Goal: Task Accomplishment & Management: Manage account settings

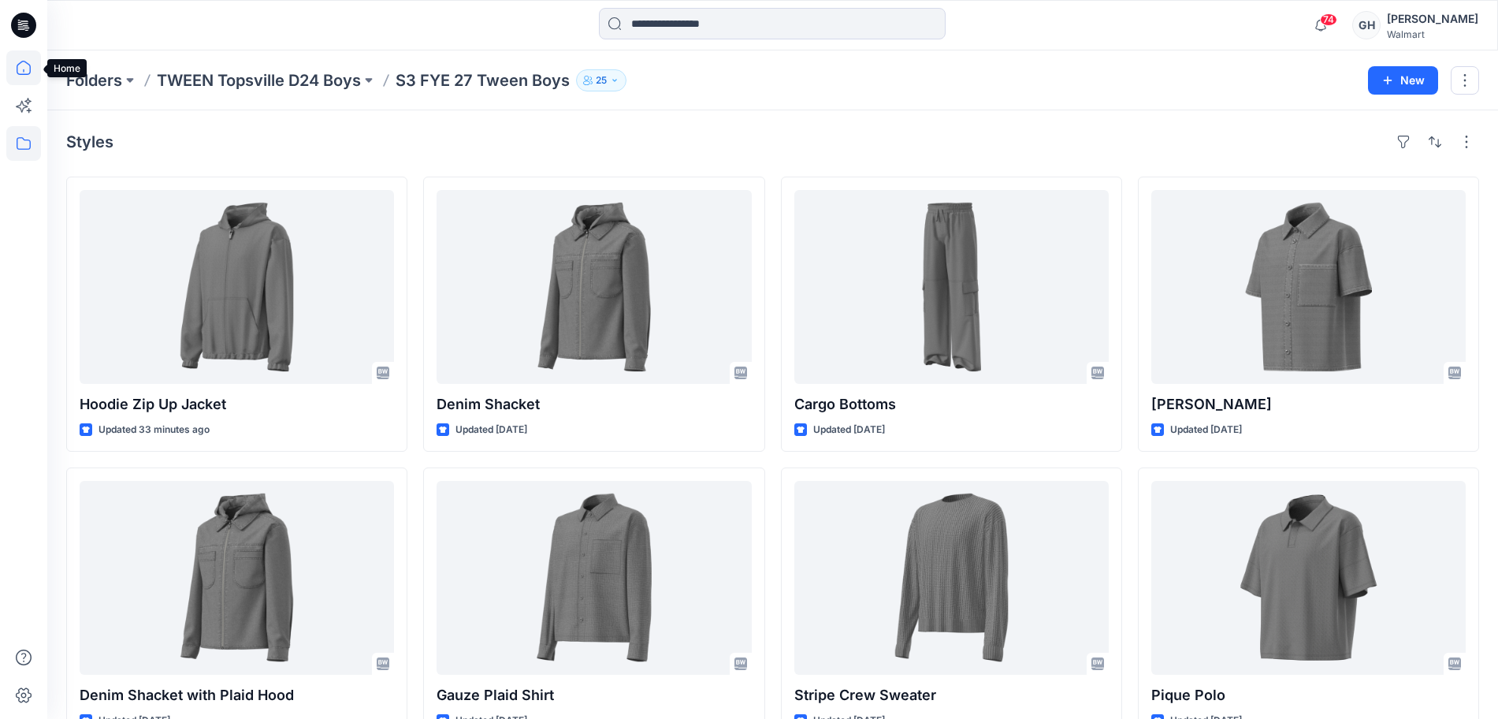
click at [21, 61] on icon at bounding box center [24, 68] width 14 height 14
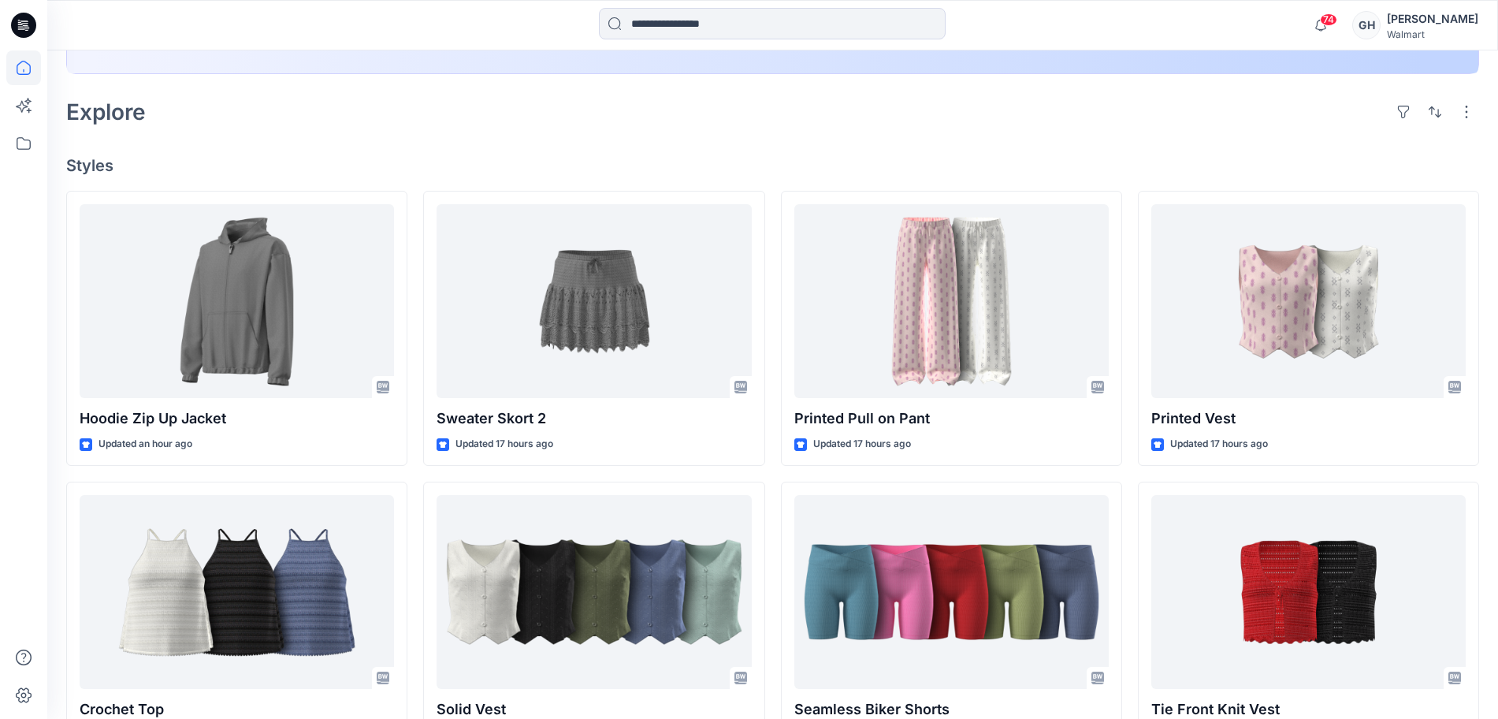
scroll to position [394, 0]
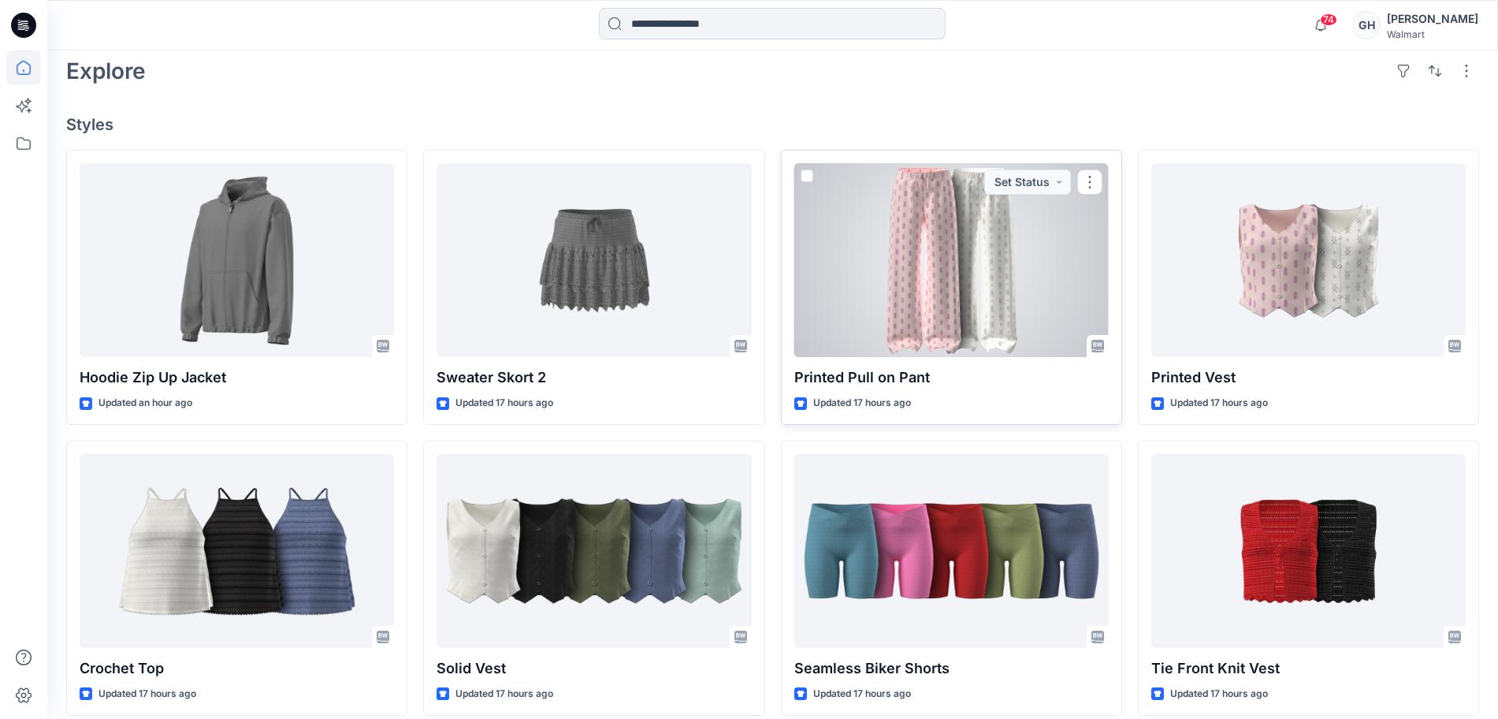
click at [909, 265] on div at bounding box center [951, 260] width 314 height 194
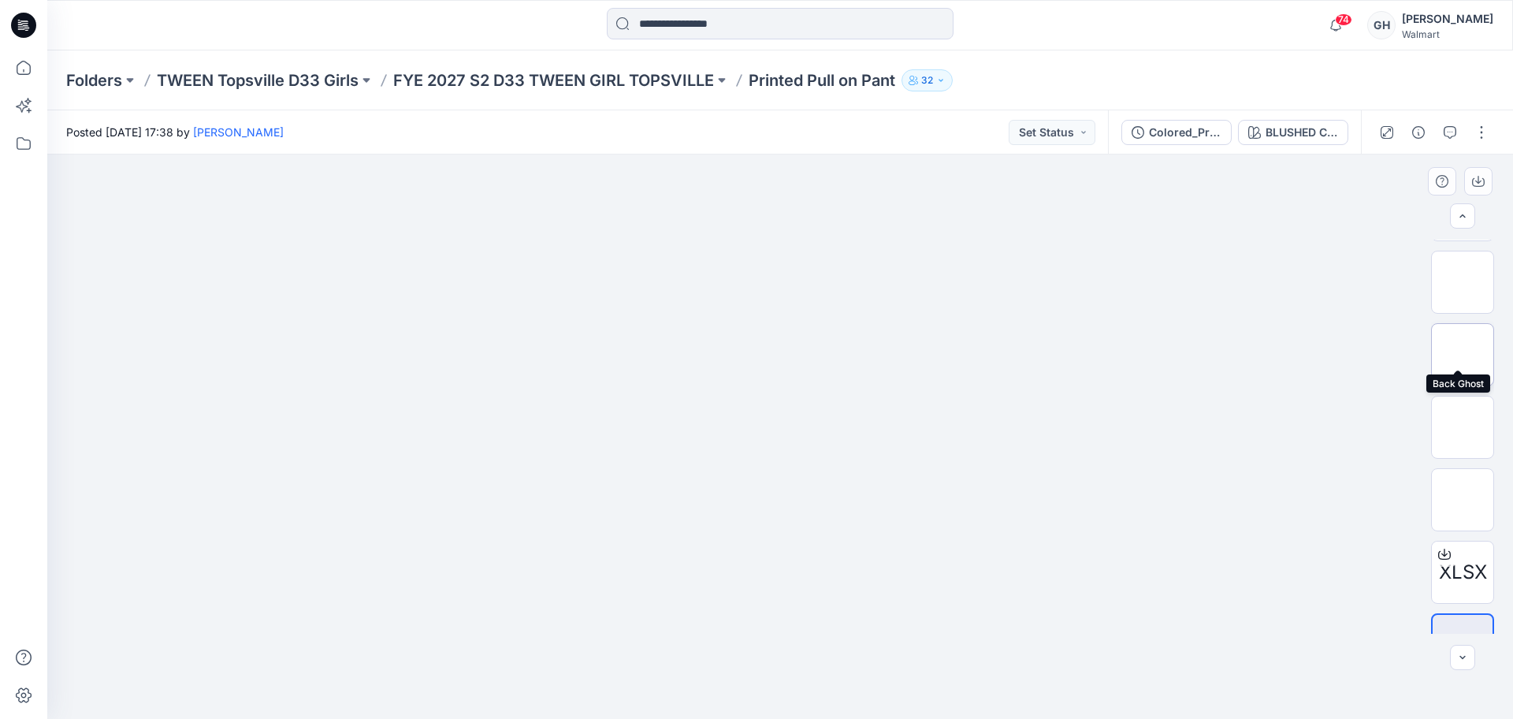
scroll to position [249, 0]
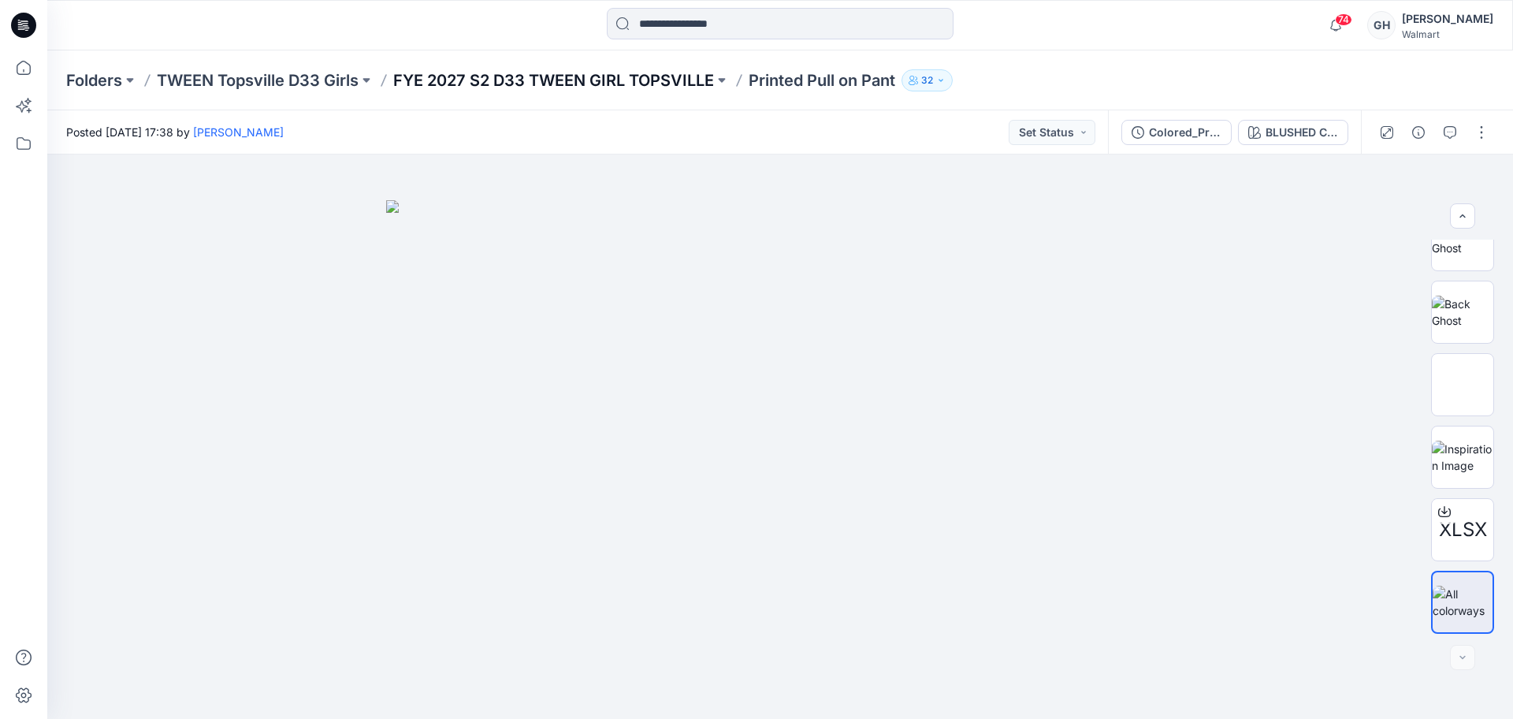
click at [474, 77] on p "FYE 2027 S2 D33 TWEEN GIRL TOPSVILLE" at bounding box center [553, 80] width 321 height 22
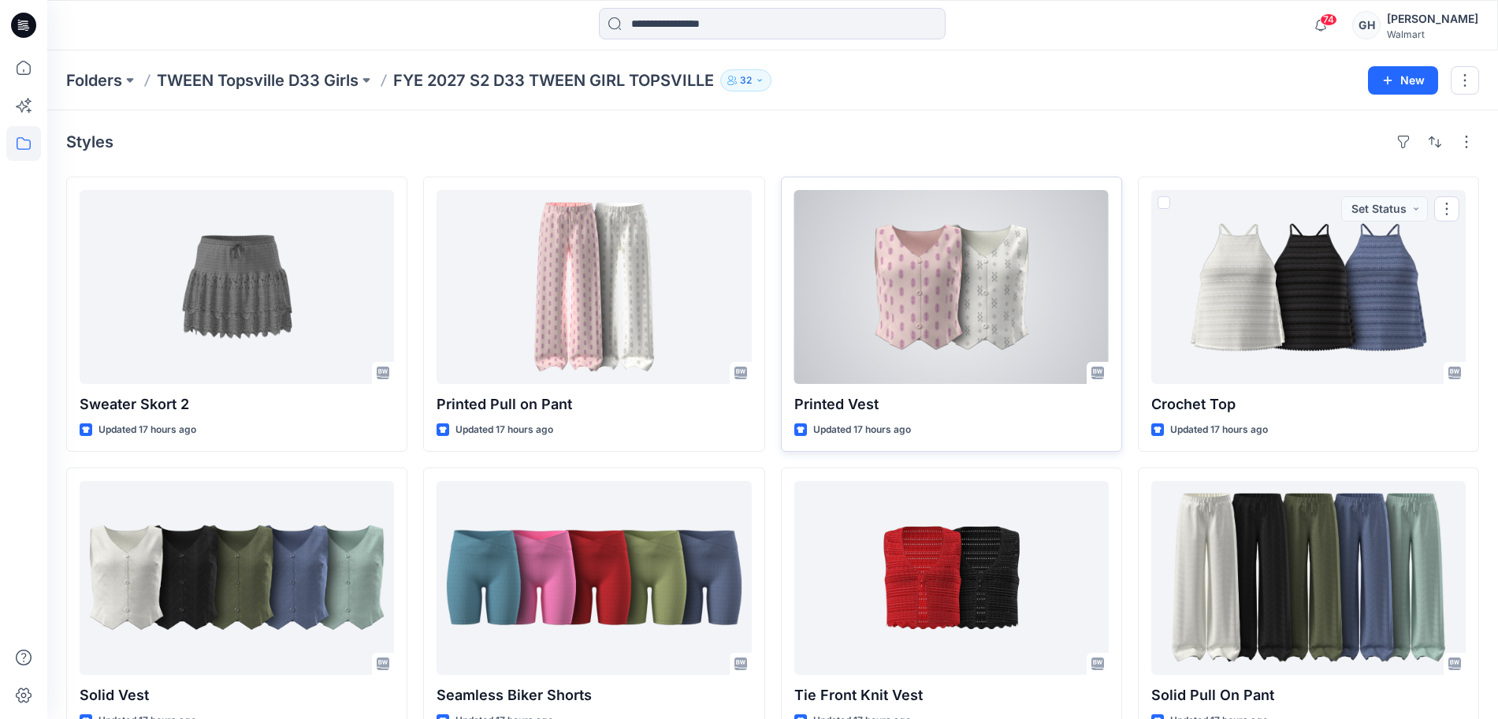
click at [971, 294] on div at bounding box center [951, 287] width 314 height 194
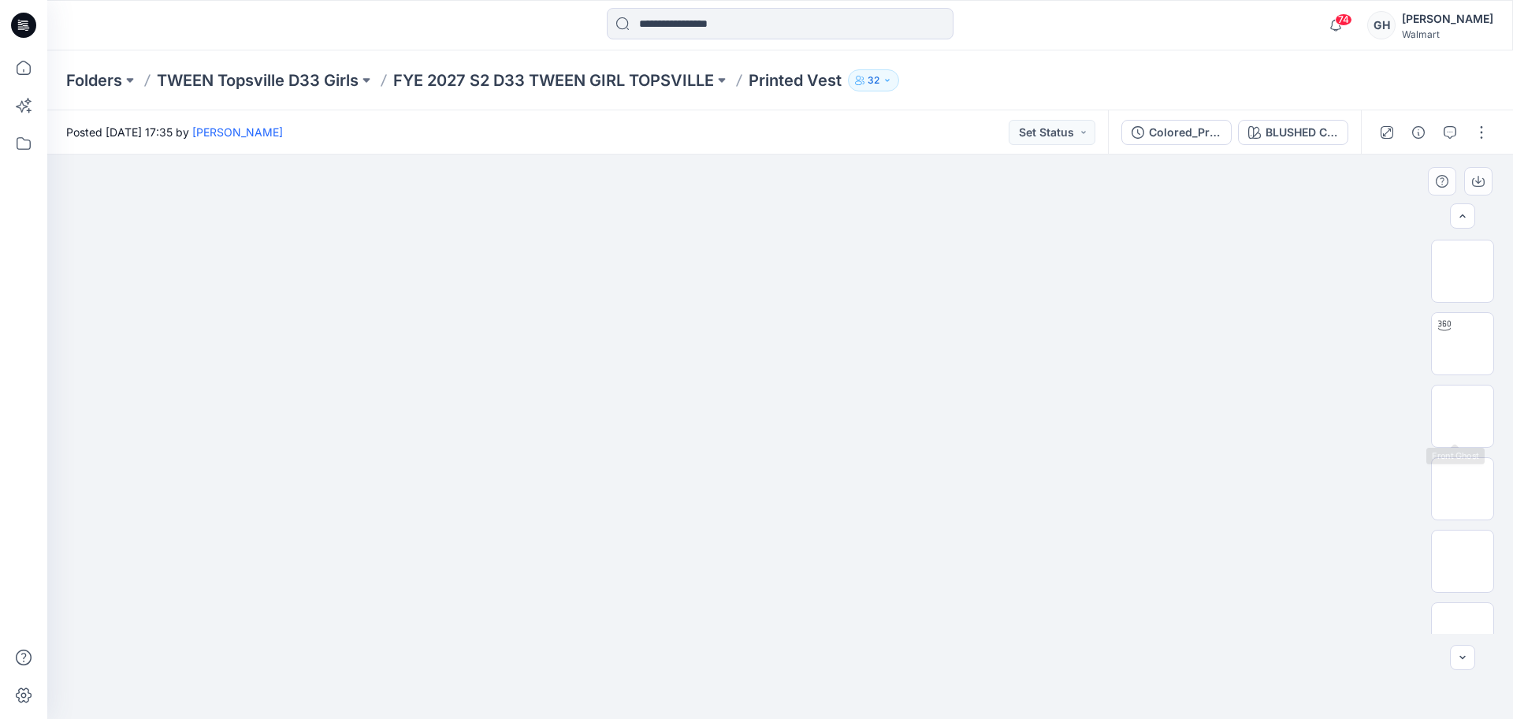
scroll to position [177, 0]
click at [594, 73] on p "FYE 2027 S2 D33 TWEEN GIRL TOPSVILLE" at bounding box center [553, 80] width 321 height 22
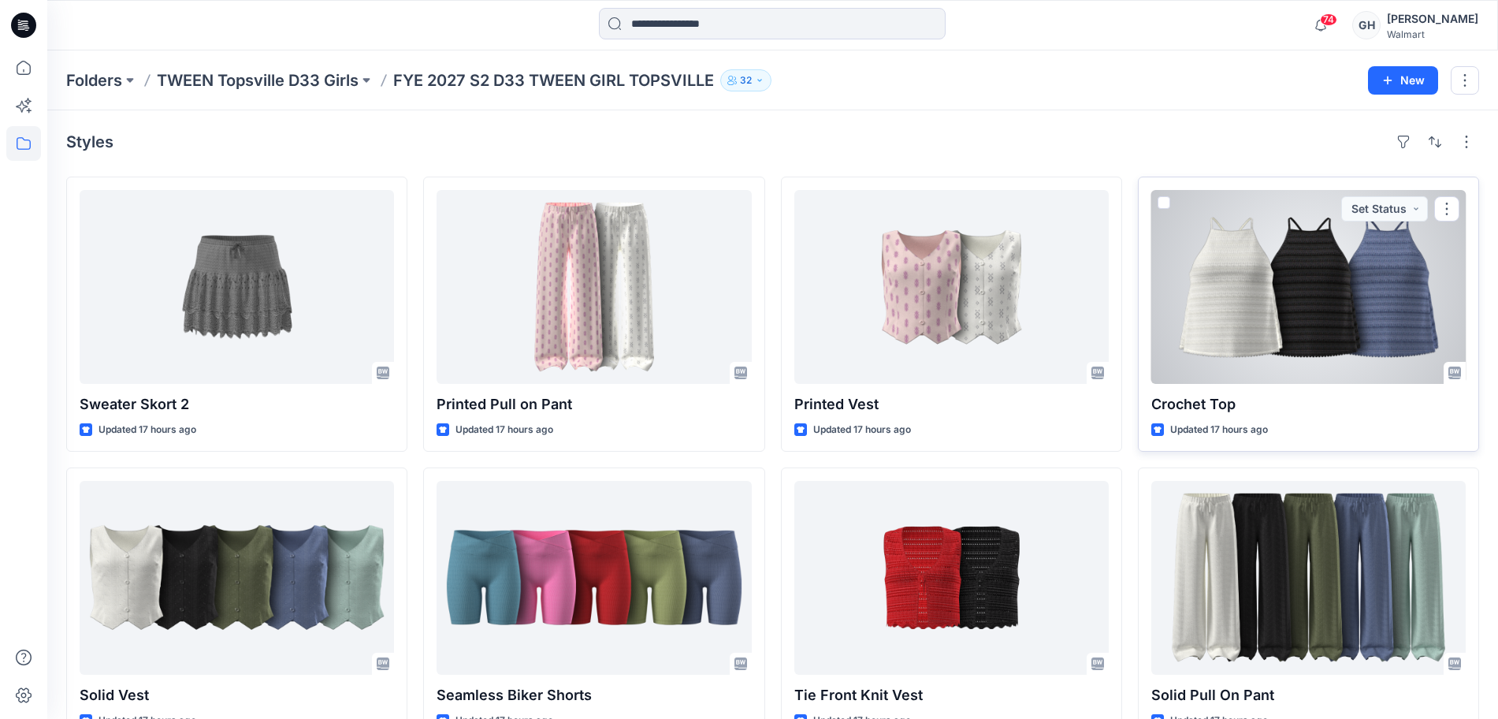
click at [1299, 317] on div at bounding box center [1309, 287] width 314 height 194
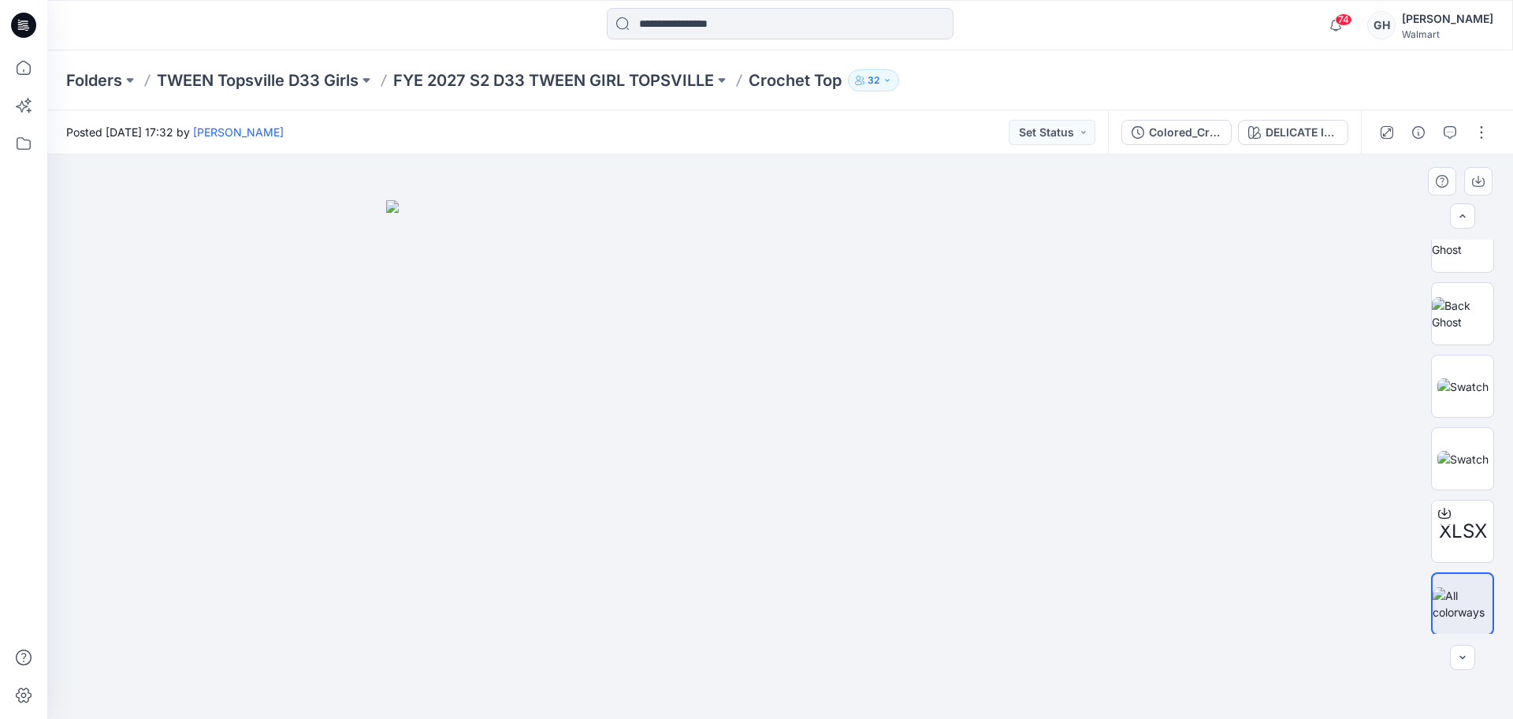
scroll to position [177, 0]
click at [611, 70] on p "FYE 2027 S2 D33 TWEEN GIRL TOPSVILLE" at bounding box center [553, 80] width 321 height 22
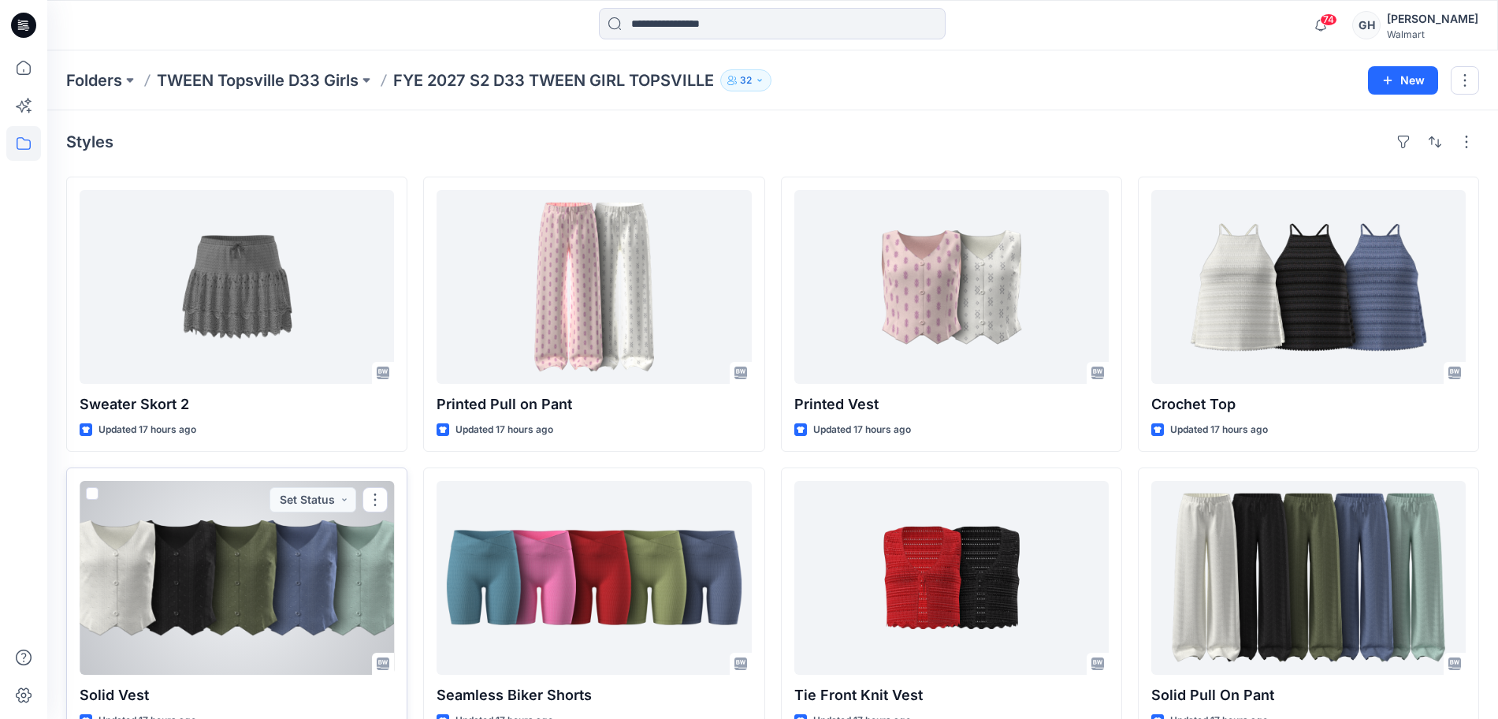
click at [303, 602] on div at bounding box center [237, 578] width 314 height 194
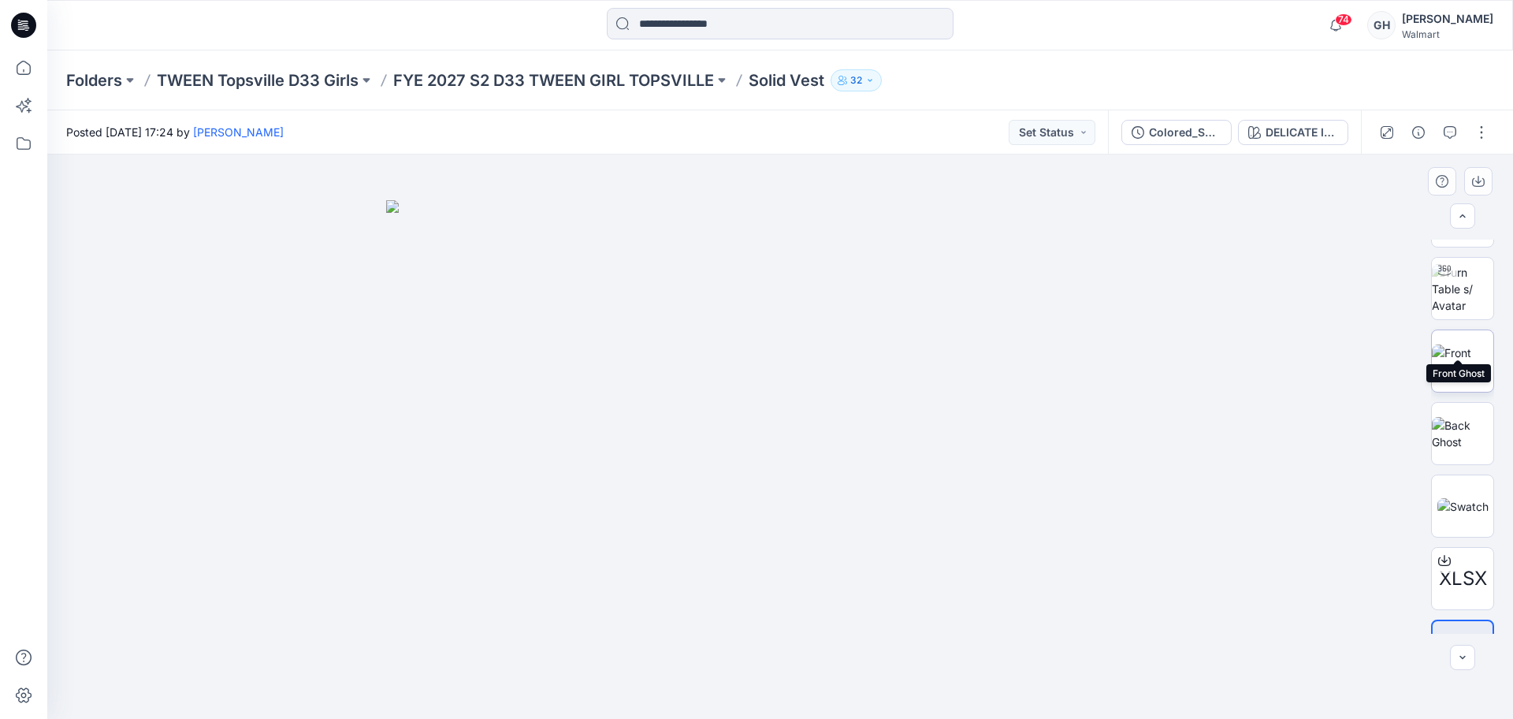
scroll to position [104, 0]
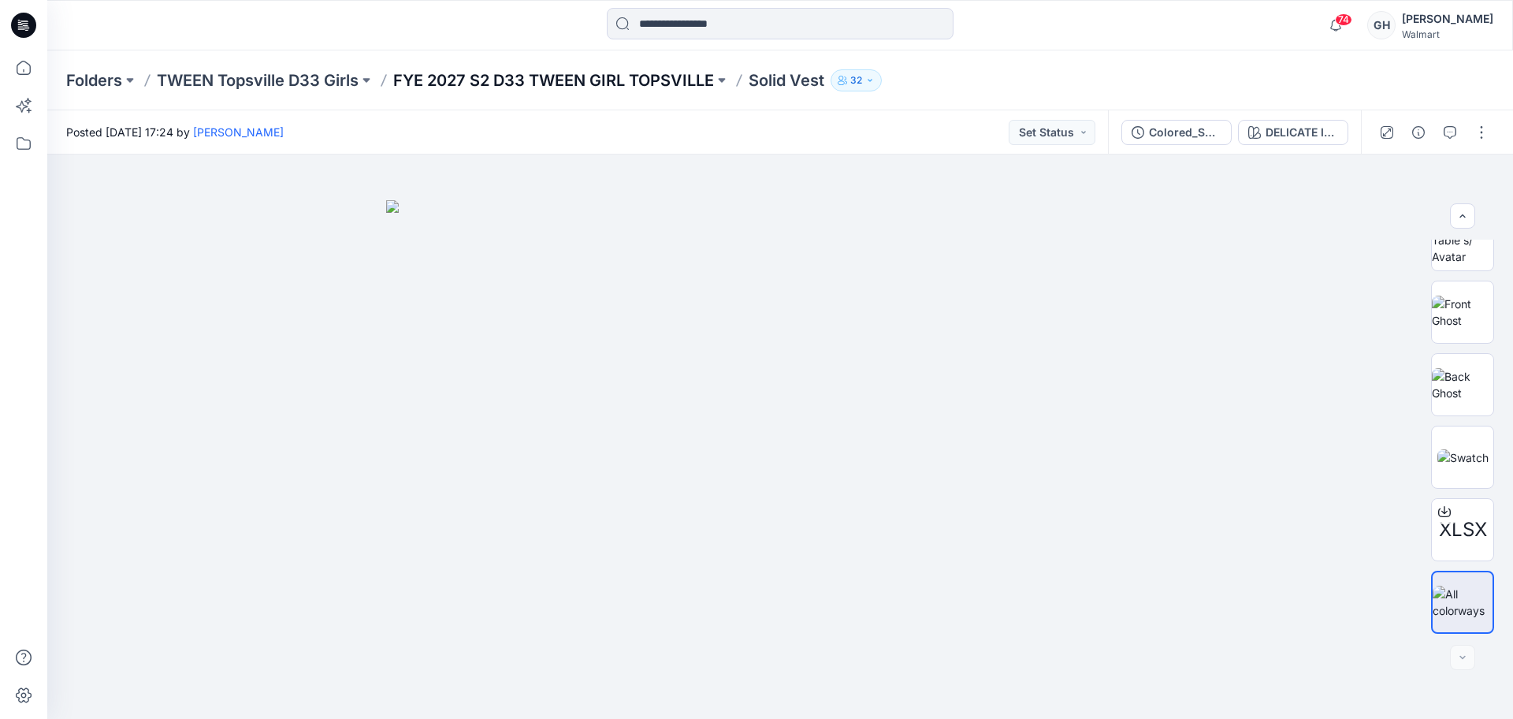
click at [520, 86] on p "FYE 2027 S2 D33 TWEEN GIRL TOPSVILLE" at bounding box center [553, 80] width 321 height 22
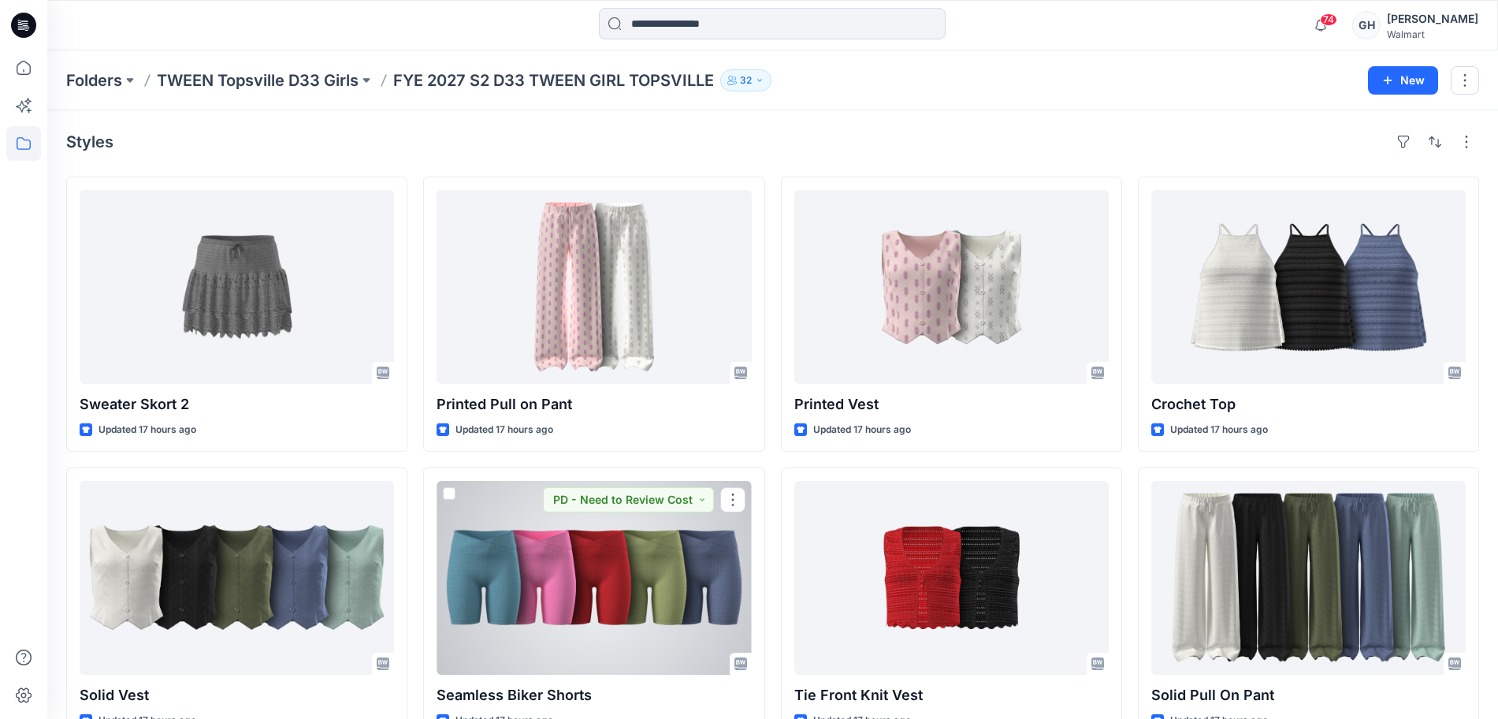
drag, startPoint x: 552, startPoint y: 612, endPoint x: 964, endPoint y: 549, distance: 417.0
click at [553, 613] on div at bounding box center [594, 578] width 314 height 194
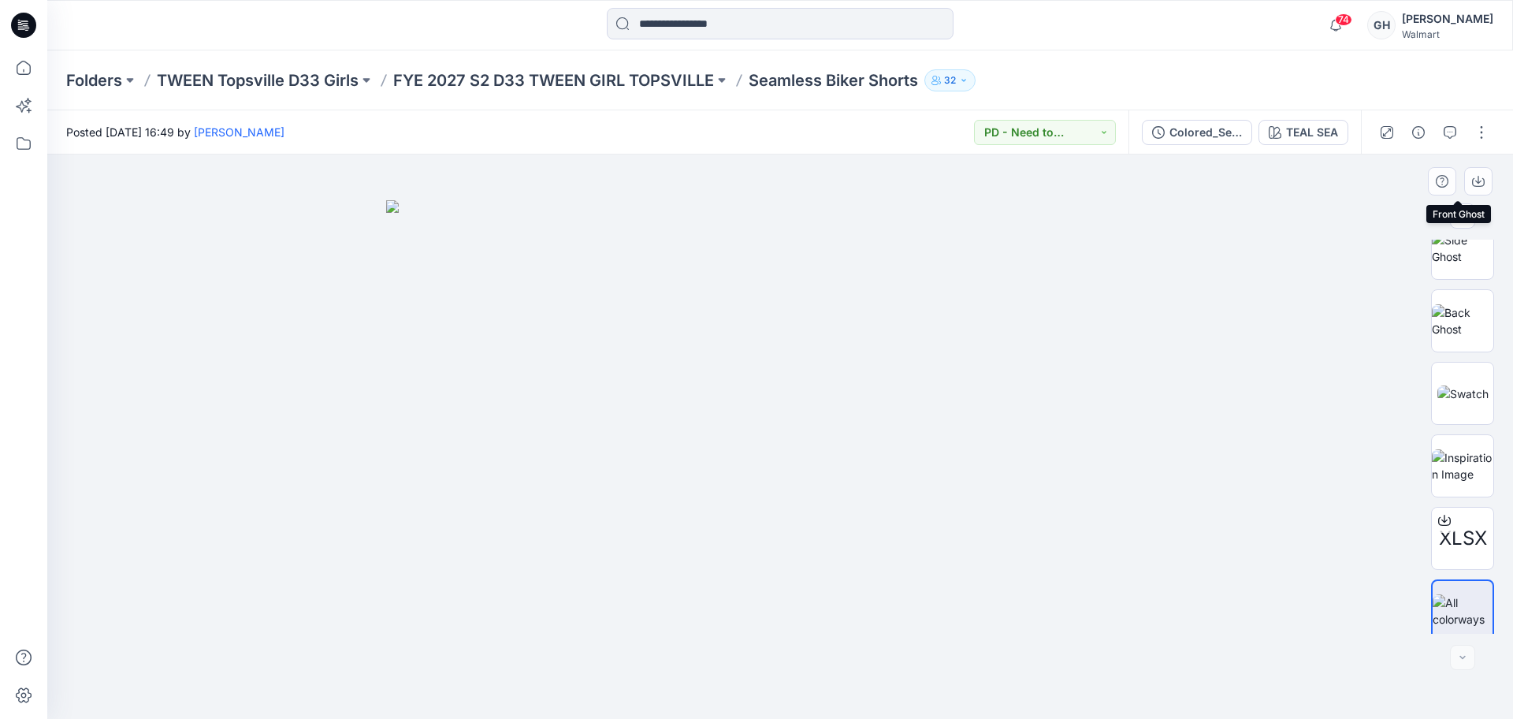
scroll to position [249, 0]
click at [564, 73] on p "FYE 2027 S2 D33 TWEEN GIRL TOPSVILLE" at bounding box center [553, 80] width 321 height 22
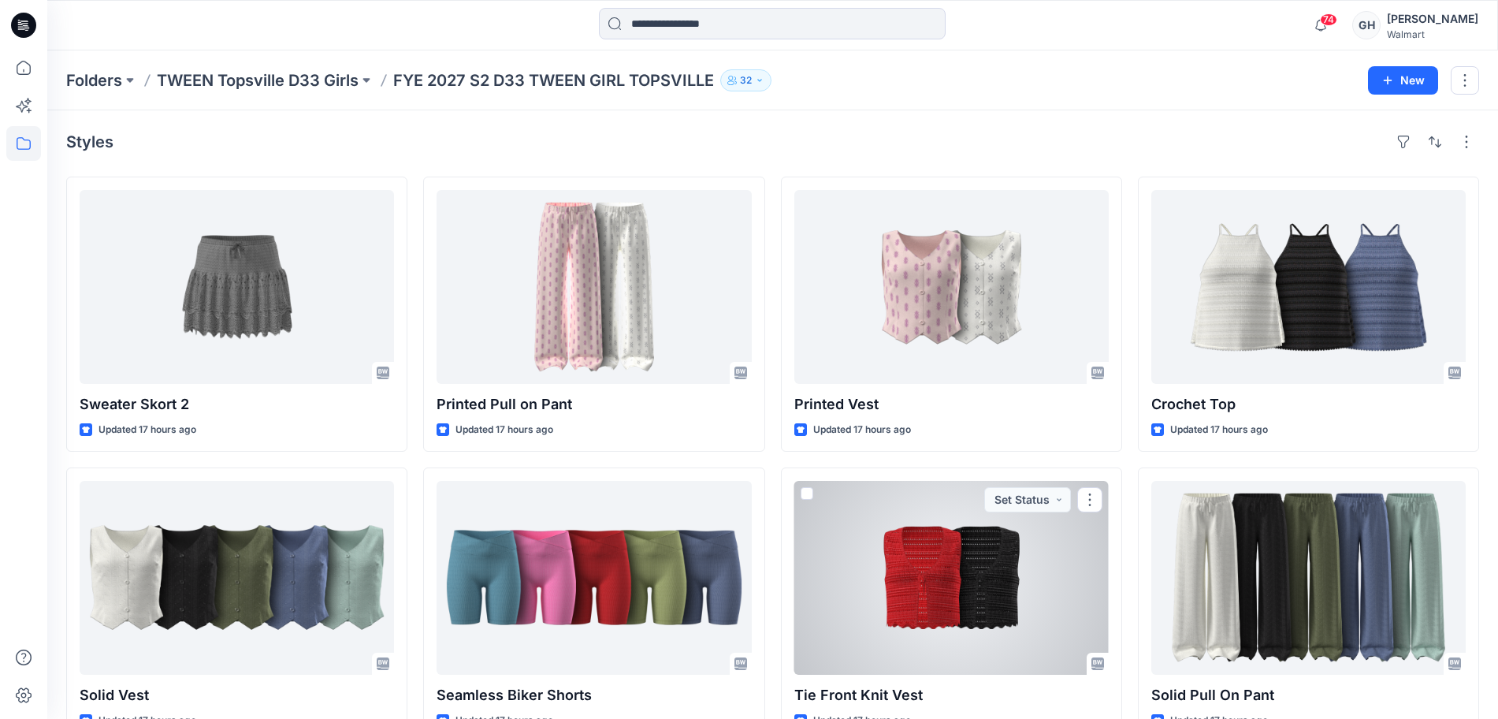
click at [984, 586] on div at bounding box center [951, 578] width 314 height 194
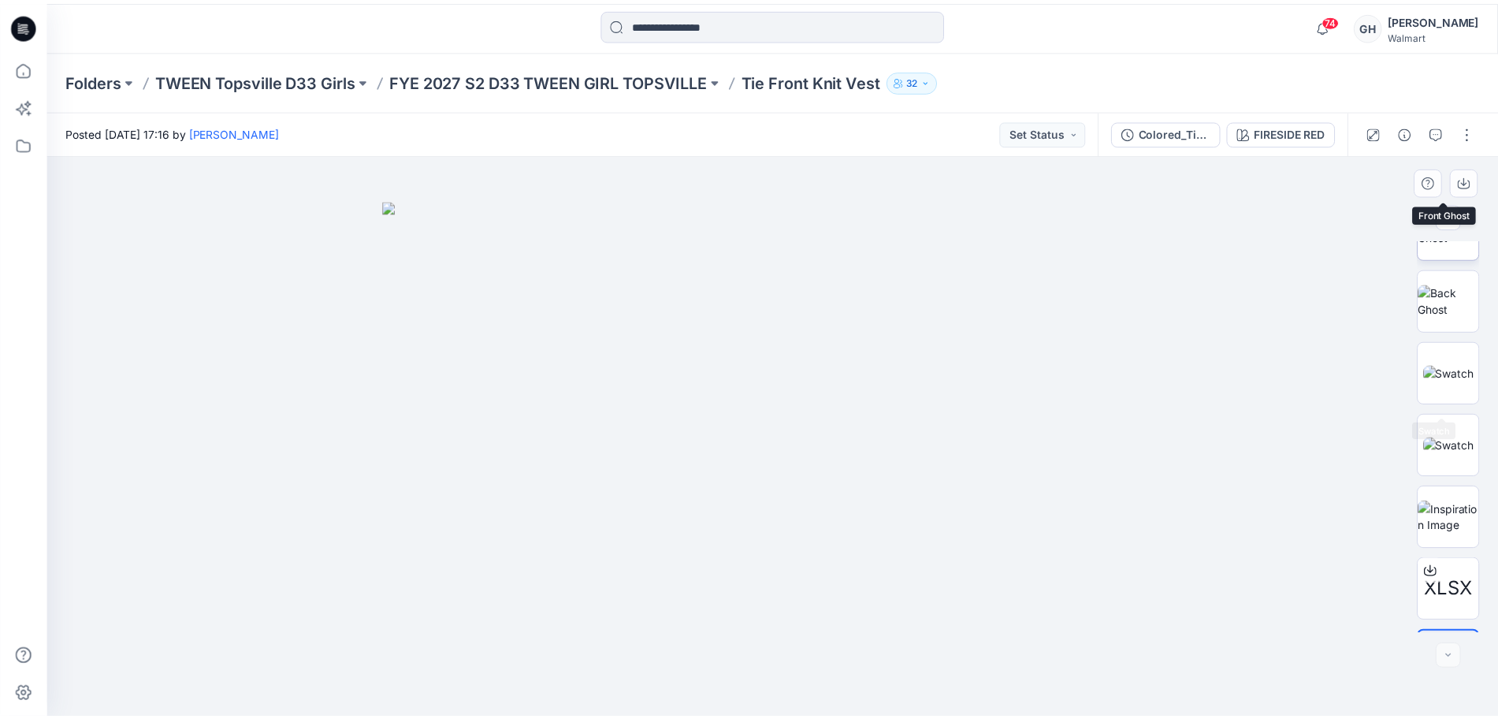
scroll to position [249, 0]
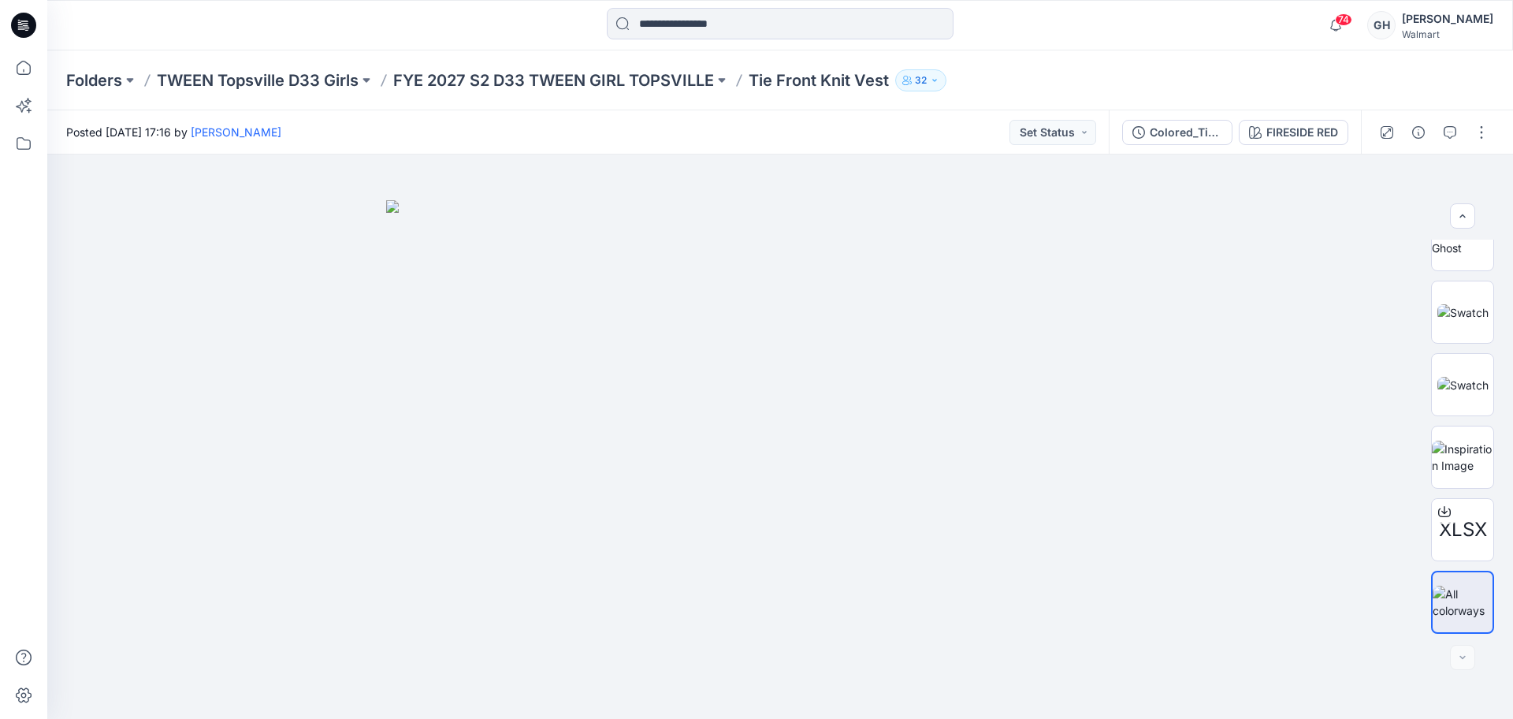
click at [594, 66] on div "Folders TWEEN Topsville D33 Girls FYE 2027 S2 D33 TWEEN GIRL TOPSVILLE Tie Fron…" at bounding box center [780, 80] width 1466 height 60
click at [561, 76] on p "FYE 2027 S2 D33 TWEEN GIRL TOPSVILLE" at bounding box center [553, 80] width 321 height 22
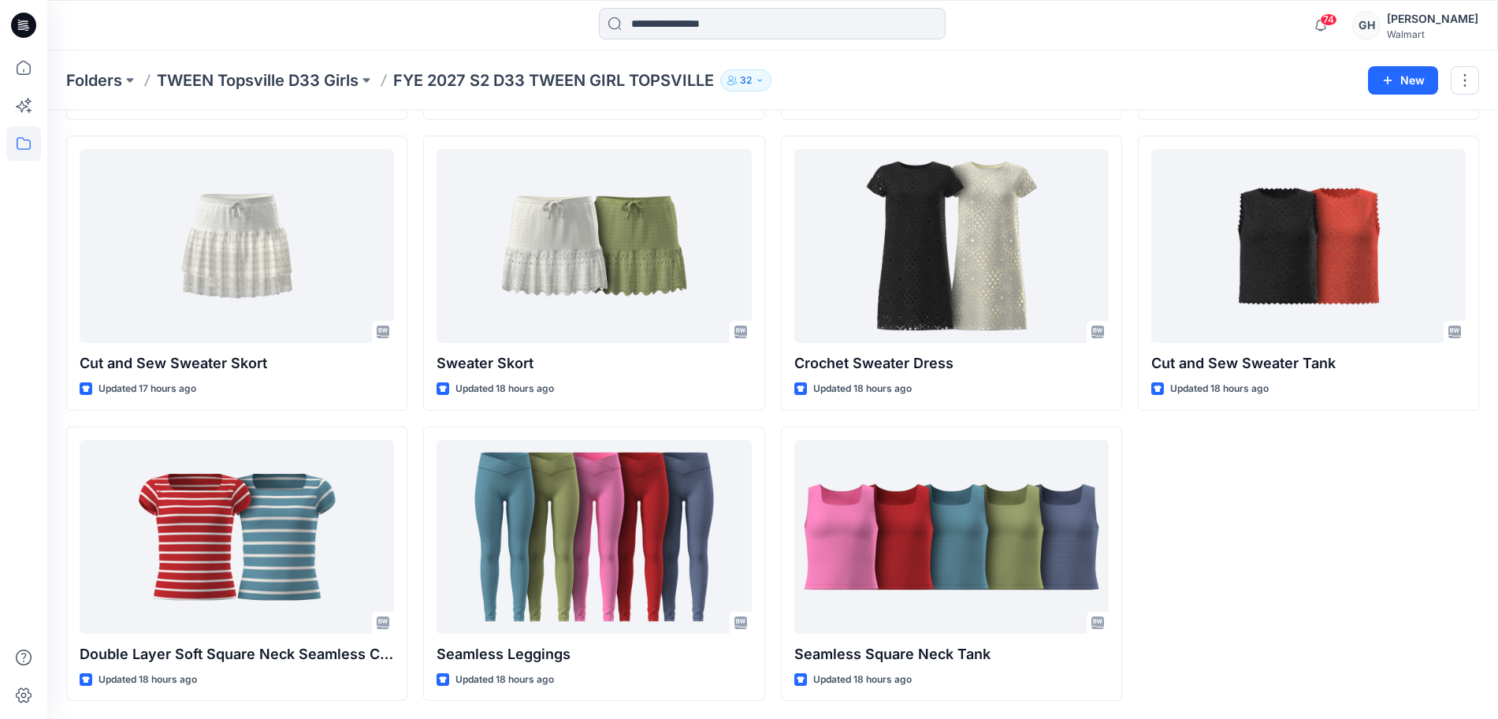
scroll to position [623, 0]
click at [21, 63] on icon at bounding box center [23, 67] width 35 height 35
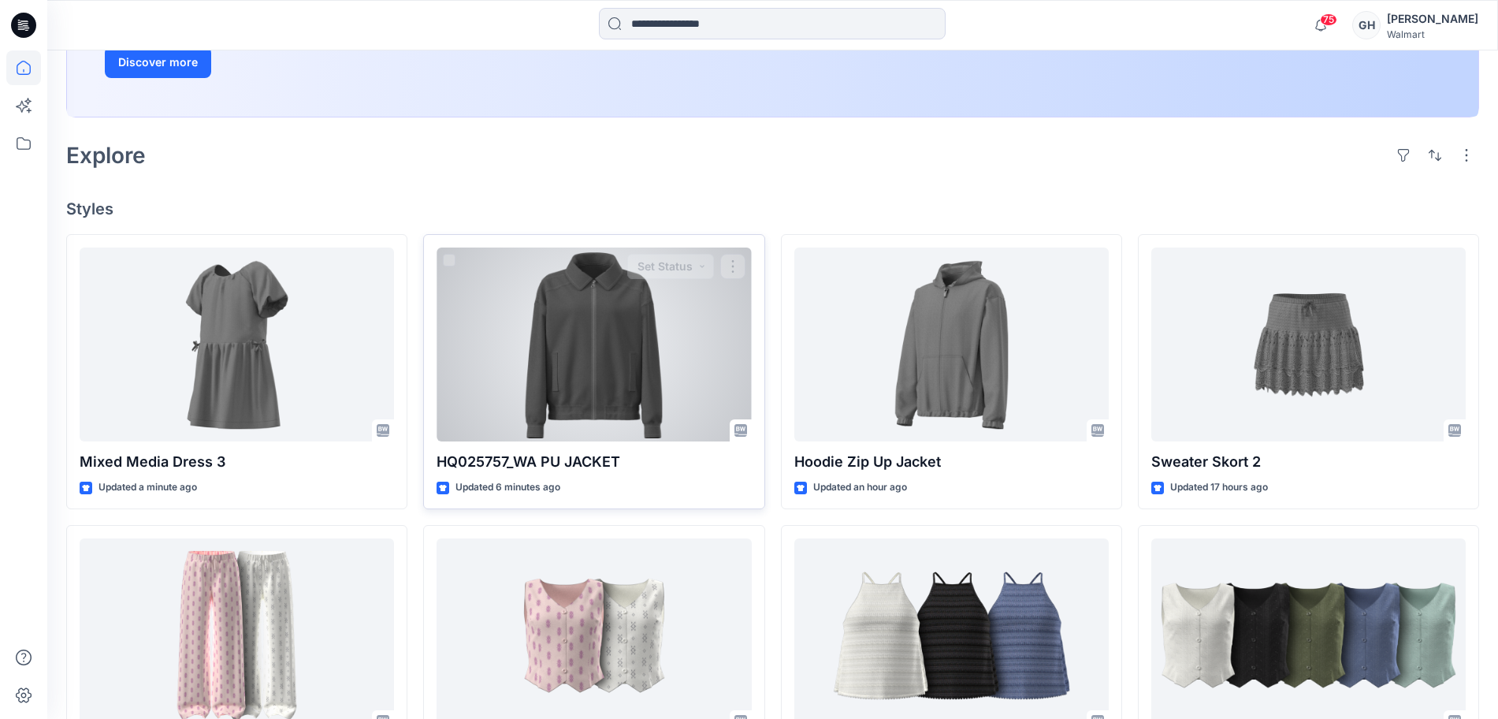
scroll to position [394, 0]
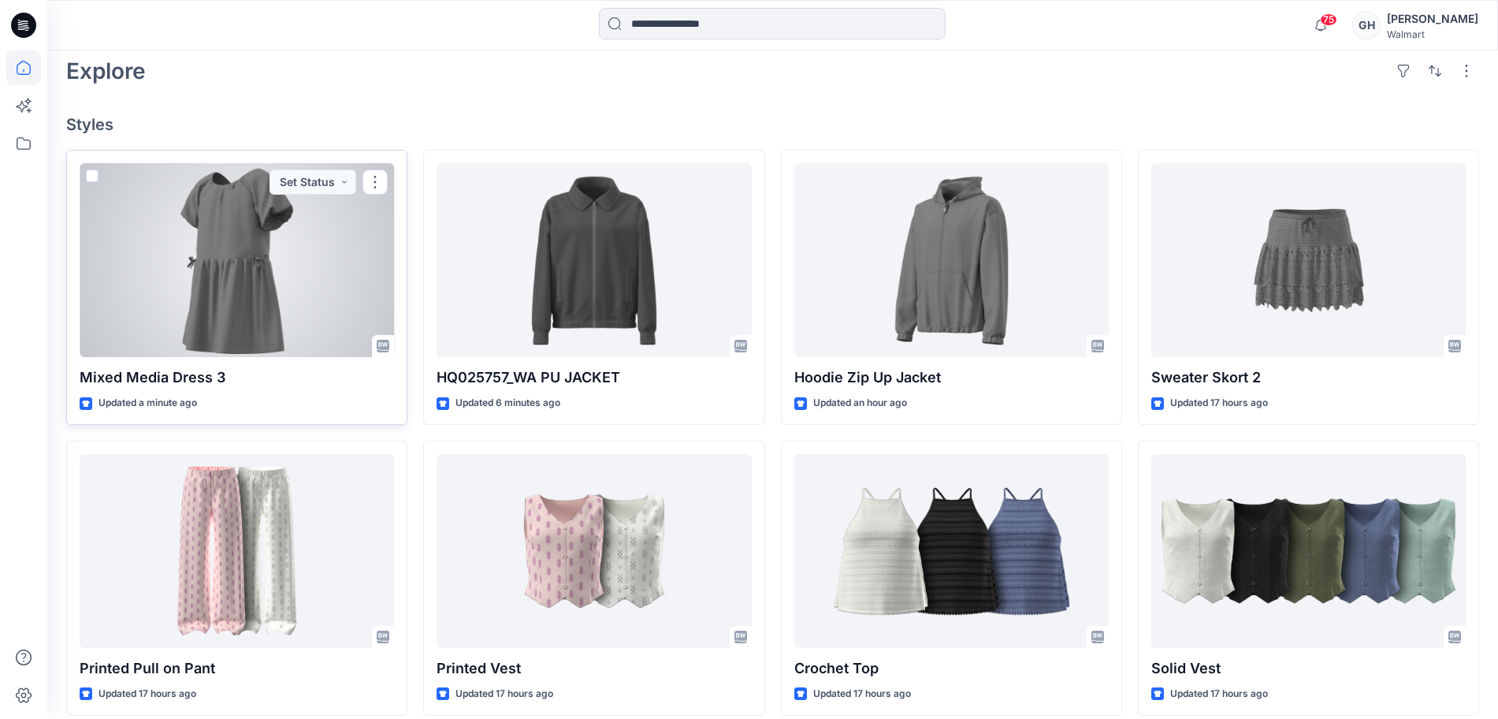
click at [257, 291] on div at bounding box center [237, 260] width 314 height 194
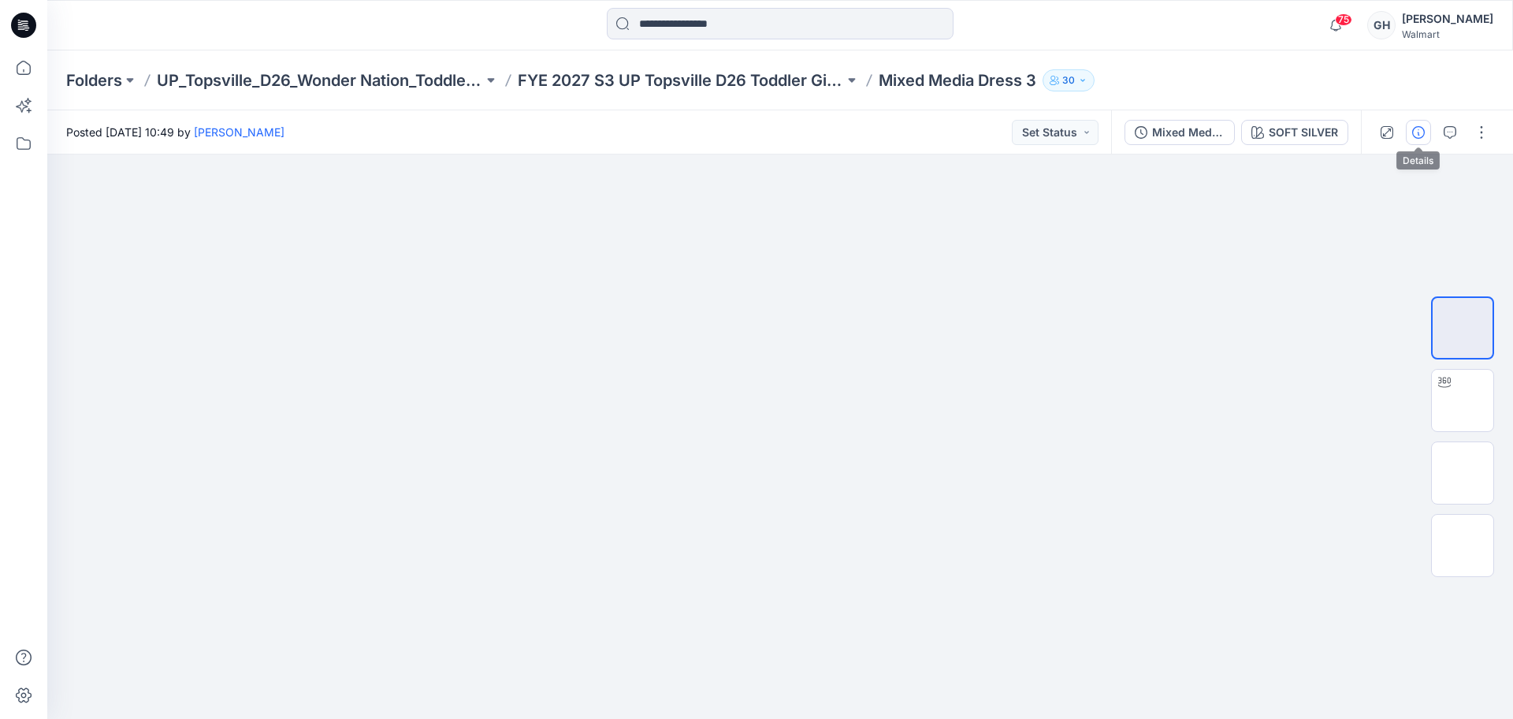
click at [1415, 144] on button "button" at bounding box center [1418, 132] width 25 height 25
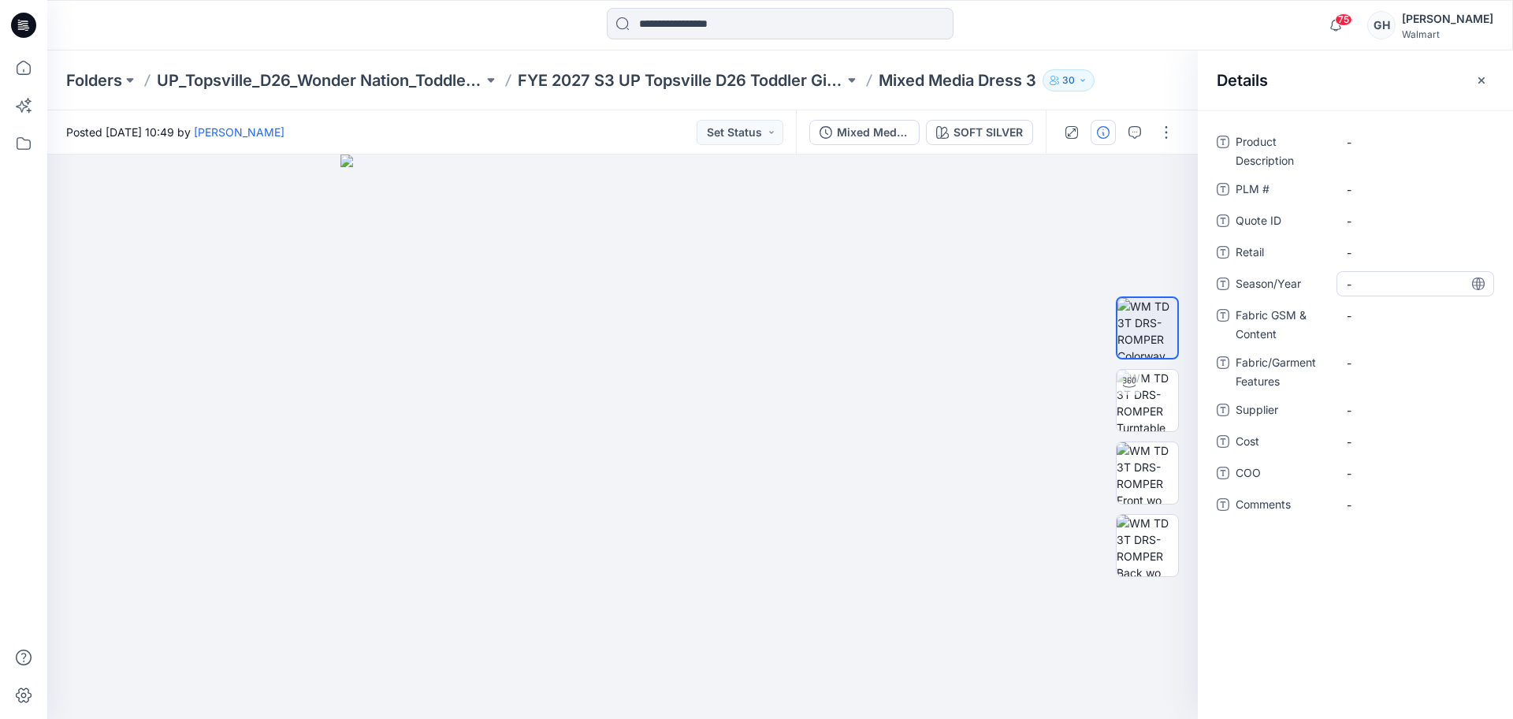
click at [1398, 284] on span "-" at bounding box center [1415, 284] width 137 height 17
type textarea "**********"
click at [1375, 412] on span "-" at bounding box center [1415, 410] width 137 height 17
type textarea "*********"
click at [1379, 313] on Content "-" at bounding box center [1415, 315] width 137 height 17
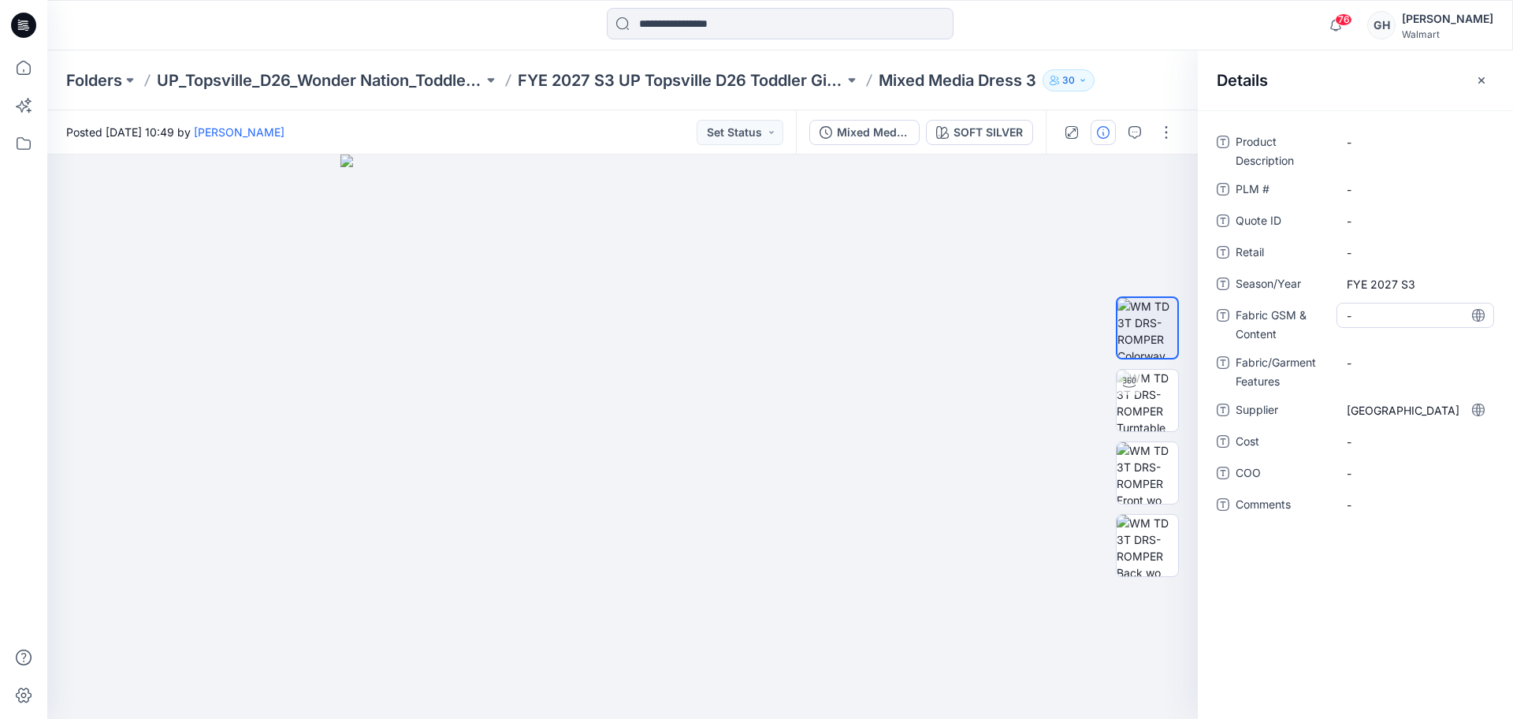
click at [1357, 315] on Content "-" at bounding box center [1415, 315] width 137 height 17
type textarea "**********"
click at [1370, 364] on Features "-" at bounding box center [1415, 363] width 137 height 17
click at [1397, 311] on Content "2.95 oz/sy/100% BCI Cotton/" at bounding box center [1415, 319] width 137 height 33
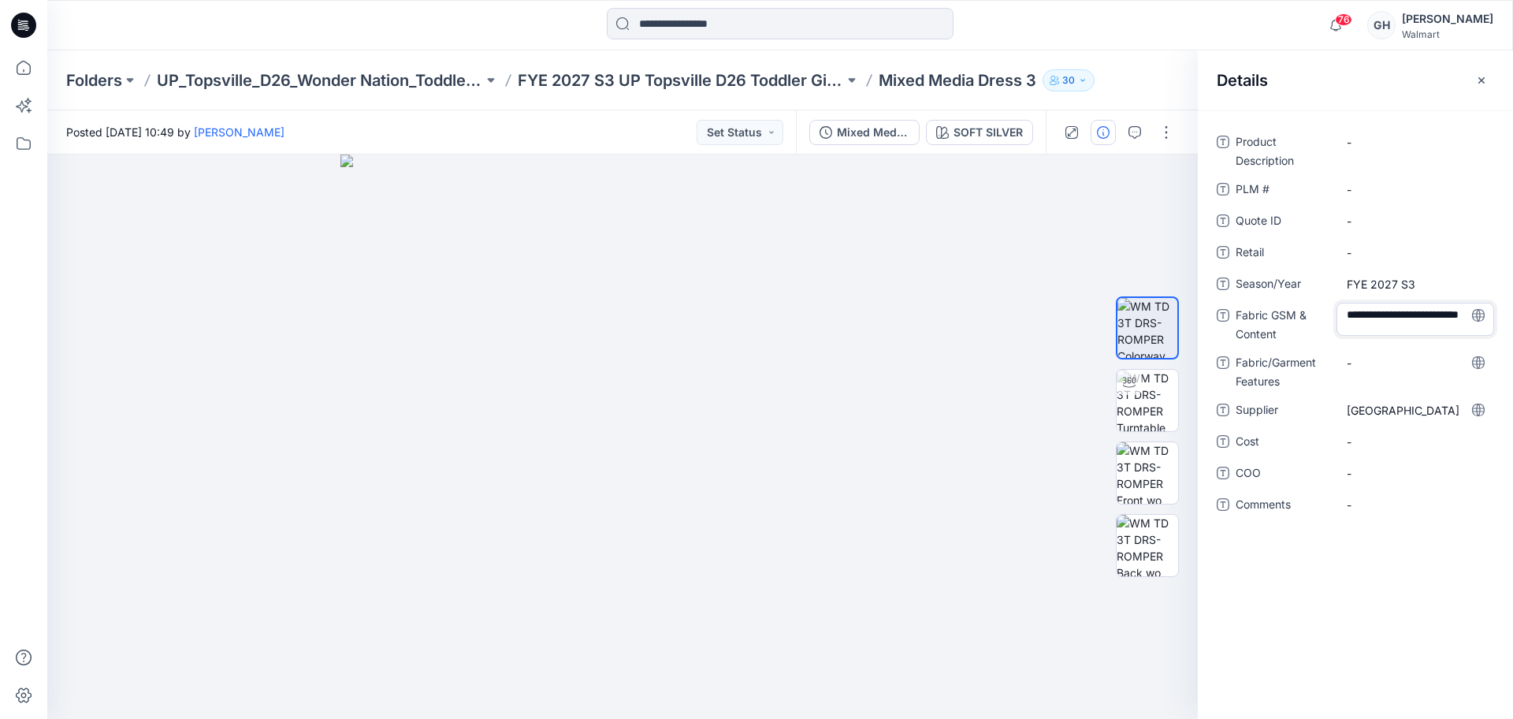
click at [1401, 311] on textarea "**********" at bounding box center [1416, 319] width 158 height 33
click at [1400, 328] on textarea "**********" at bounding box center [1416, 319] width 158 height 33
type textarea "**********"
click at [1381, 369] on Features "-" at bounding box center [1415, 363] width 137 height 17
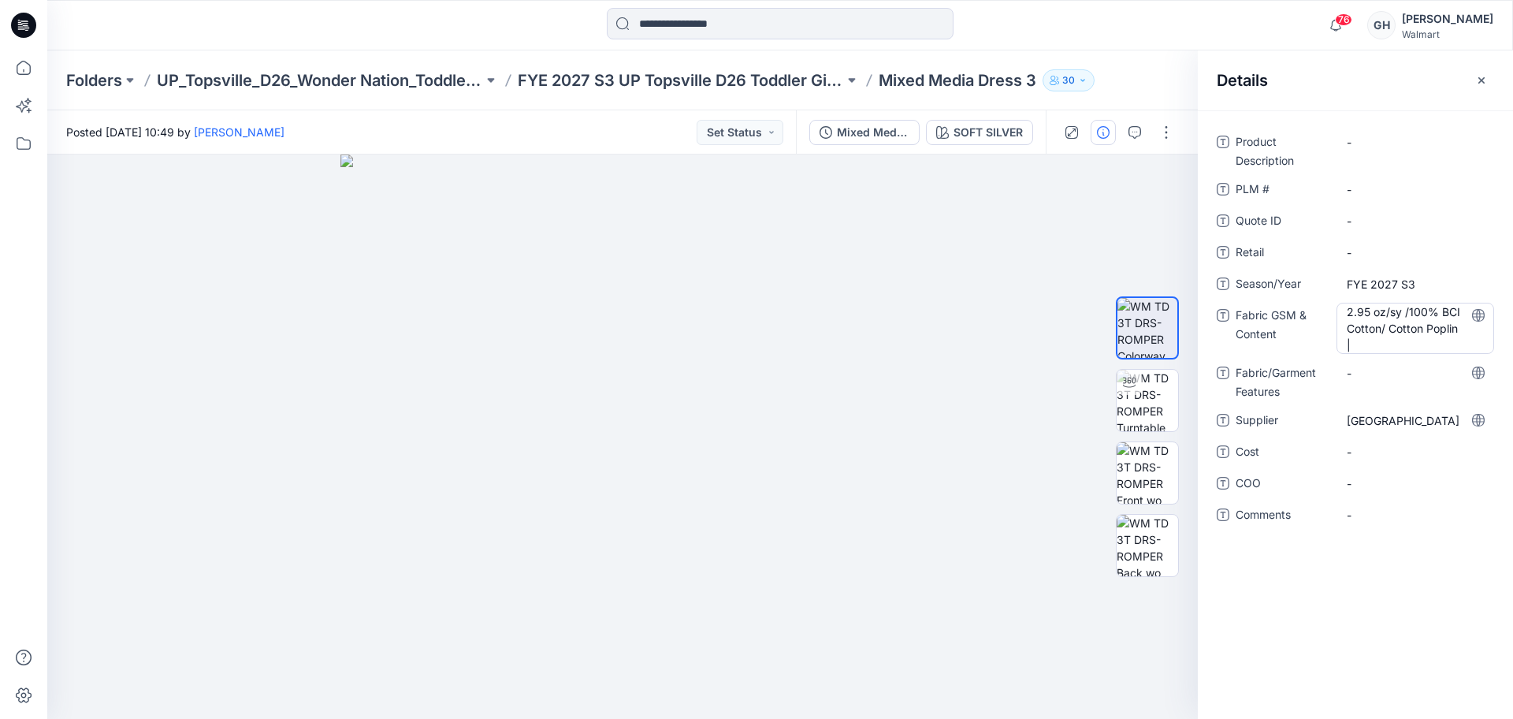
click at [1391, 342] on Content "2.95 oz/sy /100% BCI Cotton/ Cotton Poplin |" at bounding box center [1415, 328] width 137 height 50
type textarea "**********"
click at [1373, 374] on Features "-" at bounding box center [1415, 373] width 137 height 17
click at [1424, 351] on Content "2.95 oz/sy /100% BCI Cotton/ Cotton Poplin | 2.2 oz/80% Recycled Polyester/20% …" at bounding box center [1415, 328] width 137 height 50
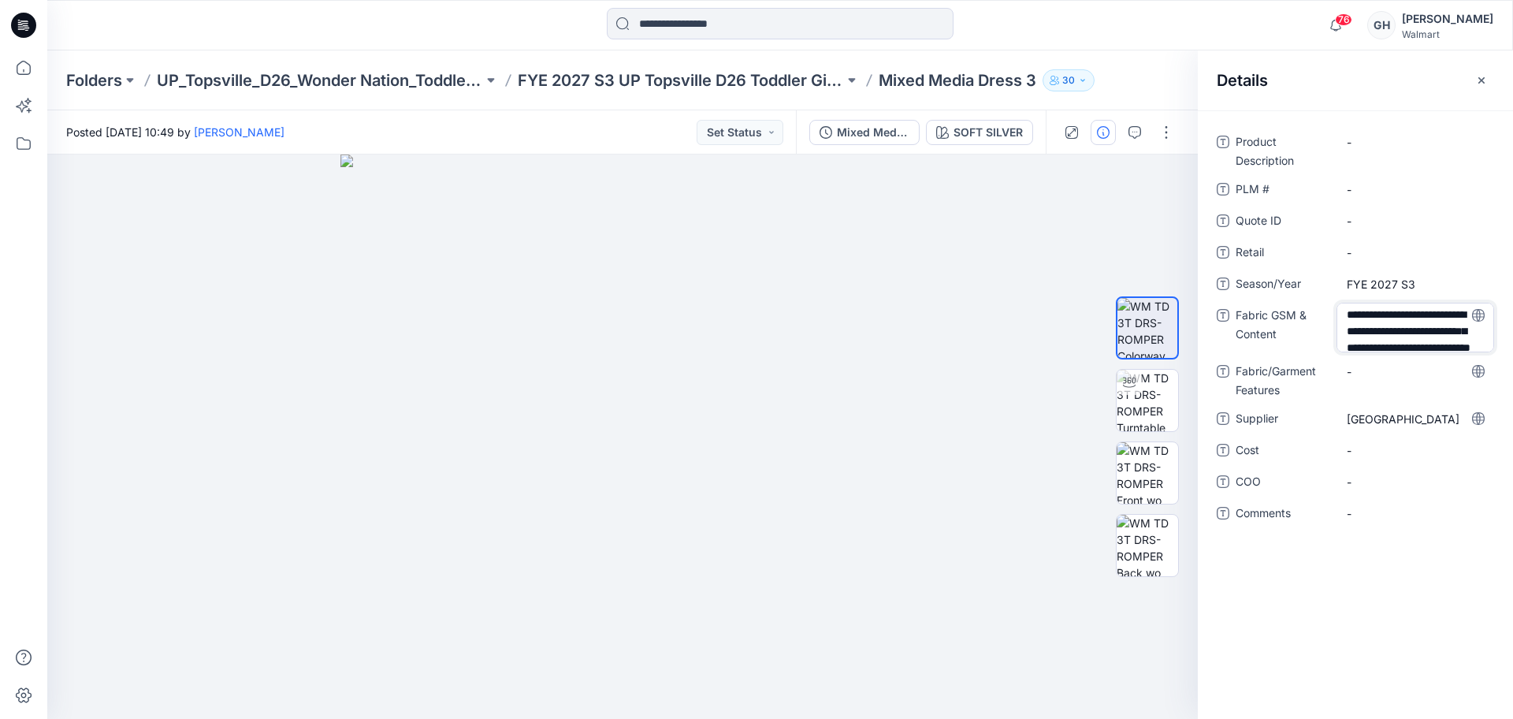
click at [1421, 345] on textarea "**********" at bounding box center [1416, 328] width 158 height 50
click at [1424, 337] on textarea "**********" at bounding box center [1416, 328] width 158 height 50
click at [1352, 329] on textarea "**********" at bounding box center [1416, 328] width 158 height 50
type textarea "**********"
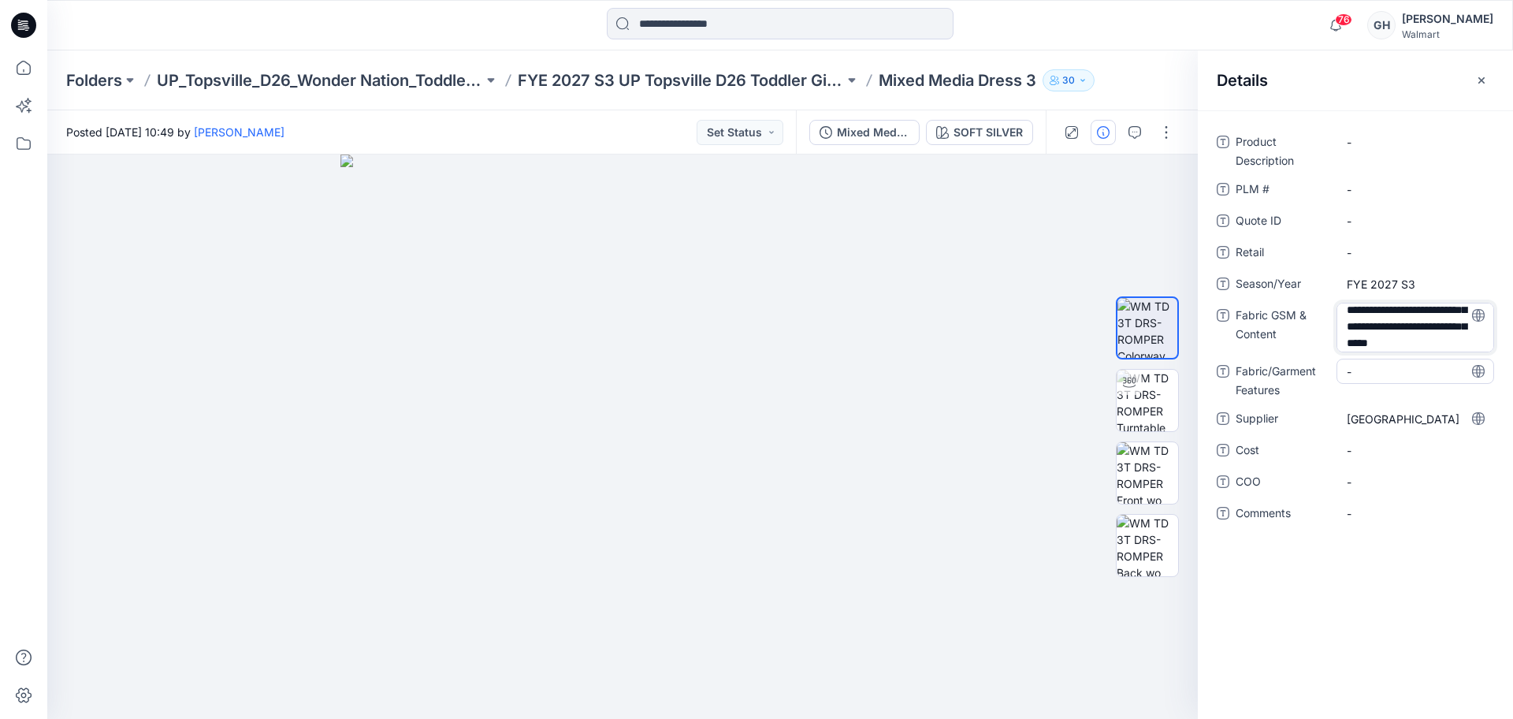
click at [1378, 374] on div "**********" at bounding box center [1355, 336] width 277 height 415
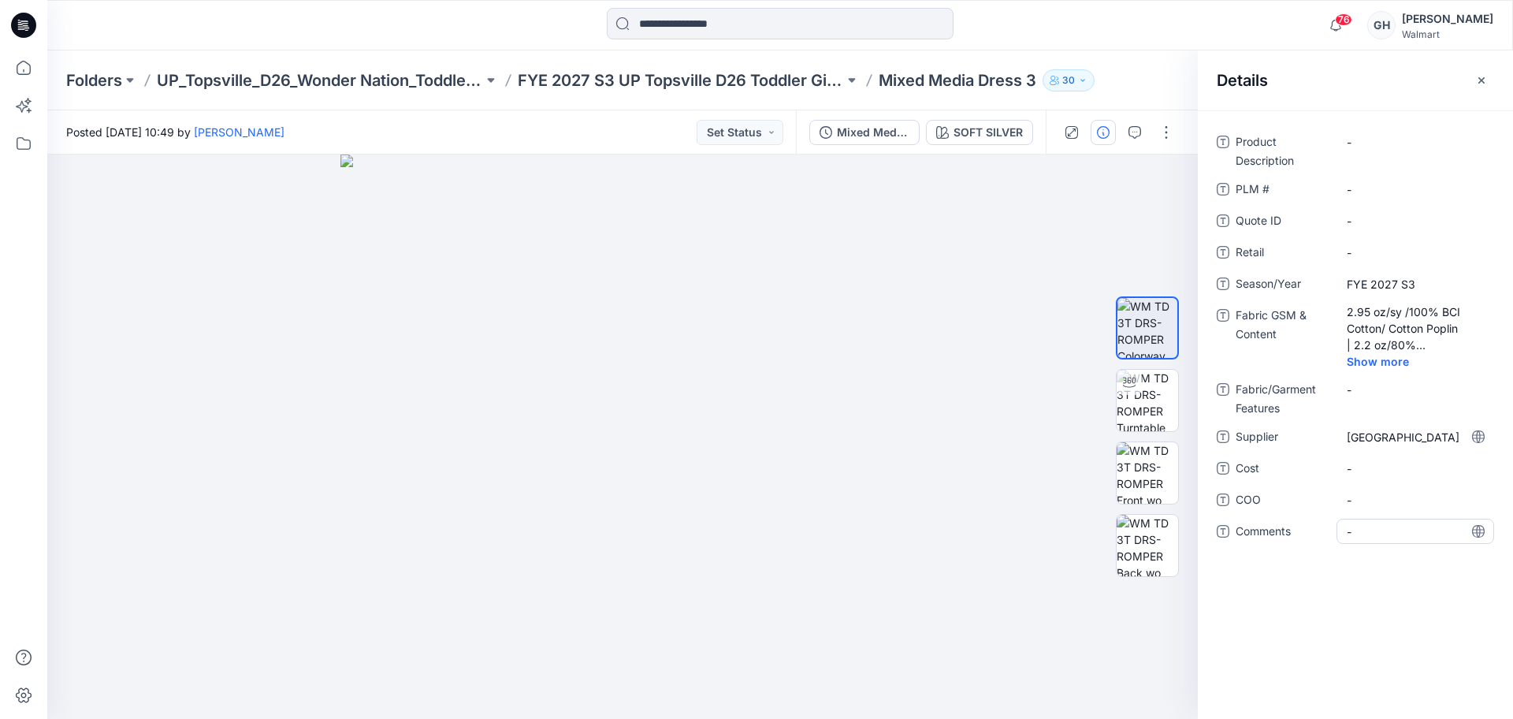
click at [1395, 538] on span "-" at bounding box center [1415, 531] width 137 height 17
type textarea "**********"
click at [1395, 497] on span "-" at bounding box center [1415, 500] width 137 height 17
click at [1397, 545] on span "3D Sample Creation Chart:" at bounding box center [1415, 535] width 137 height 33
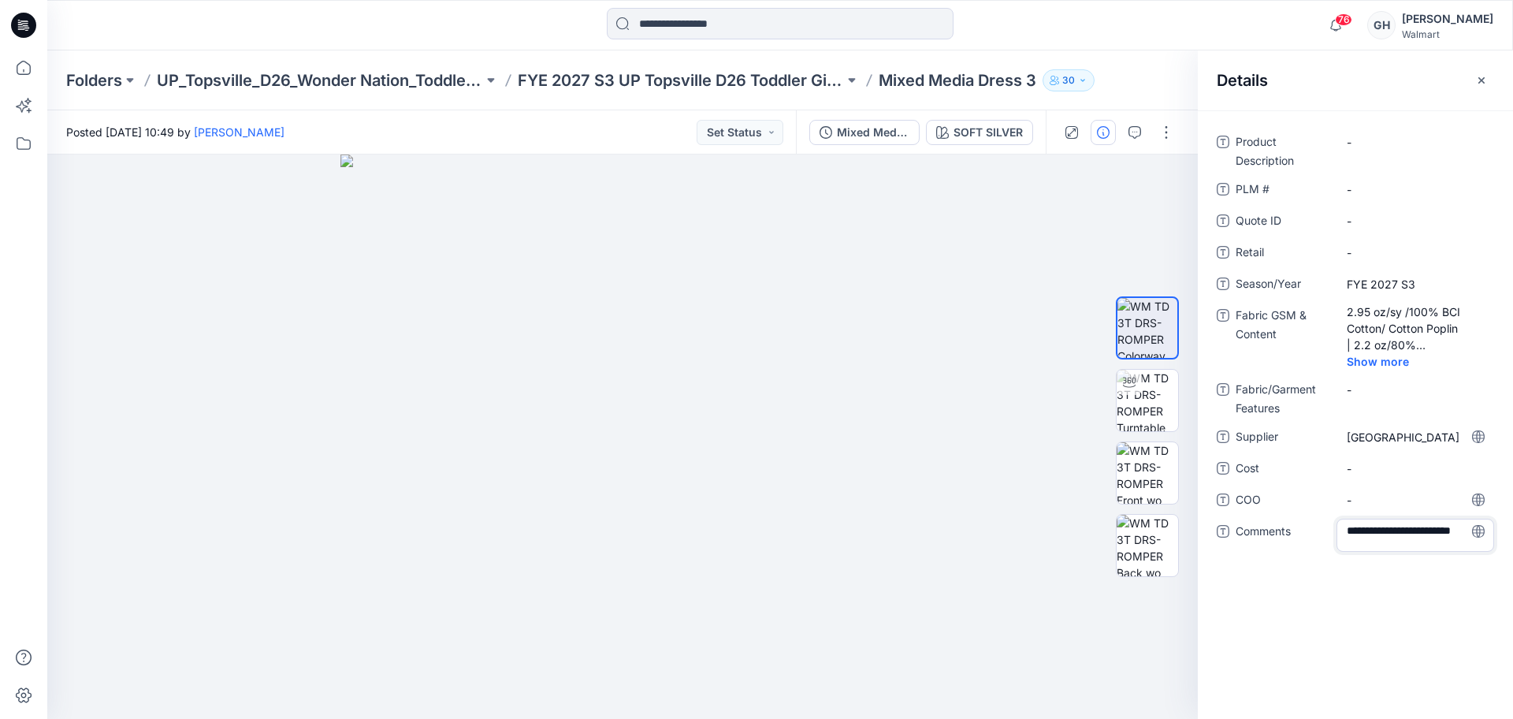
scroll to position [0, 0]
drag, startPoint x: 1398, startPoint y: 542, endPoint x: 1377, endPoint y: 528, distance: 25.6
click at [1377, 528] on textarea "**********" at bounding box center [1416, 535] width 158 height 33
type textarea "**********"
click at [1393, 508] on span "-" at bounding box center [1415, 500] width 137 height 17
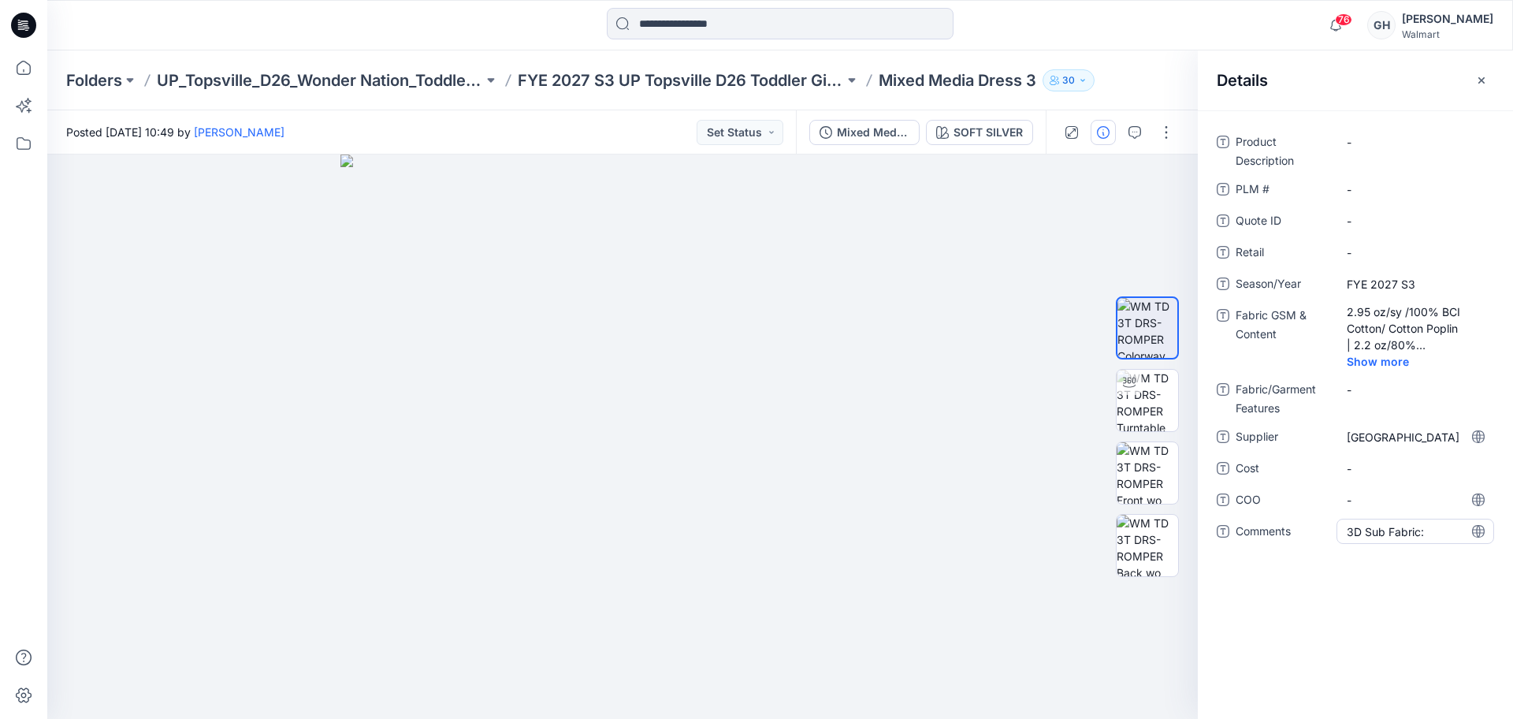
click at [1439, 526] on span "3D Sub Fabric:" at bounding box center [1415, 531] width 137 height 17
type textarea "**********"
click at [1380, 499] on span "-" at bounding box center [1415, 500] width 137 height 17
click at [1443, 540] on span "3D Sub Fabric: 2.2 oz/ 80% Polyester," at bounding box center [1415, 535] width 137 height 33
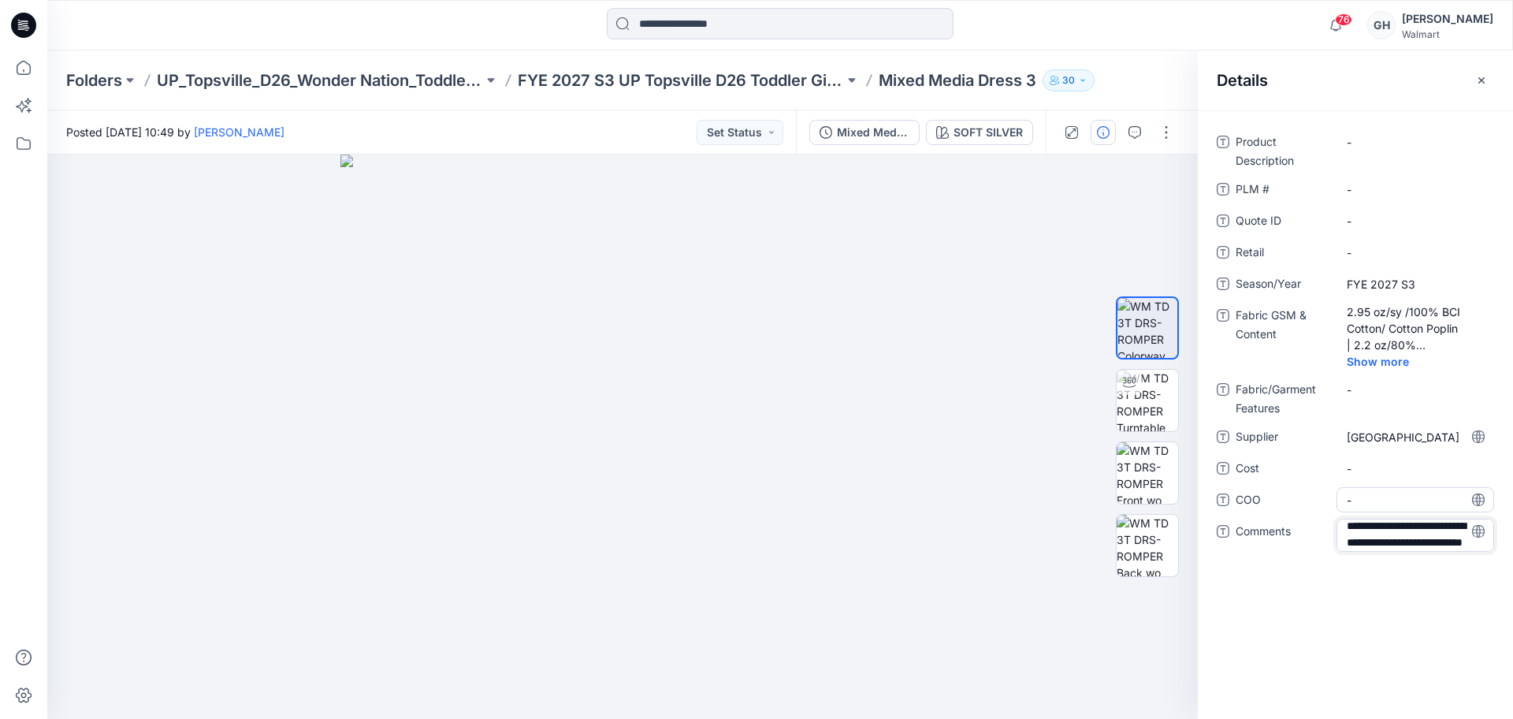
scroll to position [36, 0]
type textarea "**********"
click at [1400, 500] on span "-" at bounding box center [1415, 500] width 137 height 17
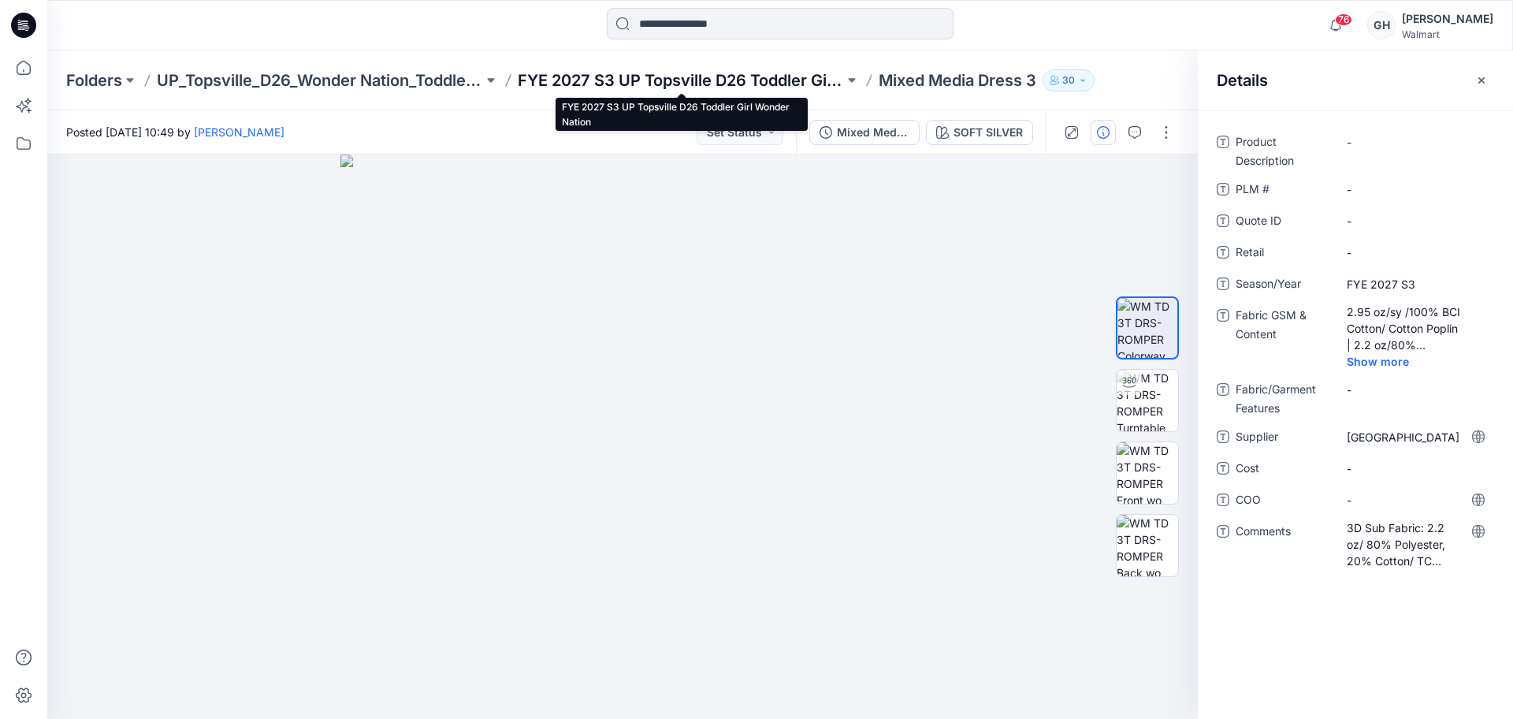
click at [726, 76] on p "FYE 2027 S3 UP Topsville D26 Toddler Girl Wonder Nation" at bounding box center [681, 80] width 326 height 22
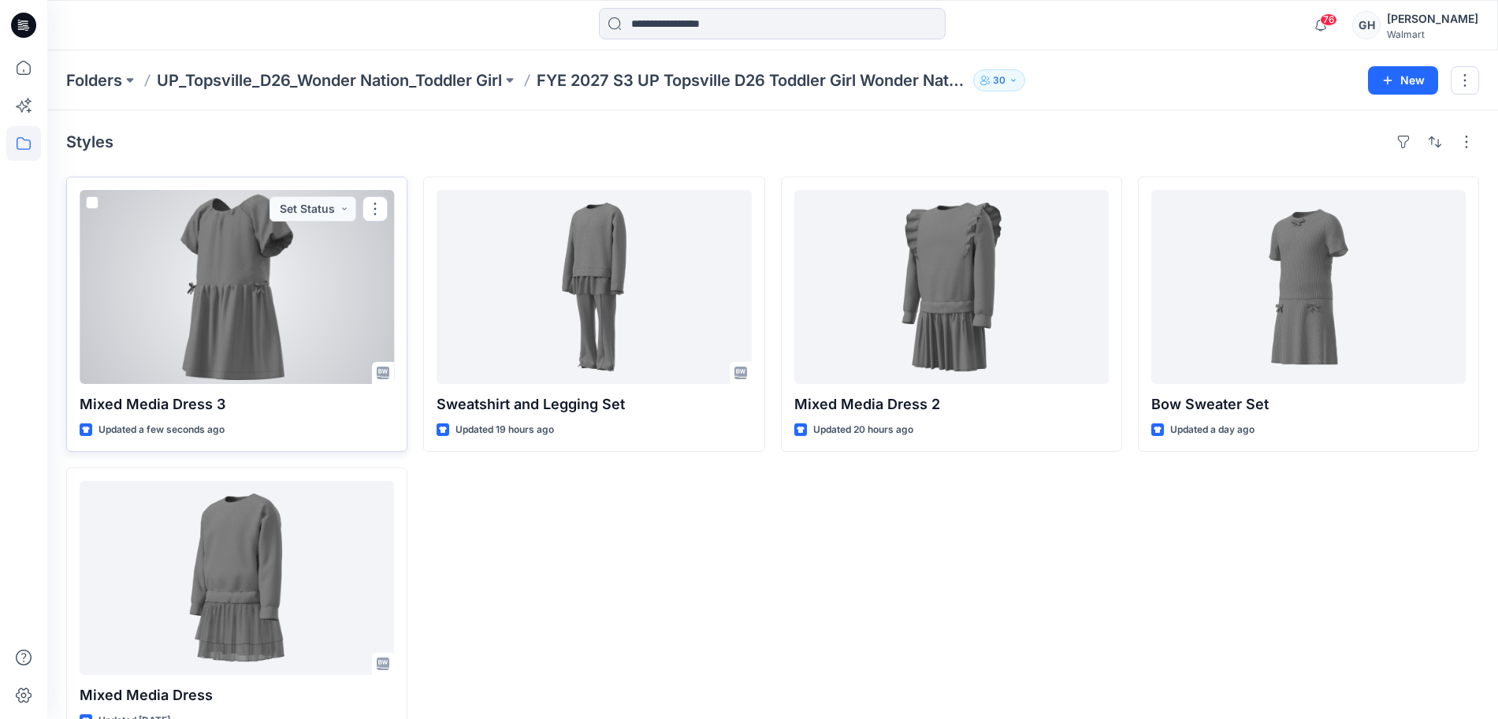
click at [201, 322] on div at bounding box center [237, 287] width 314 height 194
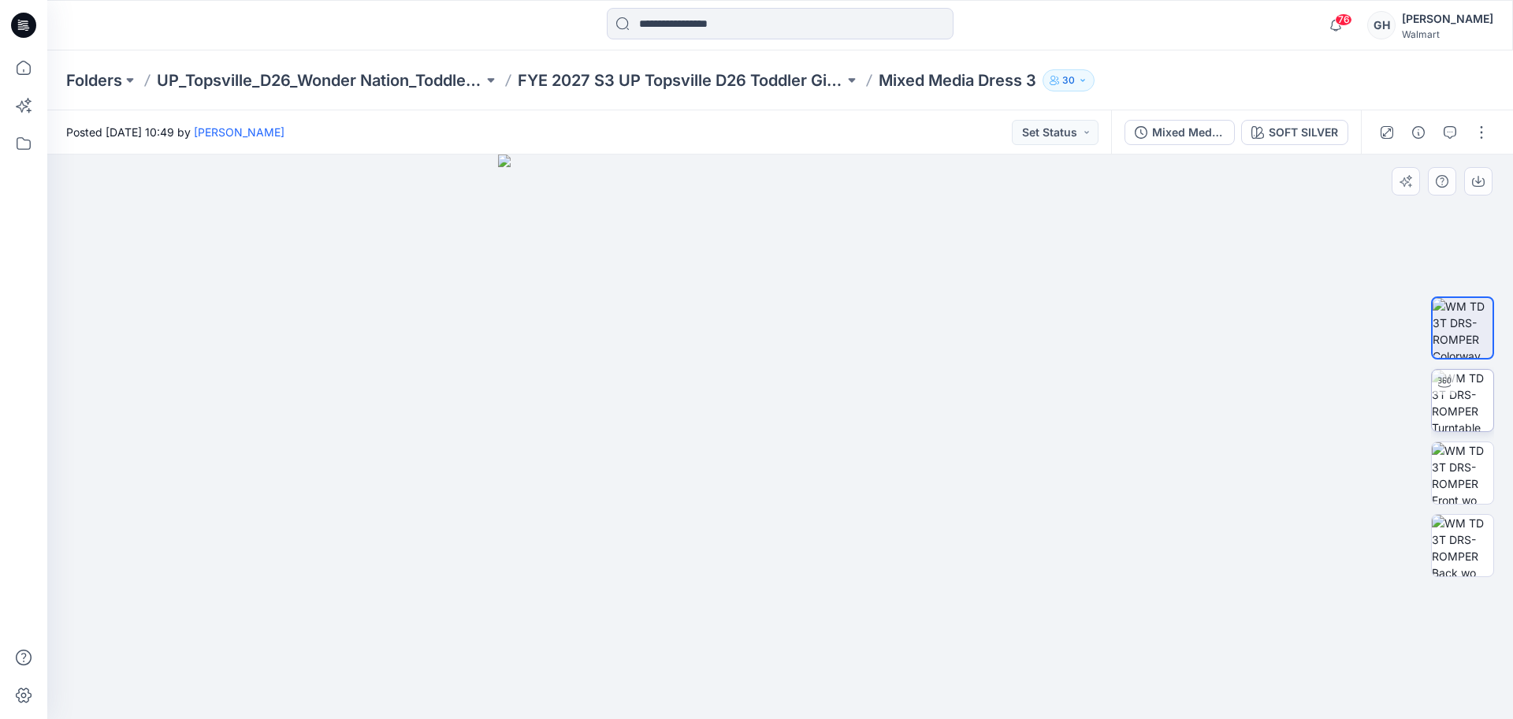
click at [1463, 389] on img at bounding box center [1462, 400] width 61 height 61
drag, startPoint x: 781, startPoint y: 690, endPoint x: 326, endPoint y: 619, distance: 460.1
click at [326, 619] on div at bounding box center [780, 436] width 1466 height 564
click at [1475, 486] on img at bounding box center [1462, 472] width 61 height 61
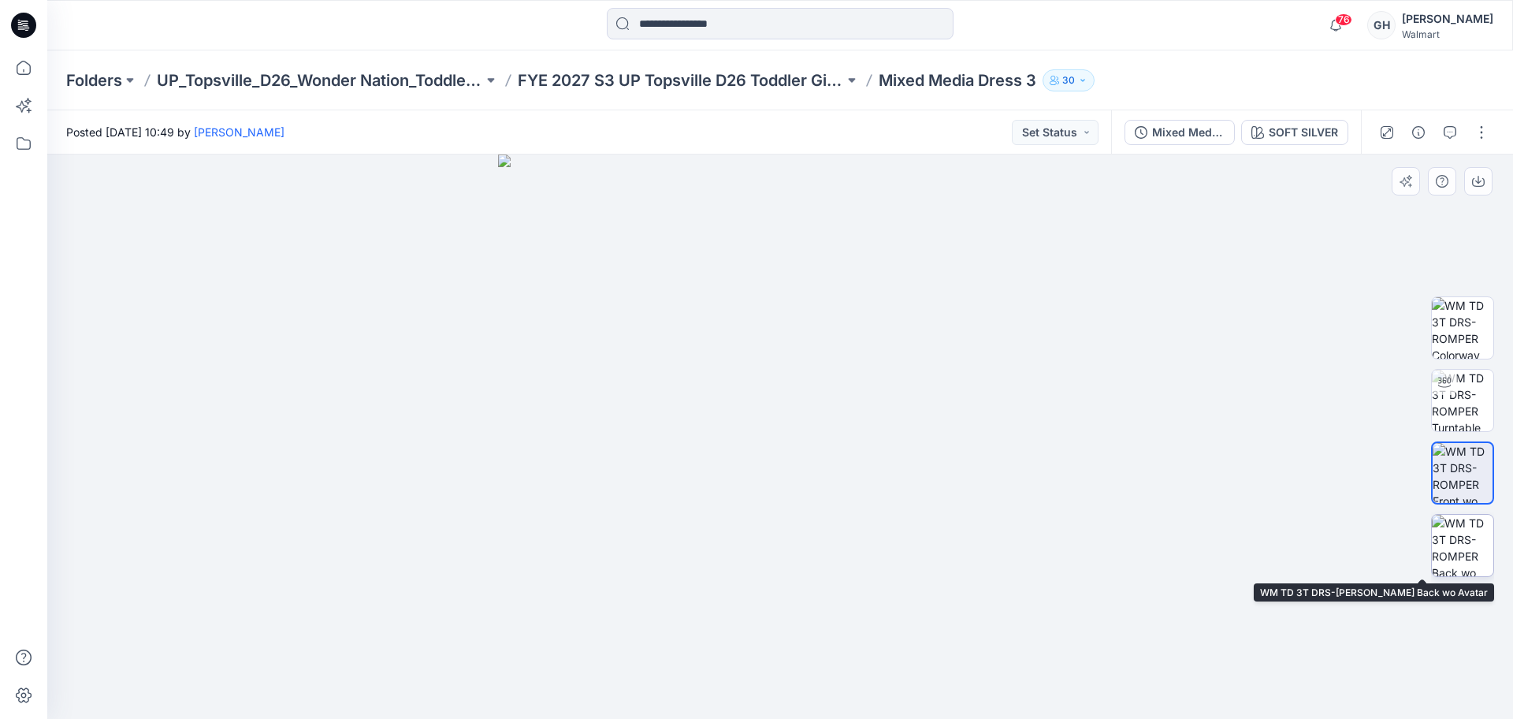
click at [1458, 533] on img at bounding box center [1462, 545] width 61 height 61
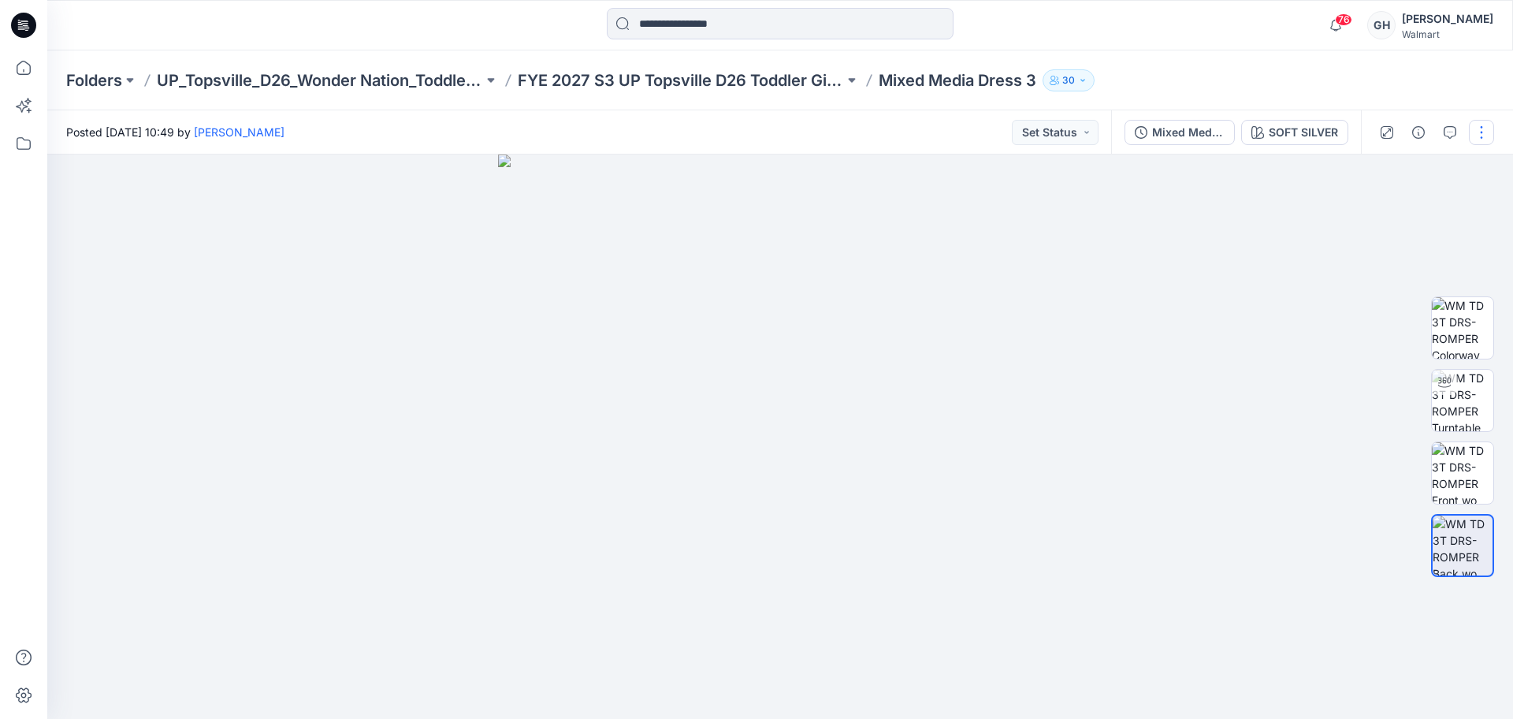
click at [1478, 121] on button "button" at bounding box center [1481, 132] width 25 height 25
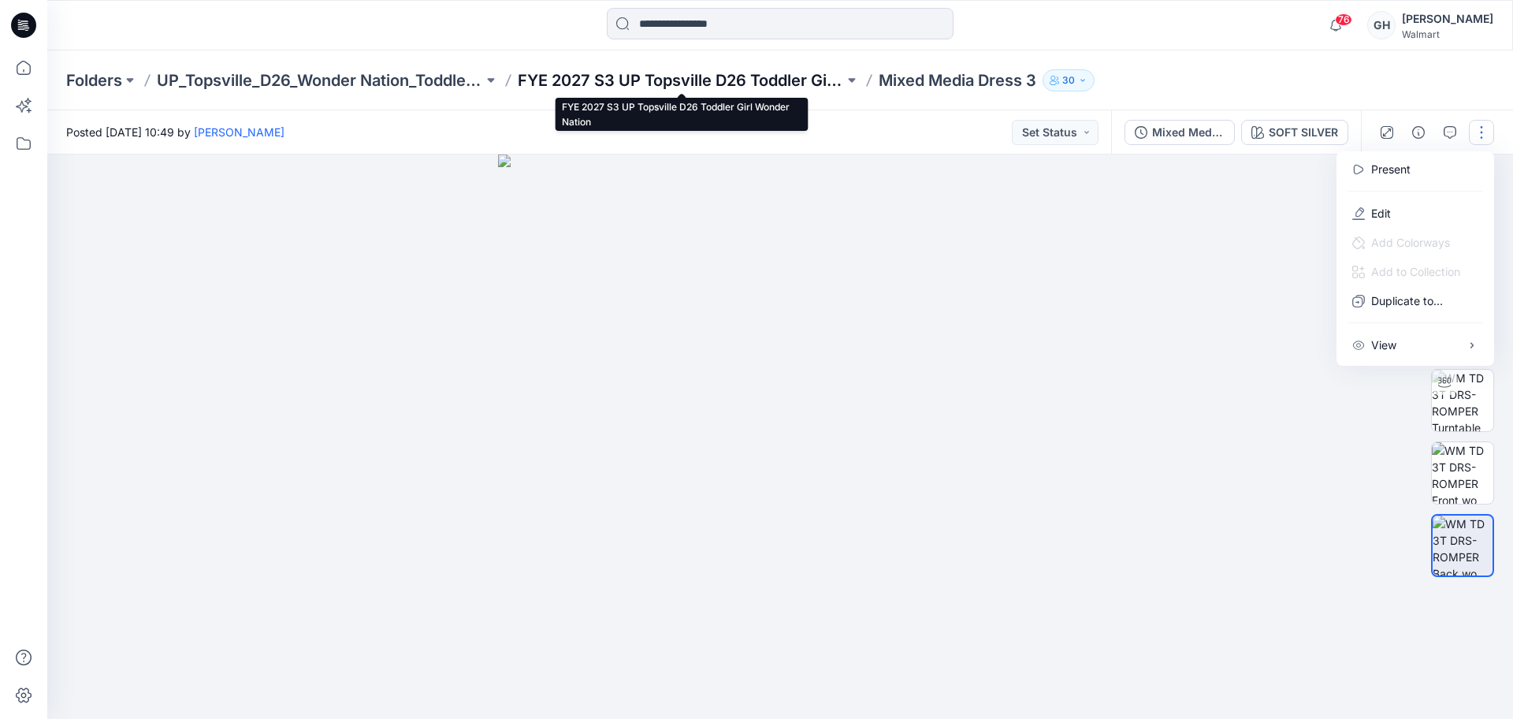
click at [739, 77] on p "FYE 2027 S3 UP Topsville D26 Toddler Girl Wonder Nation" at bounding box center [681, 80] width 326 height 22
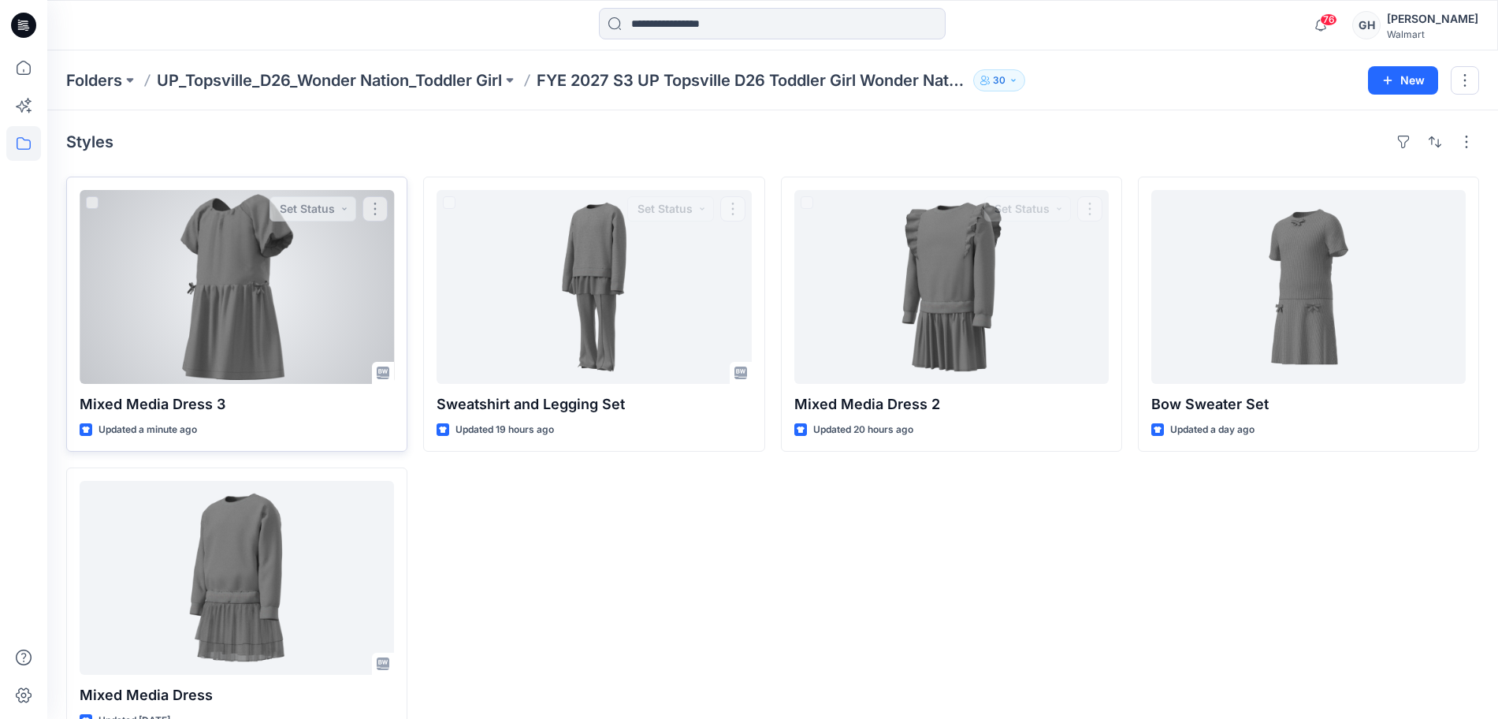
click at [280, 334] on div at bounding box center [237, 287] width 314 height 194
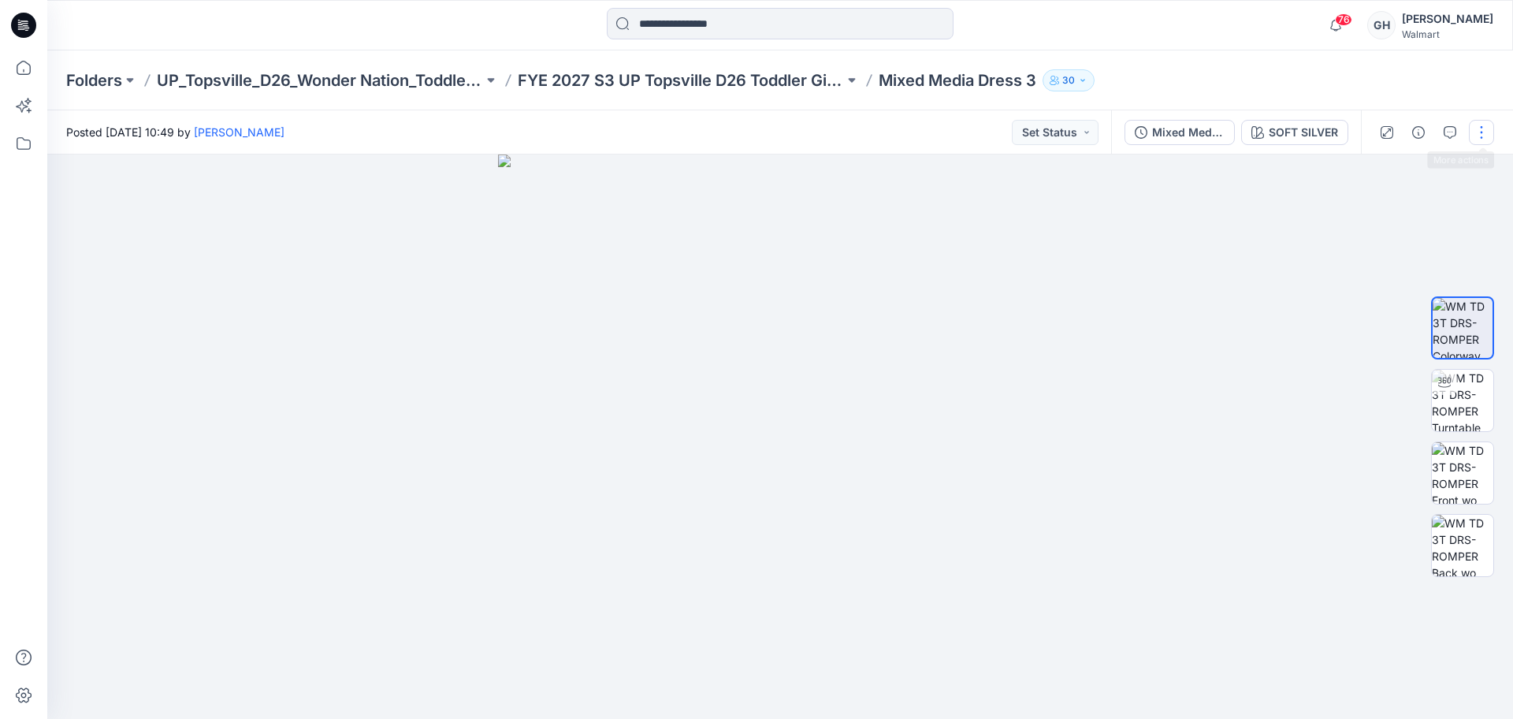
click at [1488, 128] on button "button" at bounding box center [1481, 132] width 25 height 25
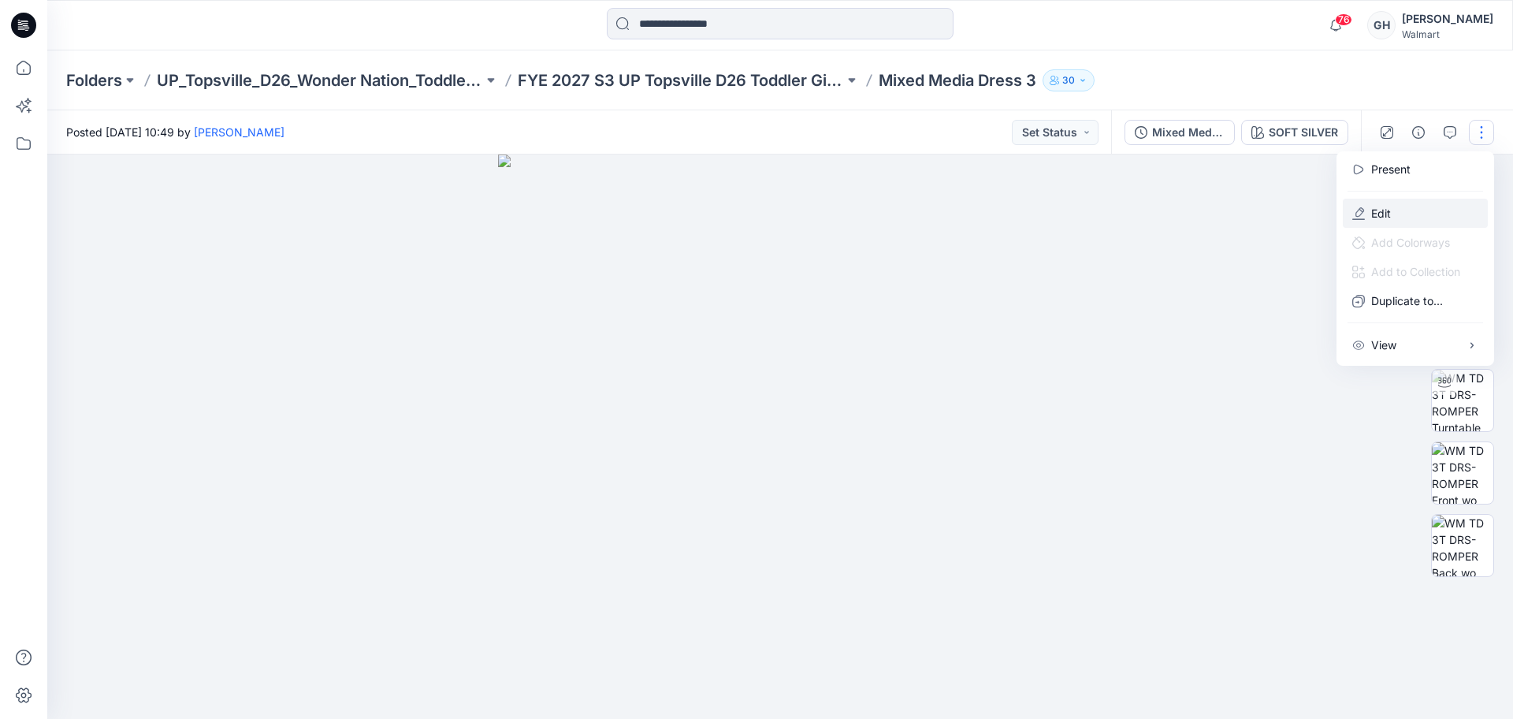
click at [1361, 205] on button "Edit" at bounding box center [1415, 213] width 145 height 29
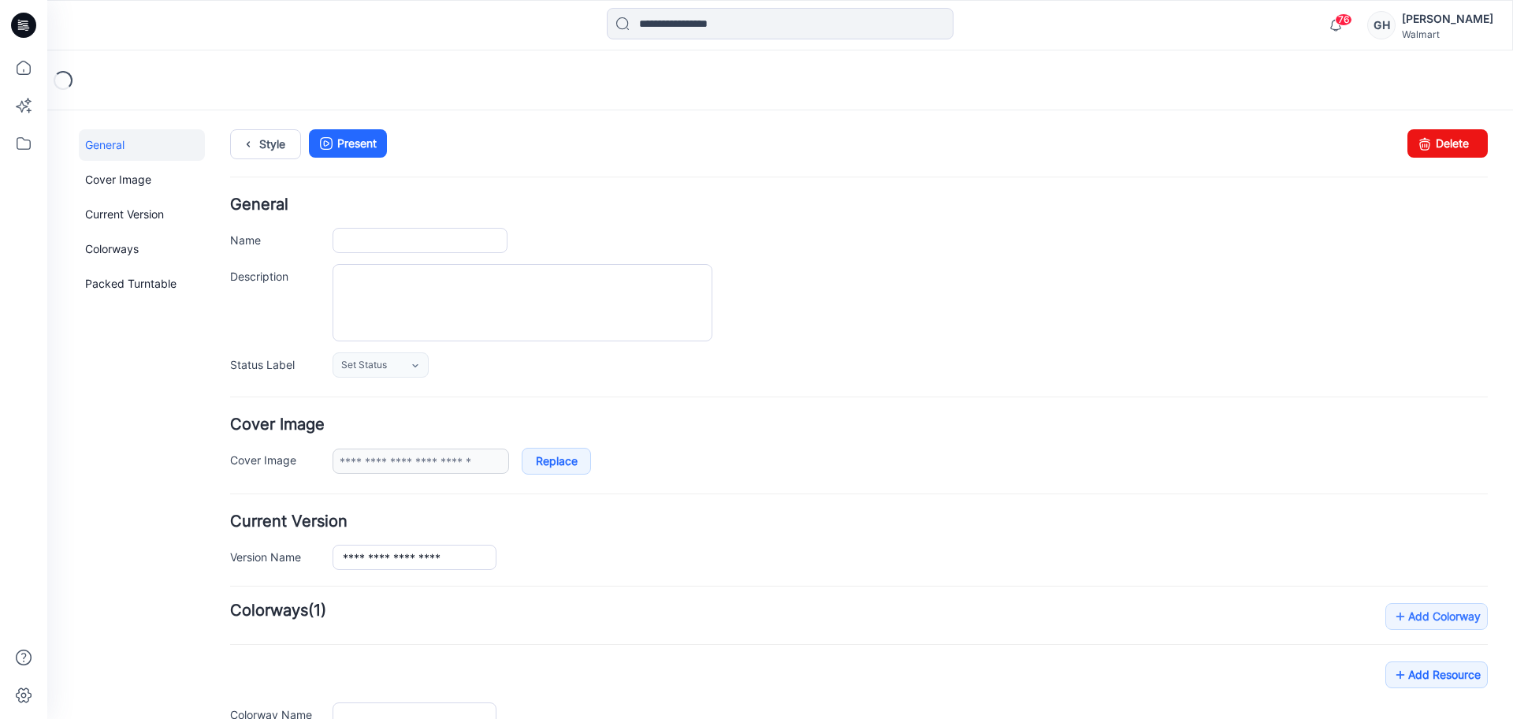
type input "**********"
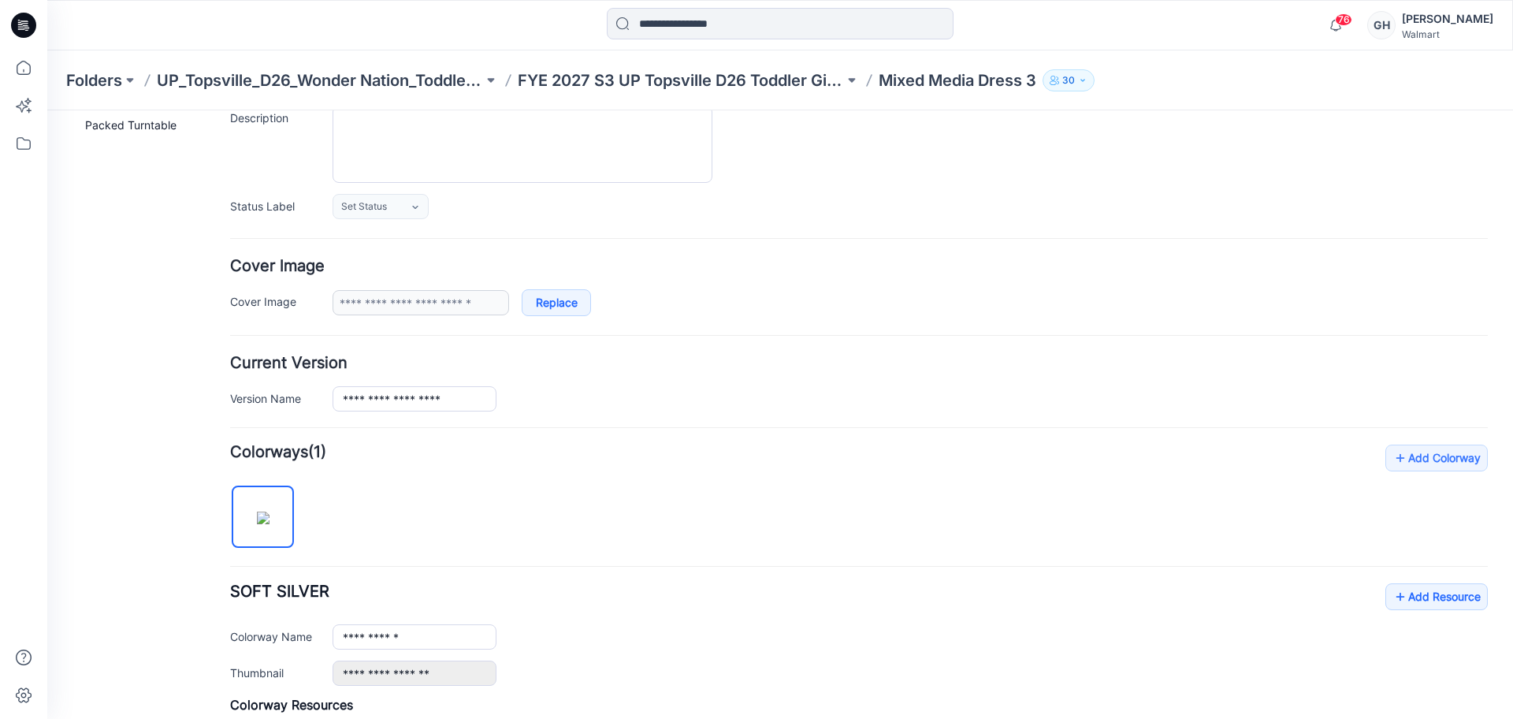
scroll to position [394, 0]
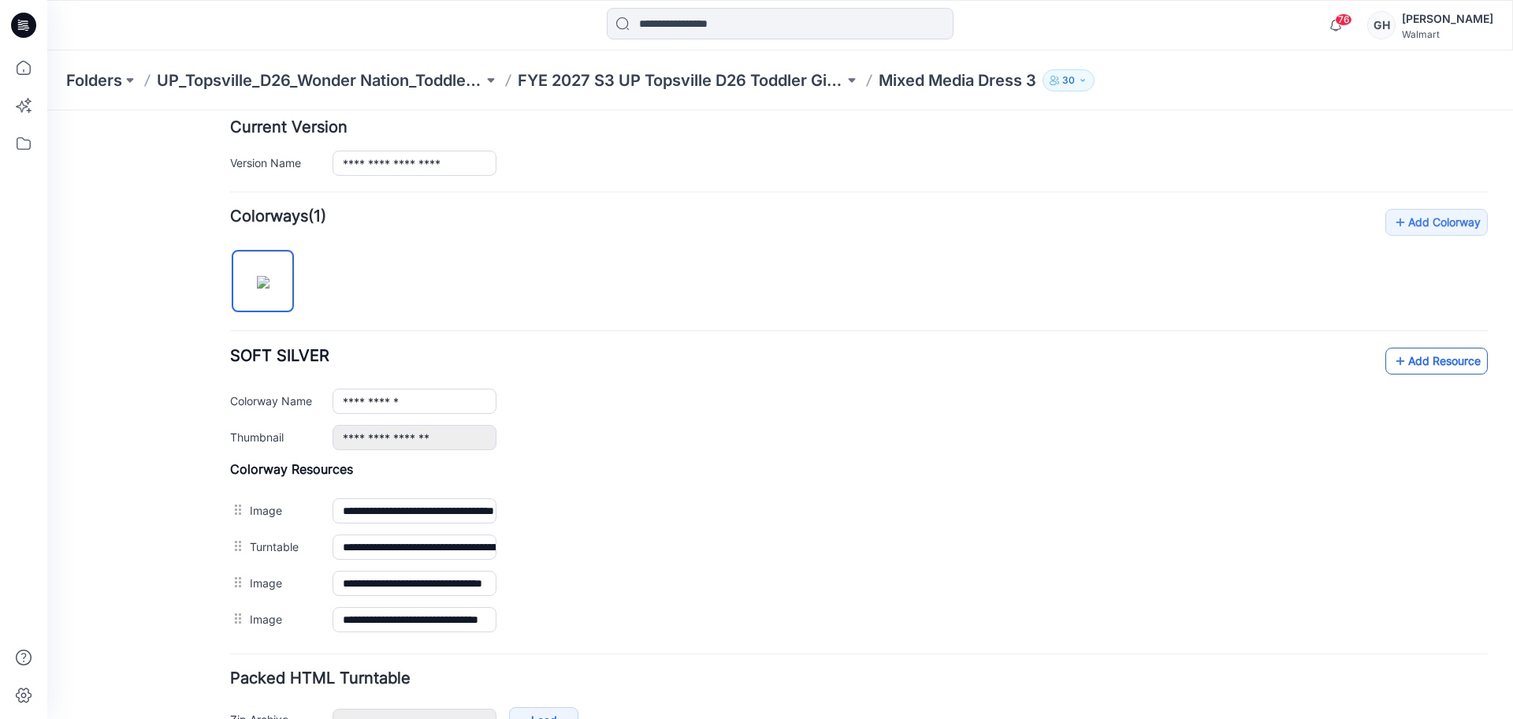
click at [1416, 369] on link "Add Resource" at bounding box center [1437, 361] width 102 height 27
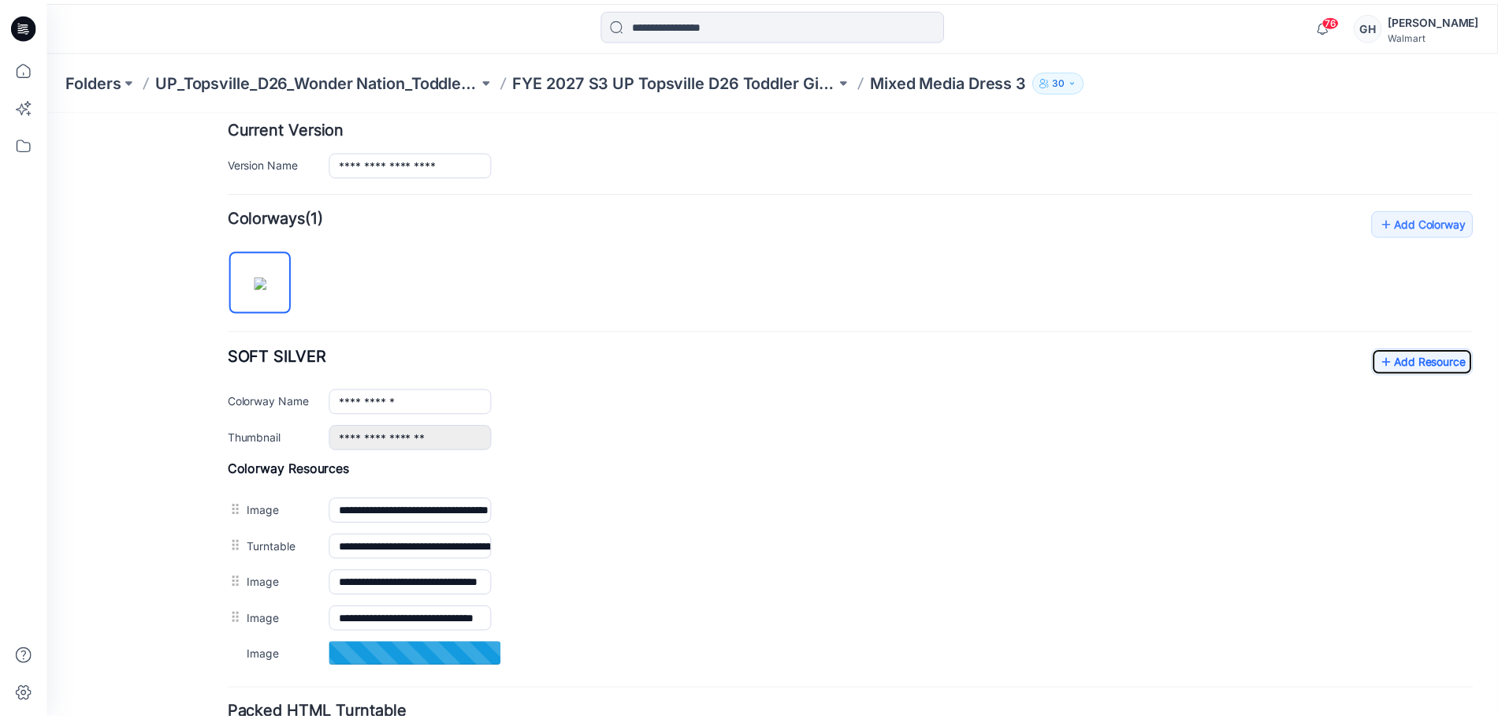
scroll to position [493, 0]
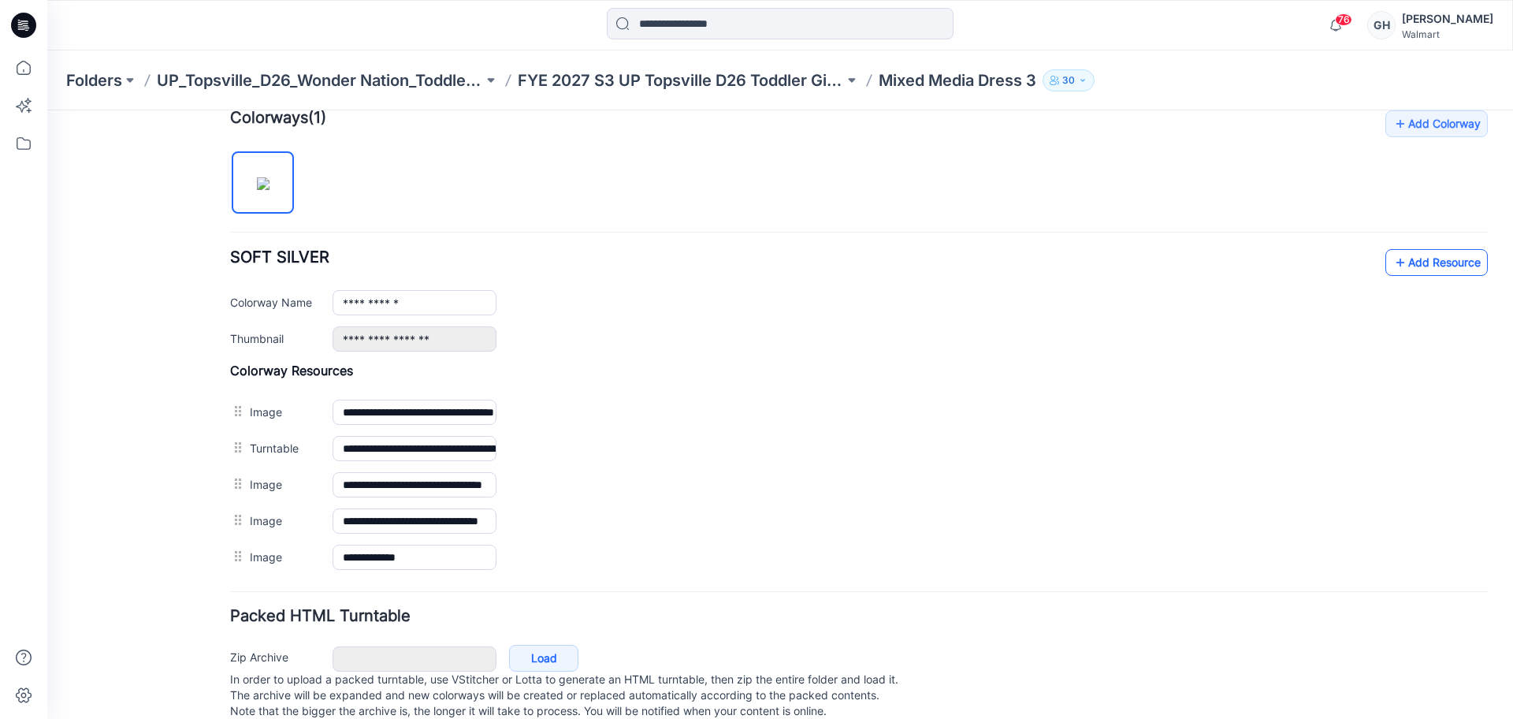
click at [1427, 256] on link "Add Resource" at bounding box center [1437, 262] width 102 height 27
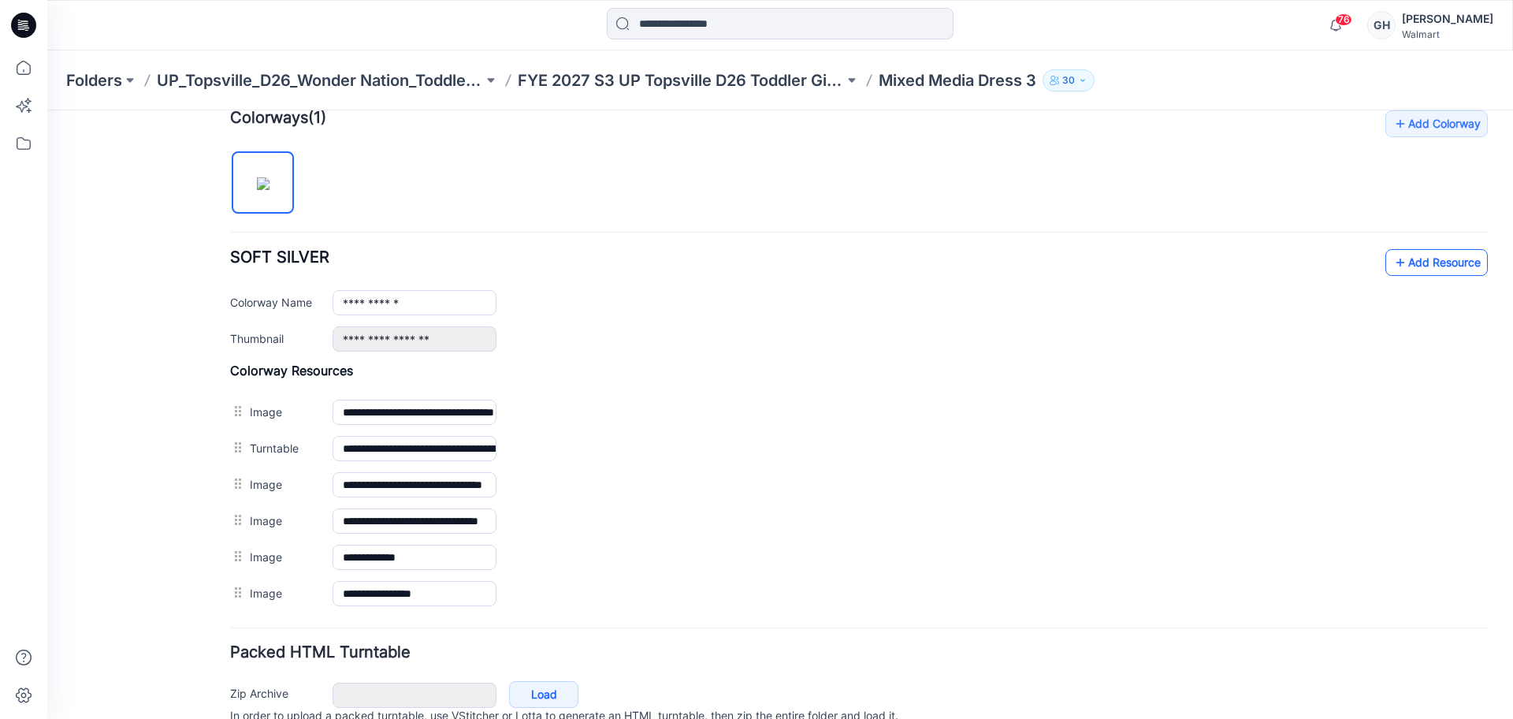
click at [1395, 275] on link "Add Resource" at bounding box center [1437, 262] width 102 height 27
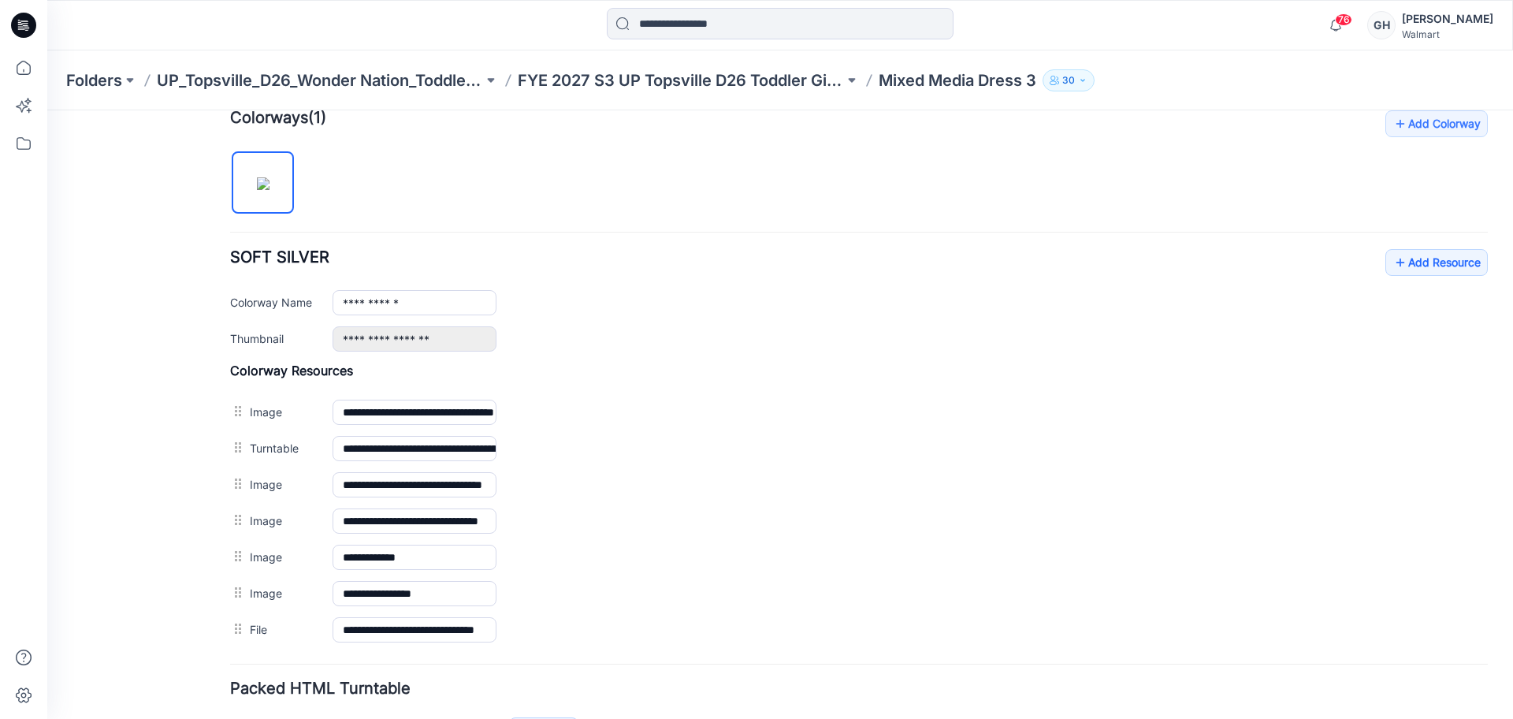
click at [709, 96] on div "Folders UP_Topsville_D26_Wonder Nation_Toddler Girl FYE 2027 S3 UP Topsville D2…" at bounding box center [780, 80] width 1466 height 60
click at [712, 87] on p "FYE 2027 S3 UP Topsville D26 Toddler Girl Wonder Nation" at bounding box center [681, 80] width 326 height 22
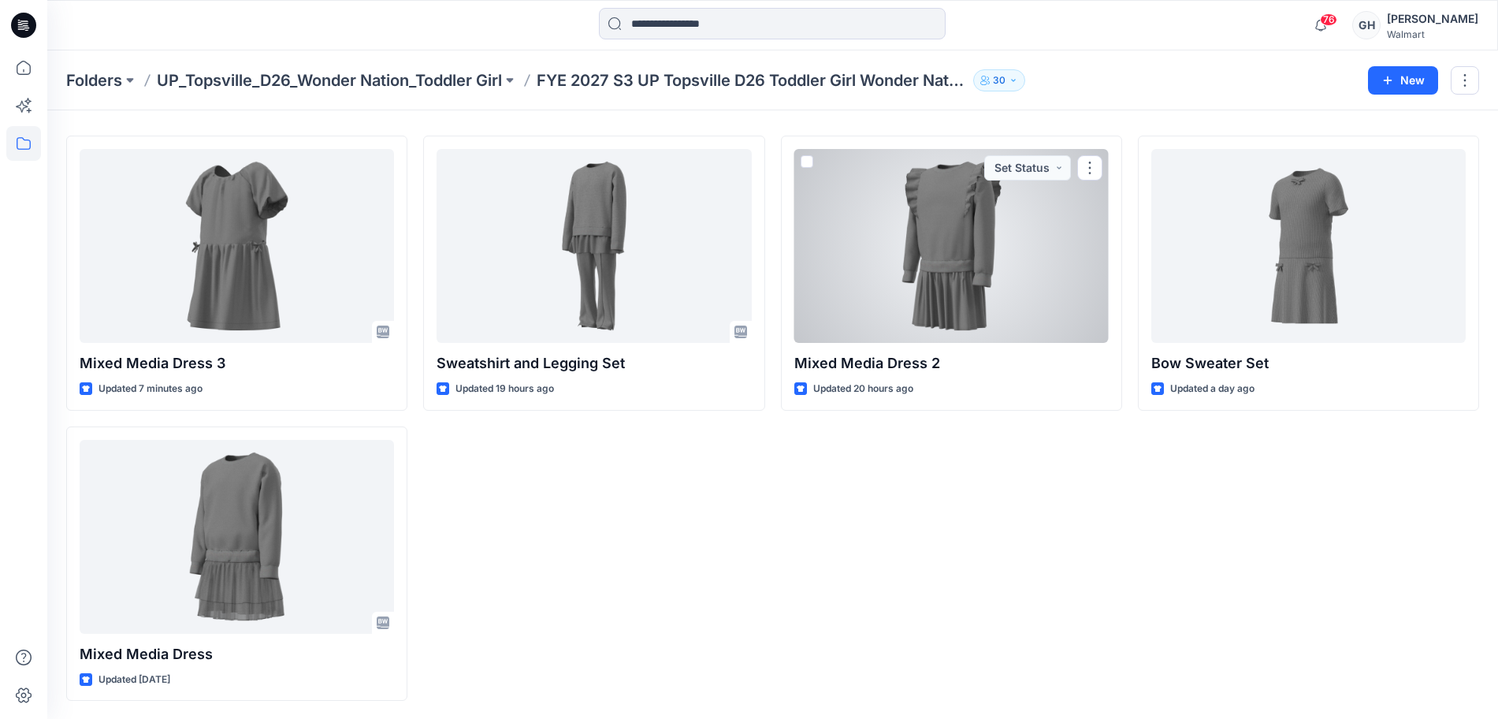
scroll to position [42, 0]
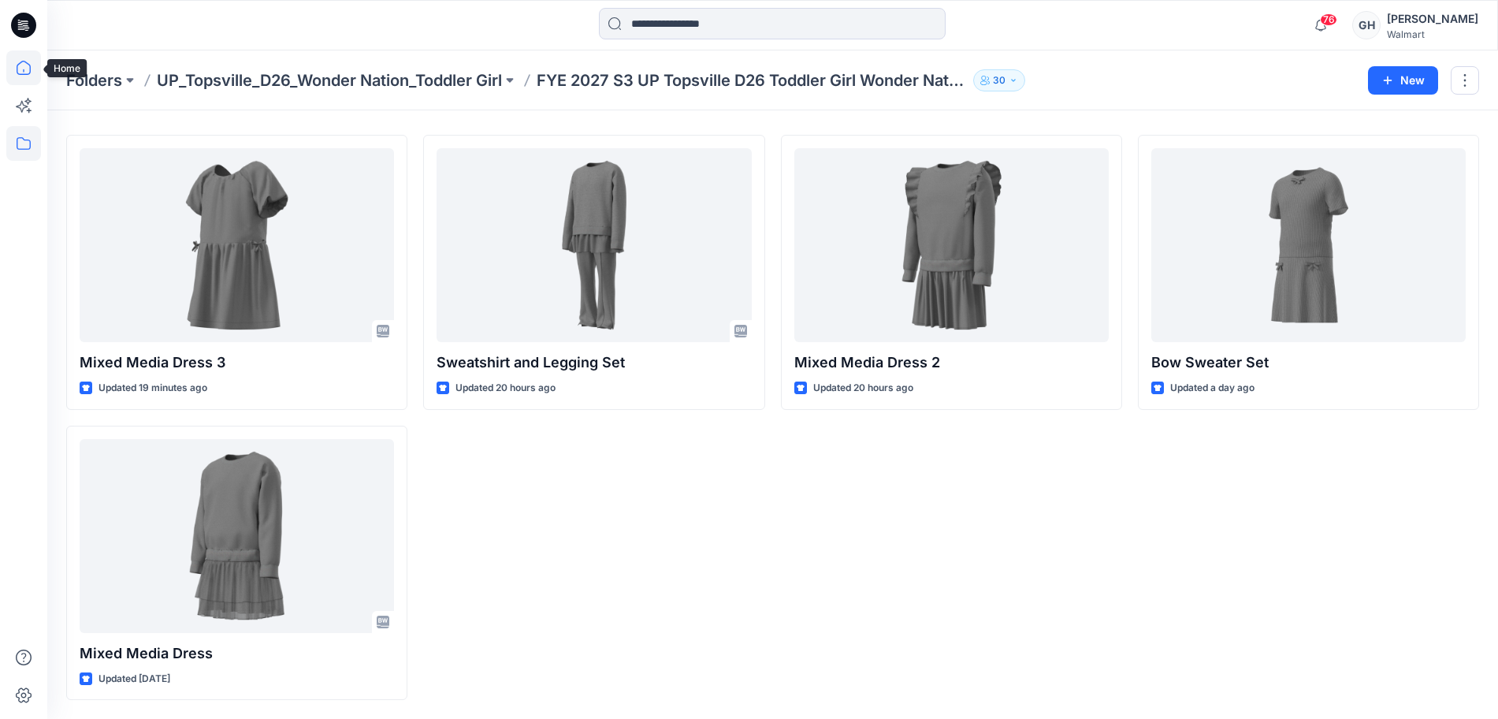
click at [37, 70] on icon at bounding box center [23, 67] width 35 height 35
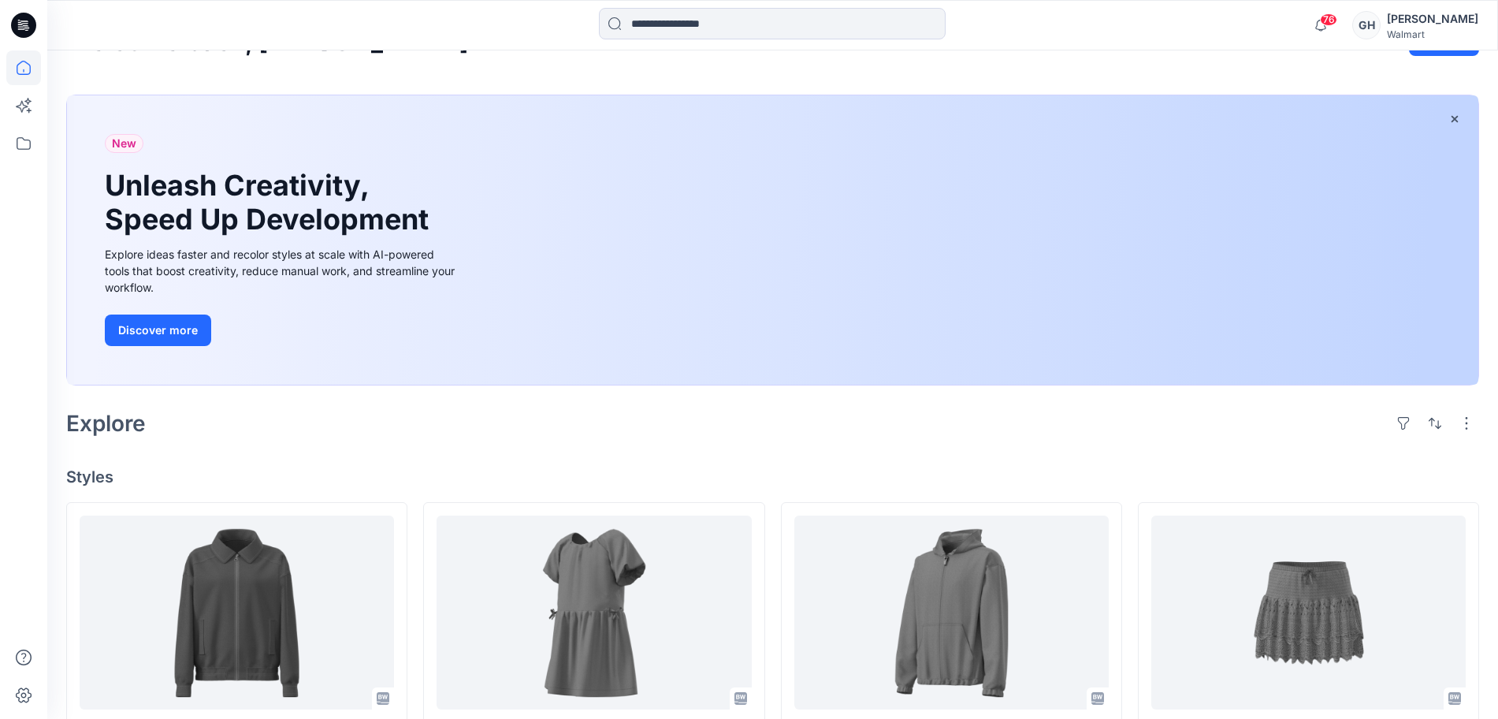
scroll to position [337, 0]
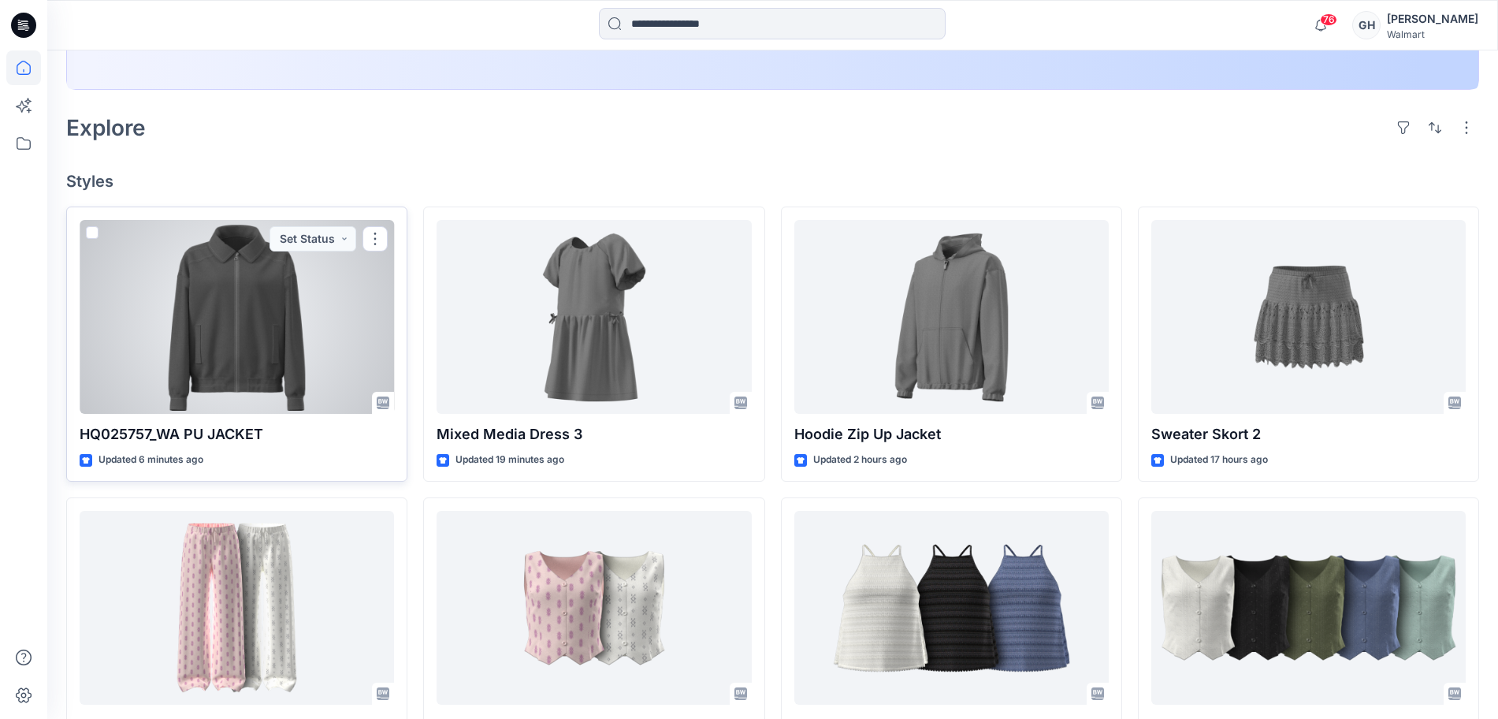
click at [241, 342] on div at bounding box center [237, 317] width 314 height 194
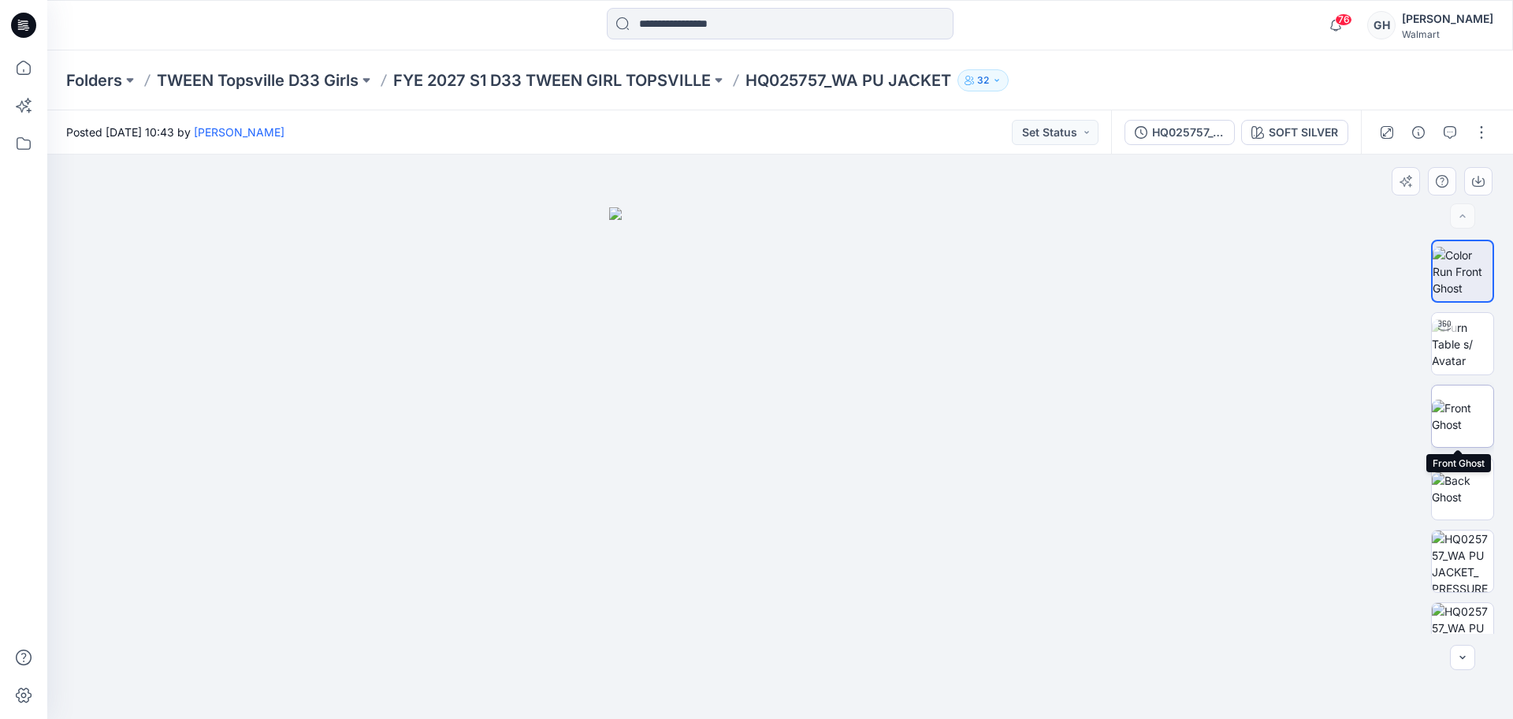
click at [1444, 417] on img at bounding box center [1462, 416] width 61 height 33
click at [491, 84] on p "FYE 2027 S1 D33 TWEEN GIRL TOPSVILLE" at bounding box center [552, 80] width 318 height 22
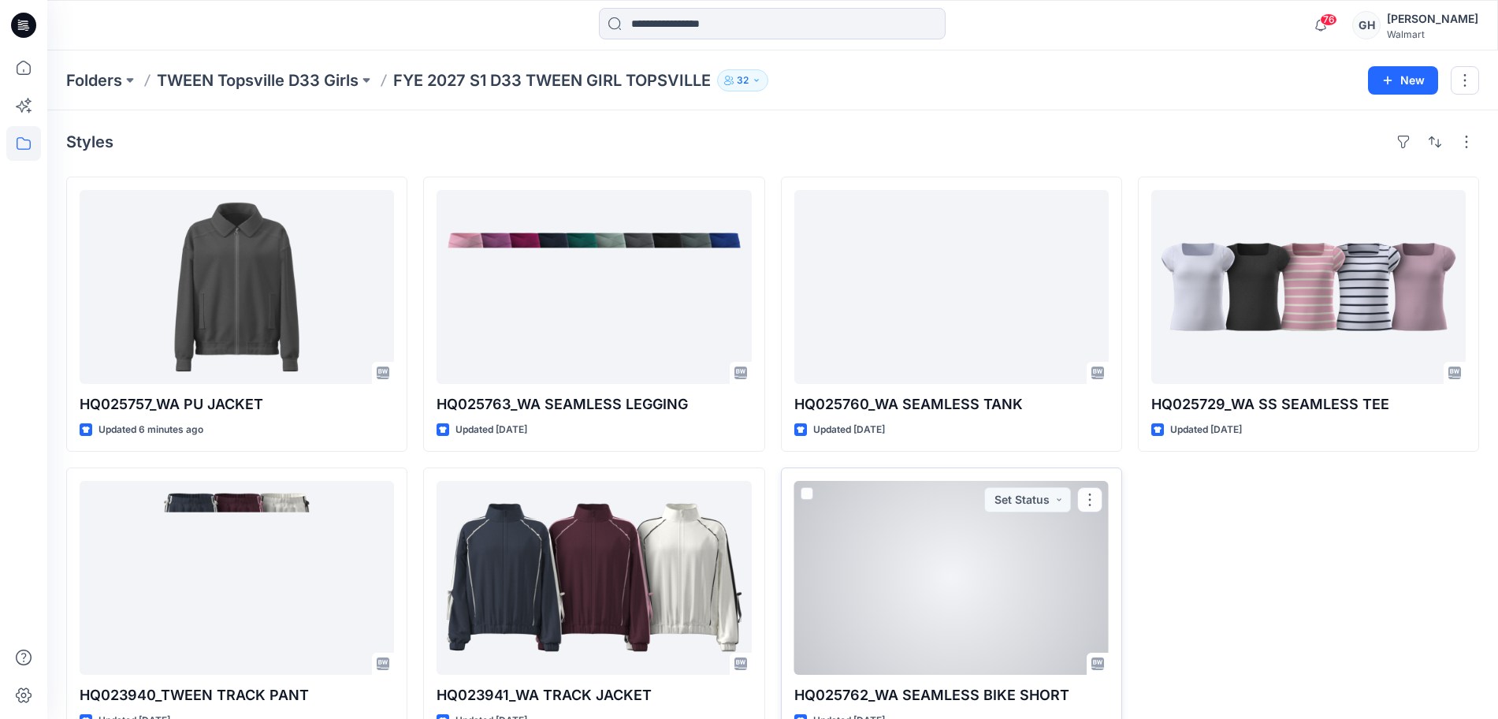
scroll to position [42, 0]
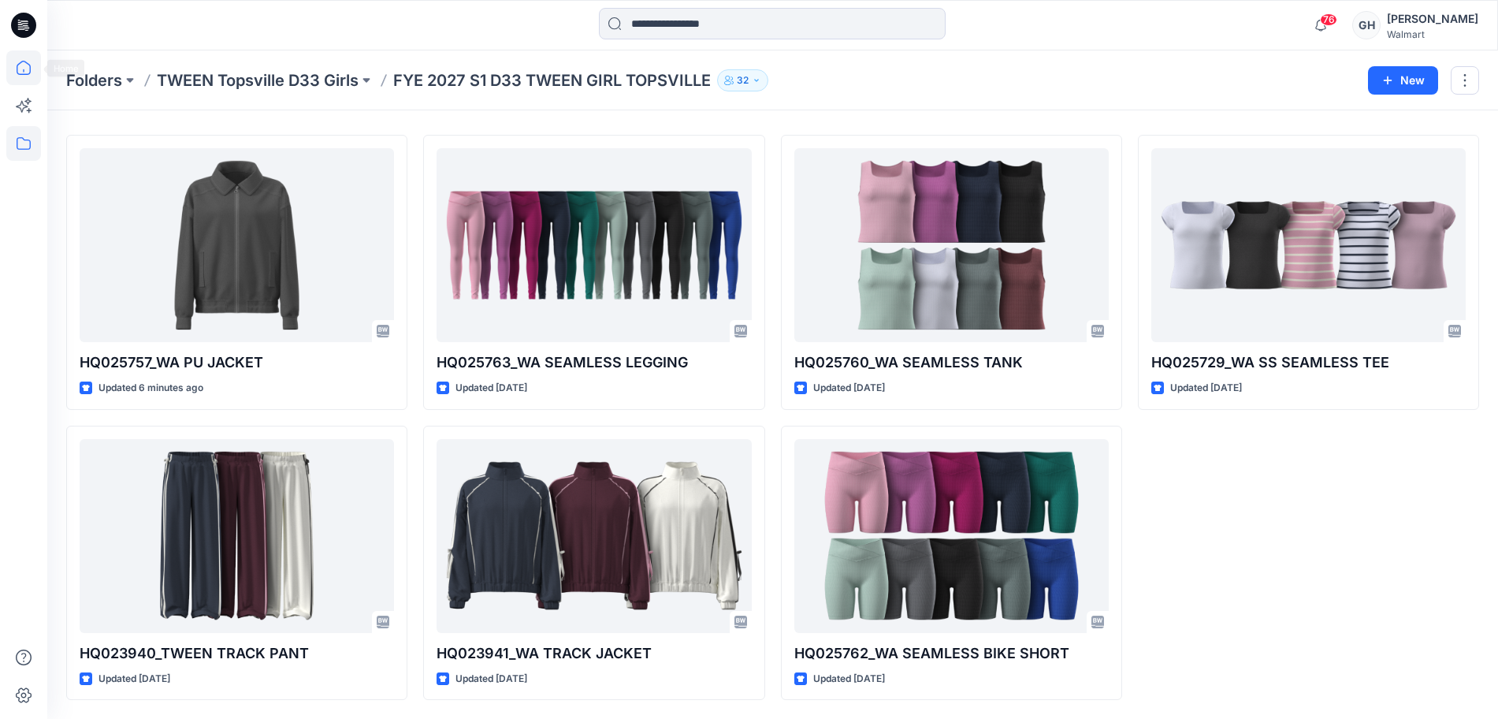
click at [12, 62] on icon at bounding box center [23, 67] width 35 height 35
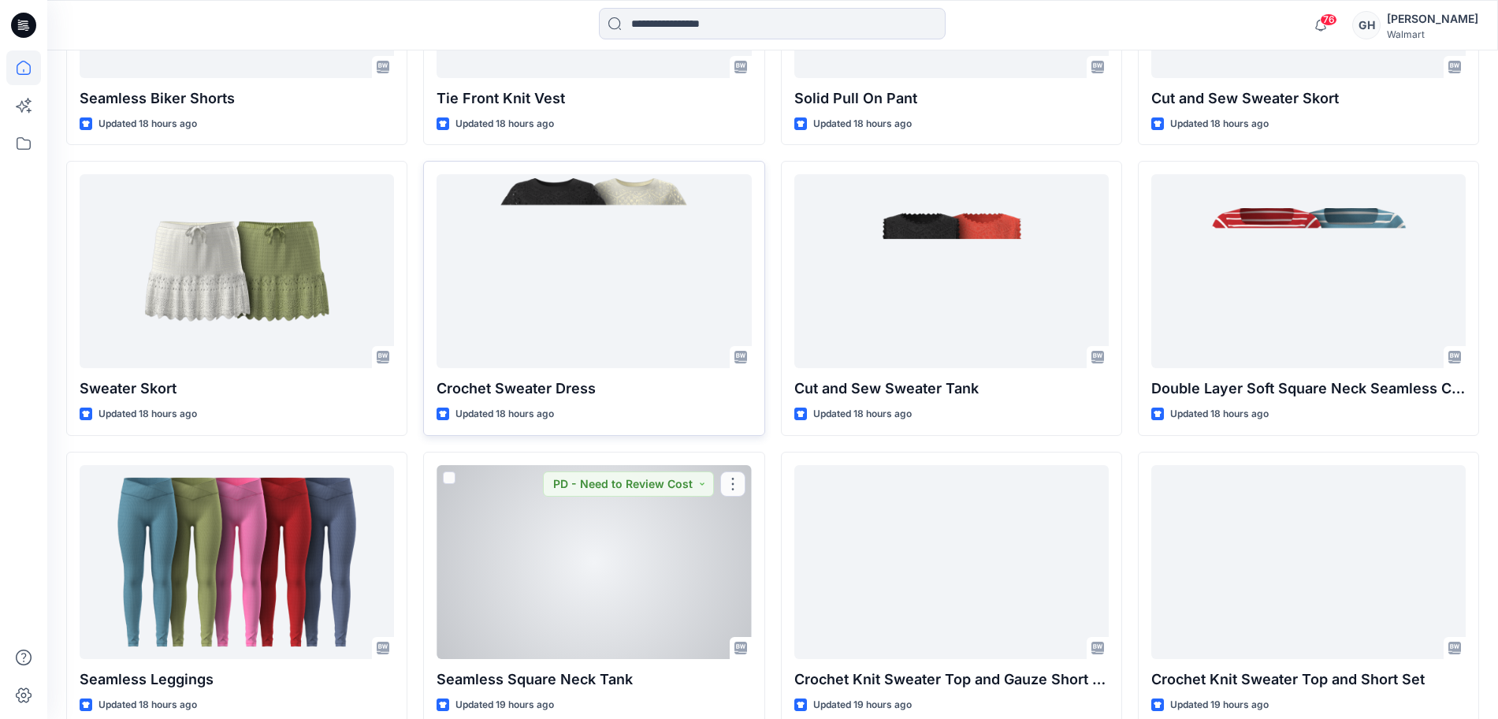
scroll to position [1234, 0]
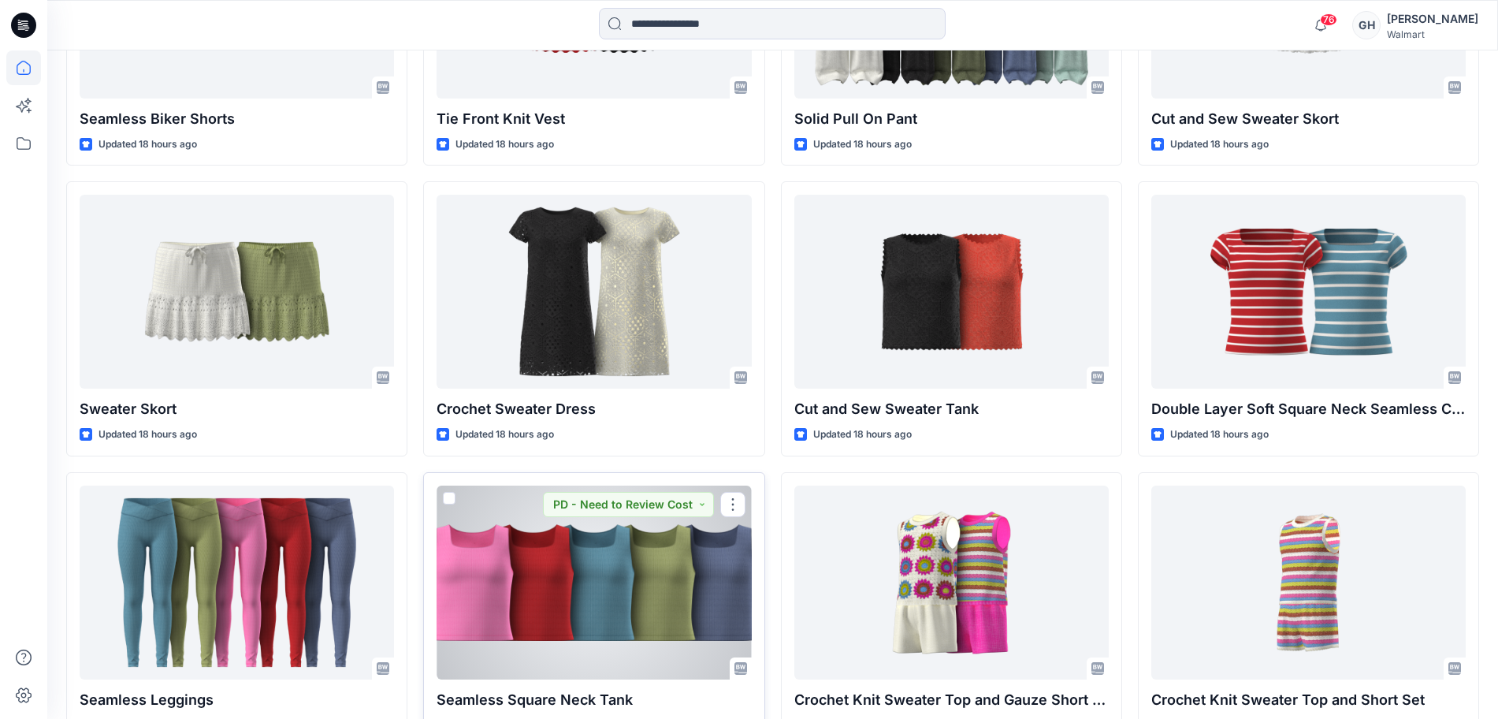
click at [532, 552] on div at bounding box center [594, 583] width 314 height 194
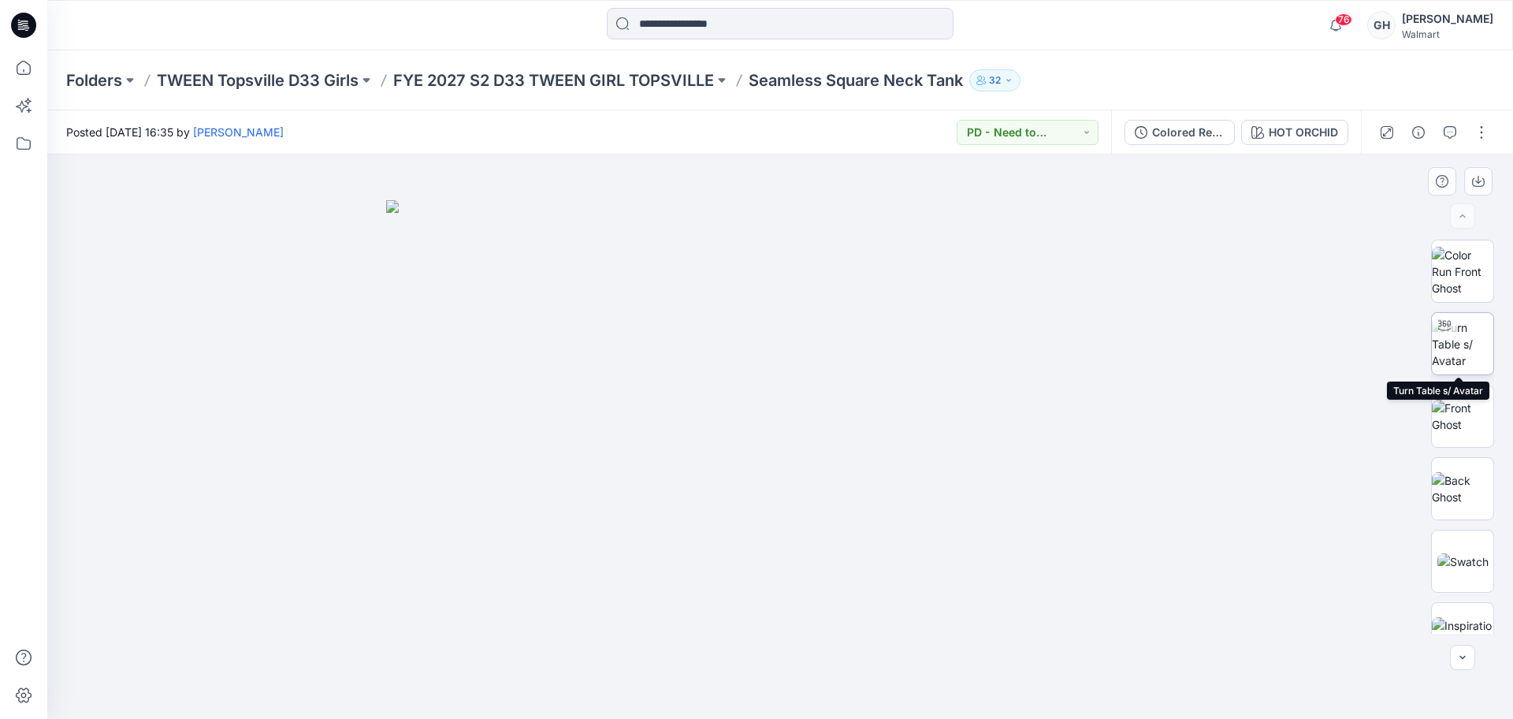
click at [1464, 326] on img at bounding box center [1462, 344] width 61 height 50
drag, startPoint x: 785, startPoint y: 698, endPoint x: 701, endPoint y: 686, distance: 84.3
click at [701, 686] on icon at bounding box center [782, 671] width 477 height 59
drag, startPoint x: 701, startPoint y: 687, endPoint x: 637, endPoint y: 483, distance: 213.9
click at [565, 658] on icon at bounding box center [782, 671] width 477 height 59
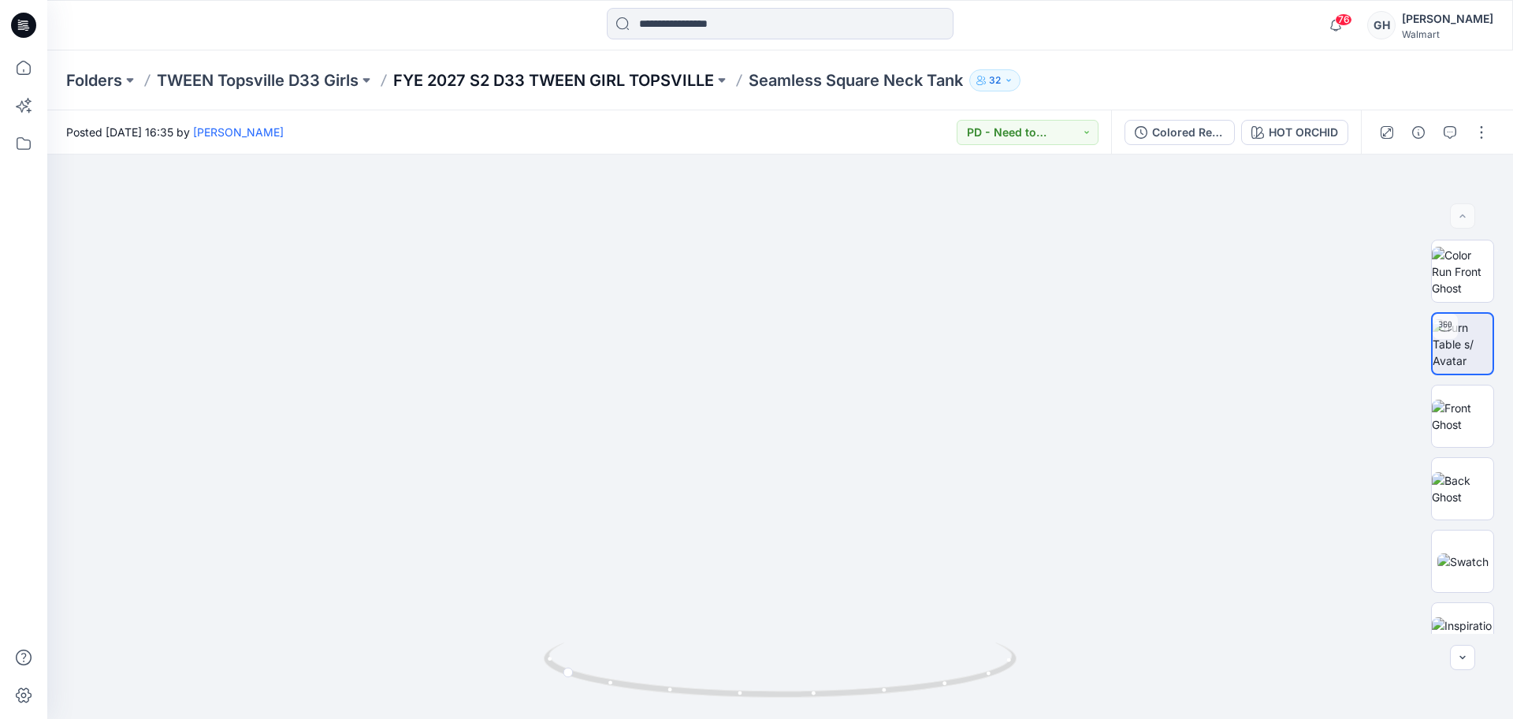
click at [604, 71] on p "FYE 2027 S2 D33 TWEEN GIRL TOPSVILLE" at bounding box center [553, 80] width 321 height 22
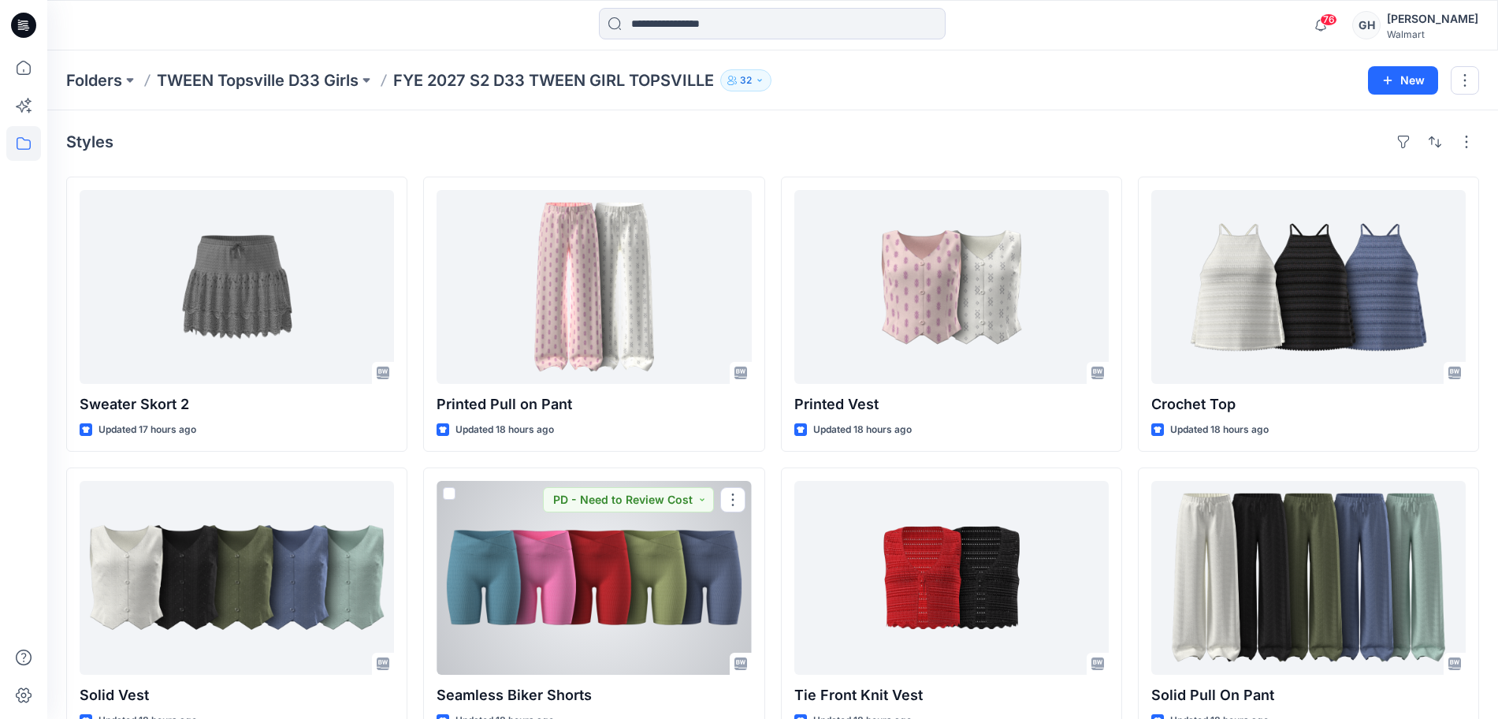
click at [632, 582] on div at bounding box center [594, 578] width 314 height 194
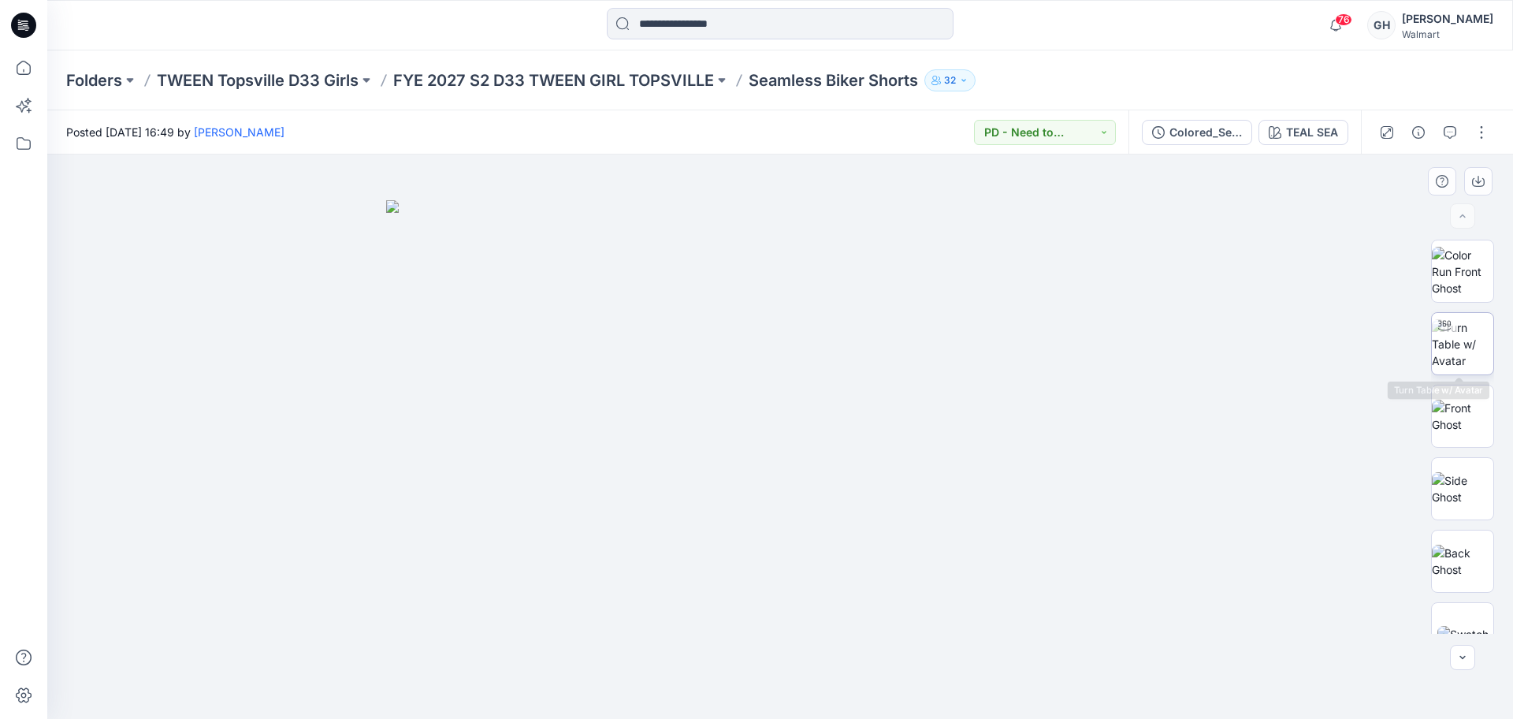
click at [1483, 333] on img at bounding box center [1462, 344] width 61 height 50
drag, startPoint x: 787, startPoint y: 698, endPoint x: 514, endPoint y: 617, distance: 285.3
click at [356, 649] on div at bounding box center [780, 436] width 1466 height 564
click at [566, 73] on p "FYE 2027 S2 D33 TWEEN GIRL TOPSVILLE" at bounding box center [553, 80] width 321 height 22
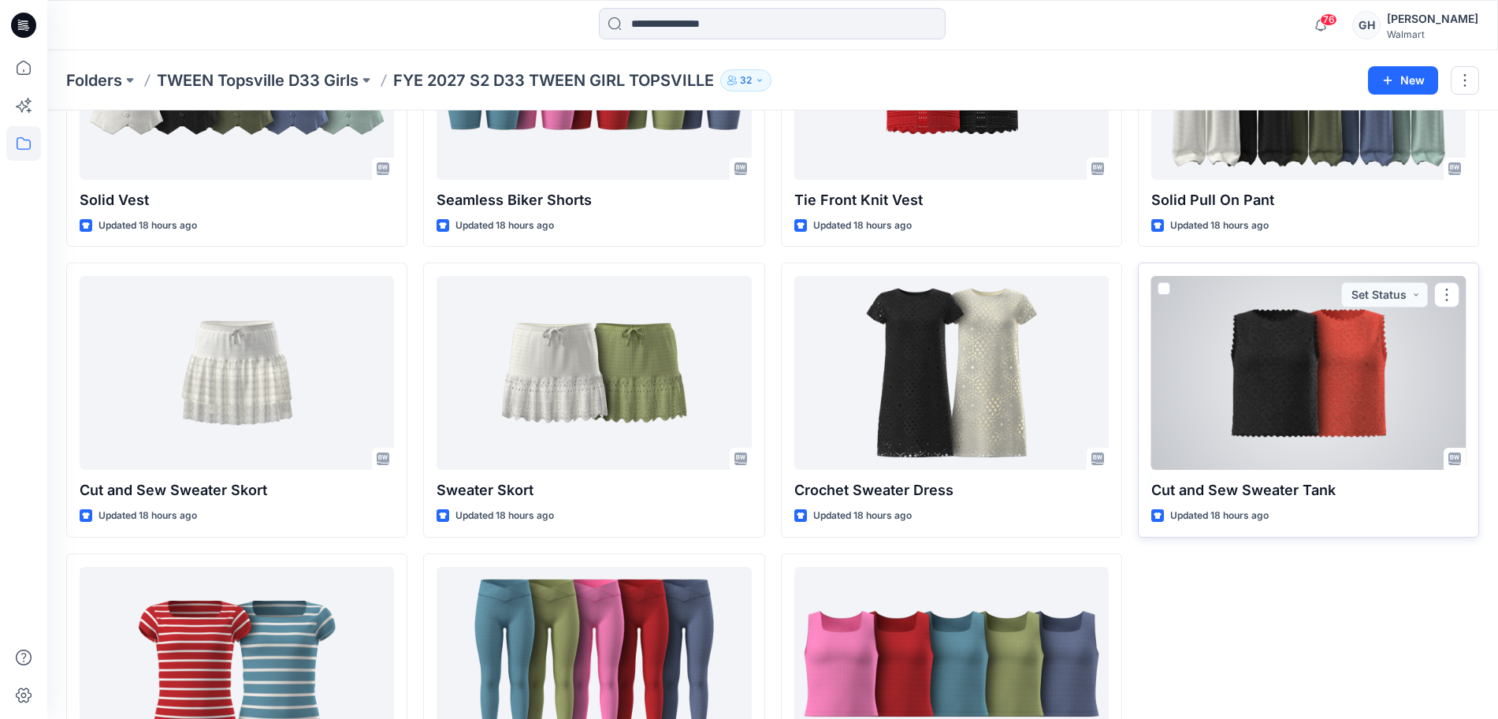
scroll to position [623, 0]
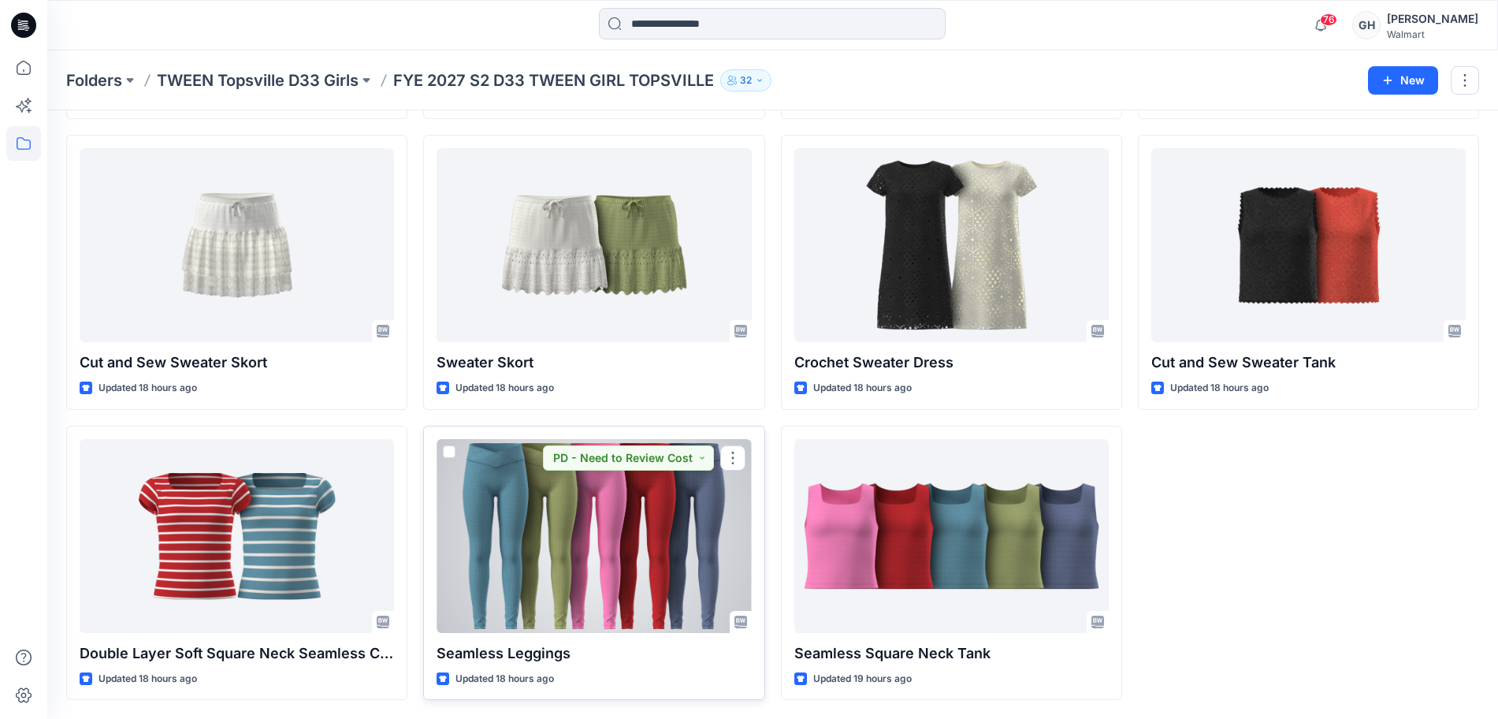
click at [599, 539] on div at bounding box center [594, 536] width 314 height 194
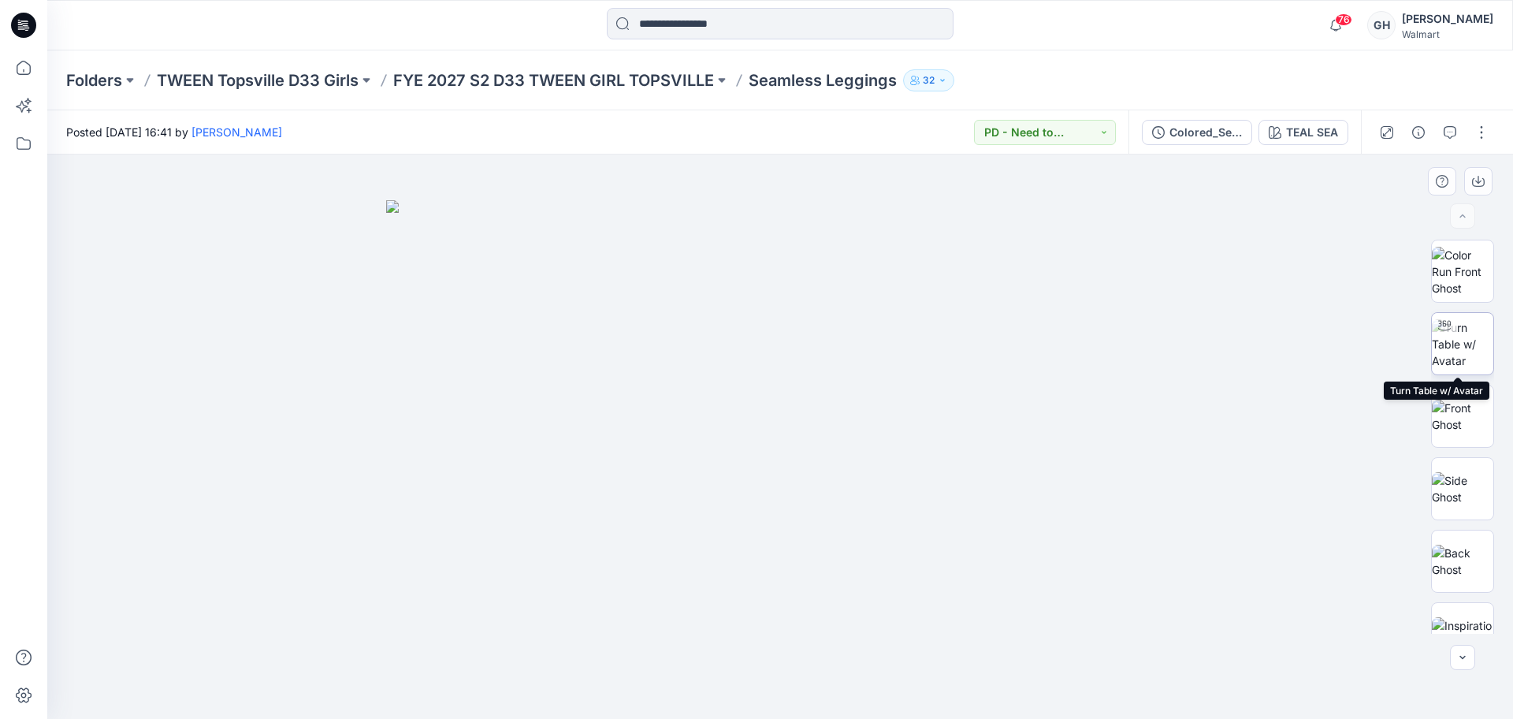
click at [1457, 324] on img at bounding box center [1462, 344] width 61 height 50
drag, startPoint x: 771, startPoint y: 699, endPoint x: 686, endPoint y: 699, distance: 85.1
click at [686, 699] on icon at bounding box center [782, 671] width 477 height 59
drag, startPoint x: 12, startPoint y: 63, endPoint x: 838, endPoint y: 33, distance: 826.5
click at [13, 63] on icon at bounding box center [23, 67] width 35 height 35
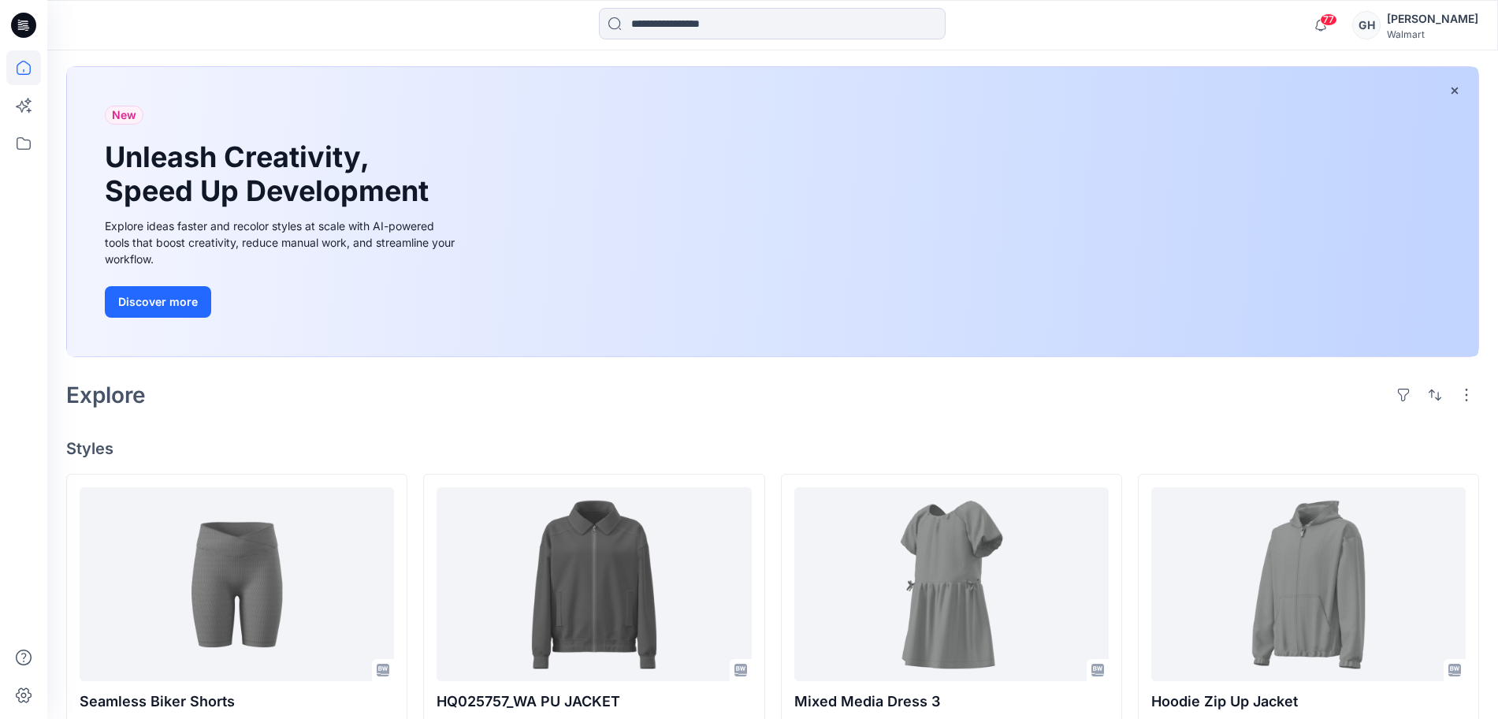
scroll to position [394, 0]
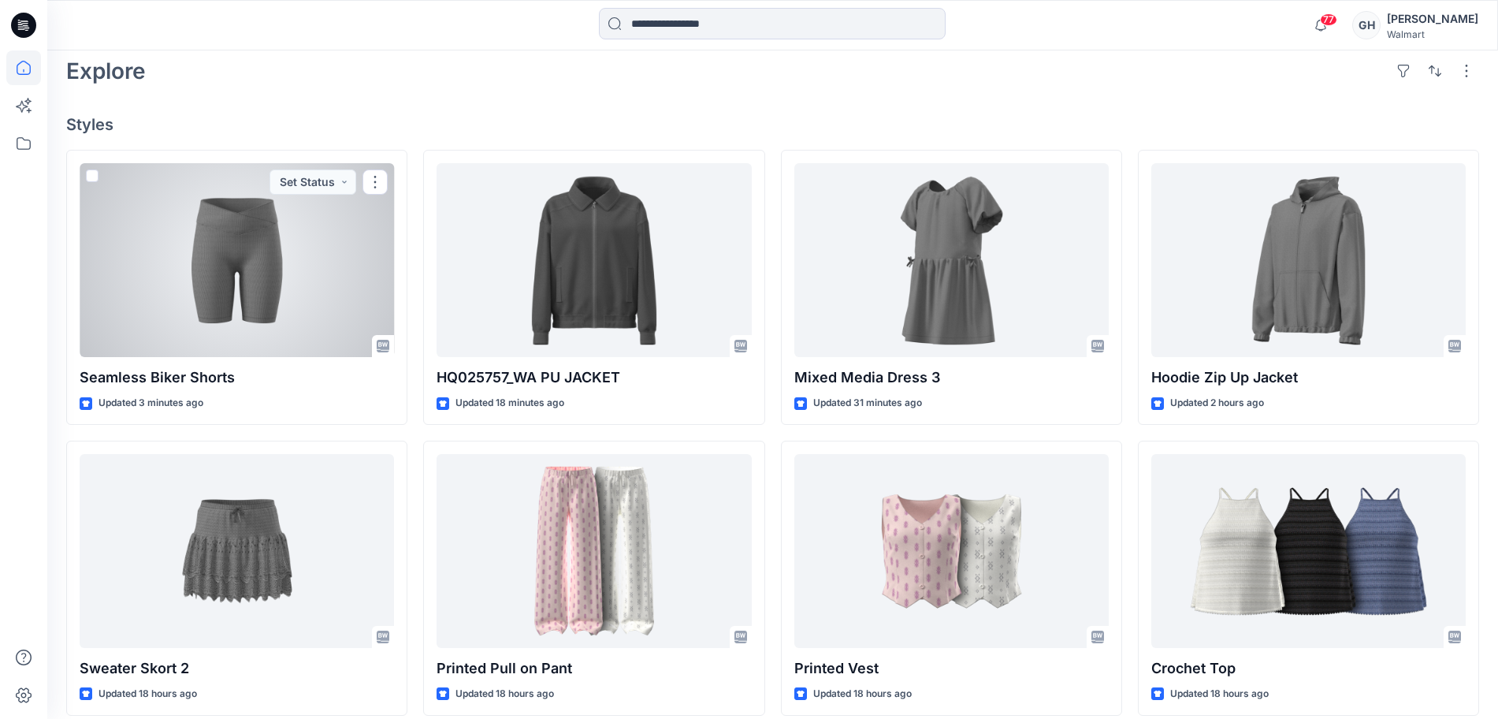
drag, startPoint x: 241, startPoint y: 270, endPoint x: 266, endPoint y: 270, distance: 24.4
click at [241, 270] on div at bounding box center [237, 260] width 314 height 194
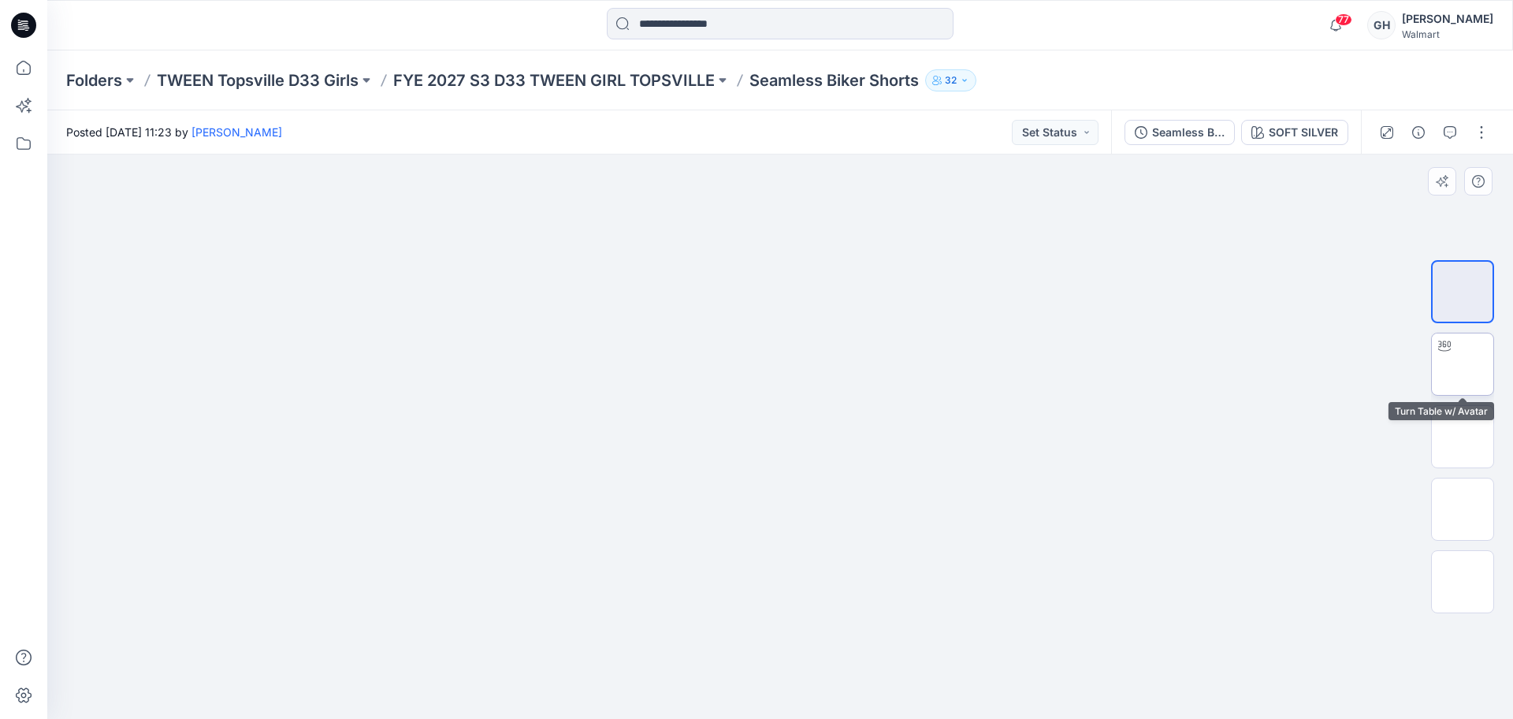
click at [1463, 364] on img at bounding box center [1463, 364] width 0 height 0
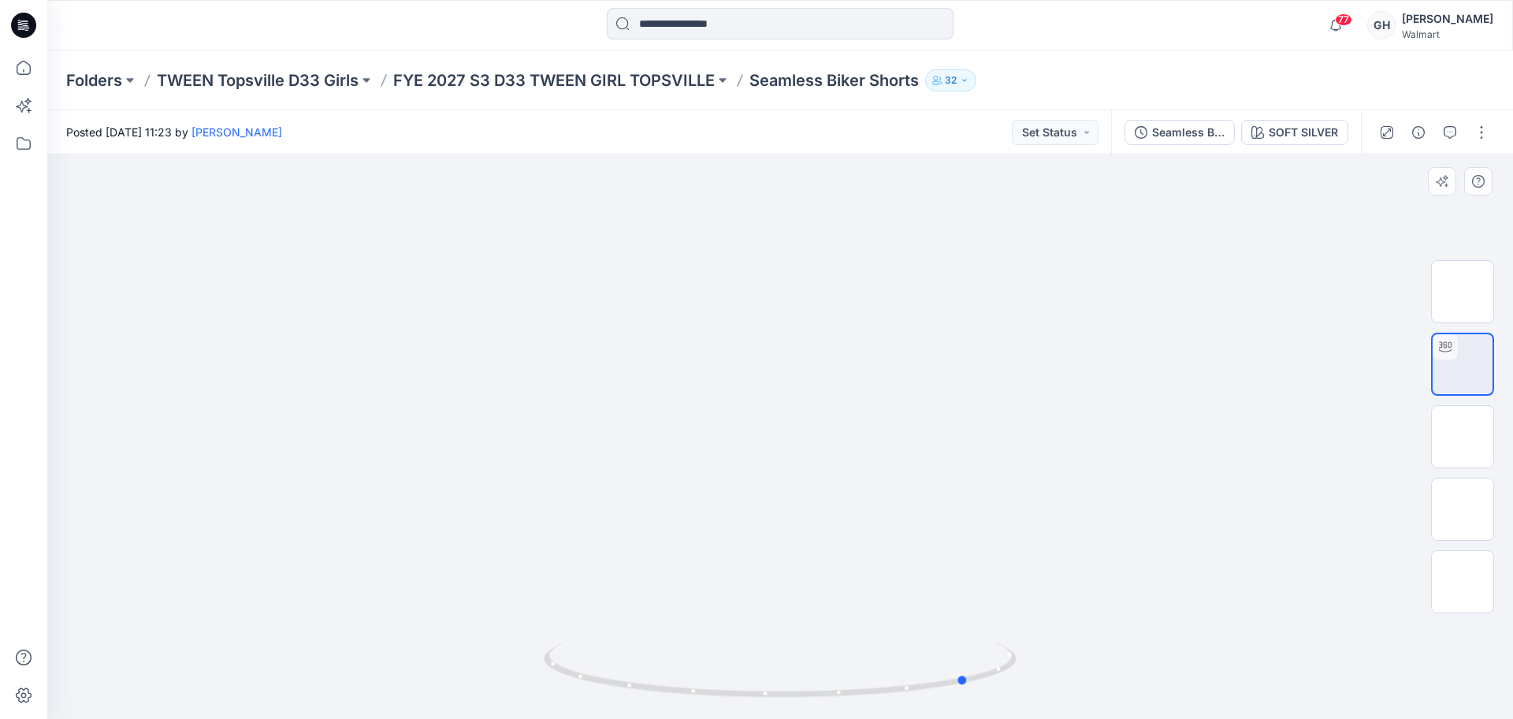
drag, startPoint x: 776, startPoint y: 695, endPoint x: 799, endPoint y: 611, distance: 87.6
click at [495, 684] on div at bounding box center [780, 436] width 1466 height 564
click at [1463, 437] on img at bounding box center [1463, 437] width 0 height 0
click at [1463, 509] on img at bounding box center [1463, 509] width 0 height 0
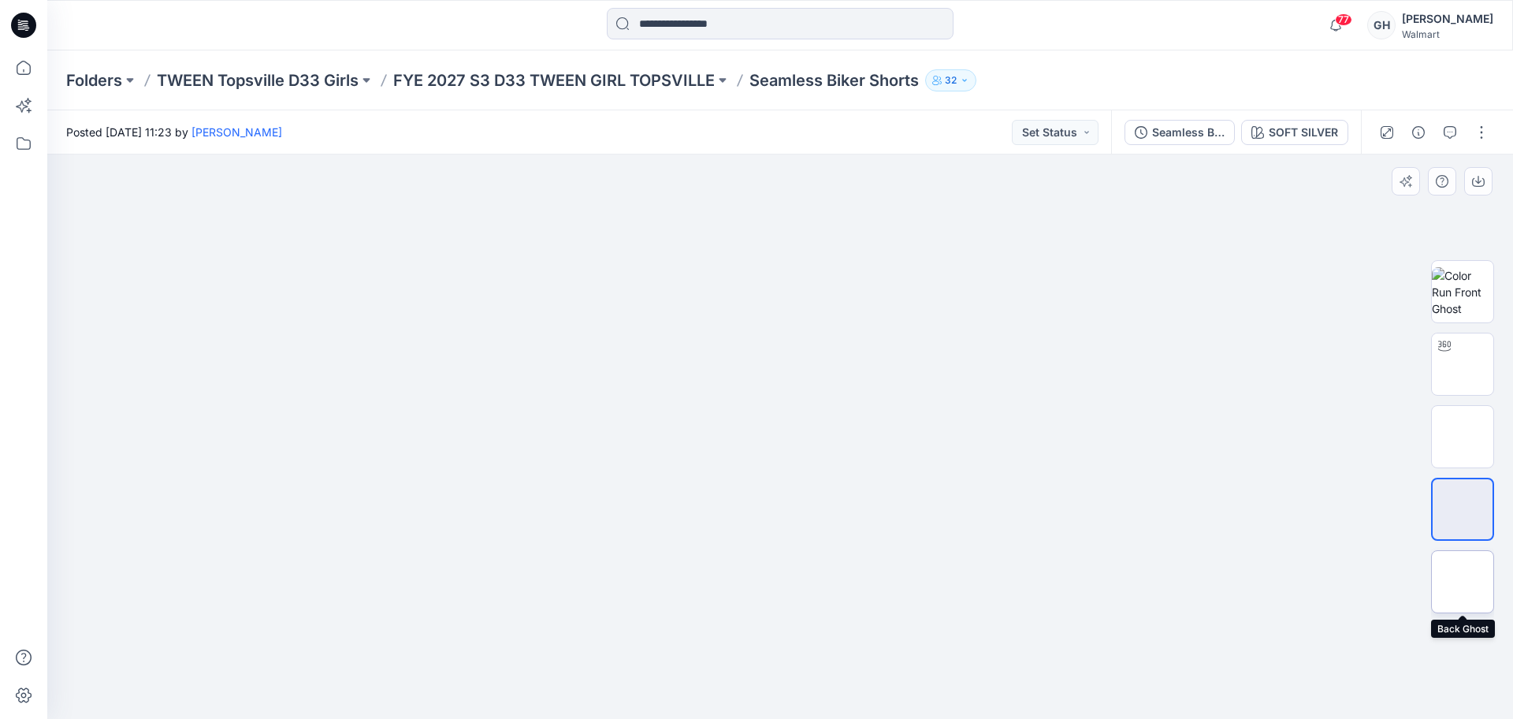
click at [1463, 582] on img at bounding box center [1463, 582] width 0 height 0
click at [1483, 137] on button "button" at bounding box center [1481, 132] width 25 height 25
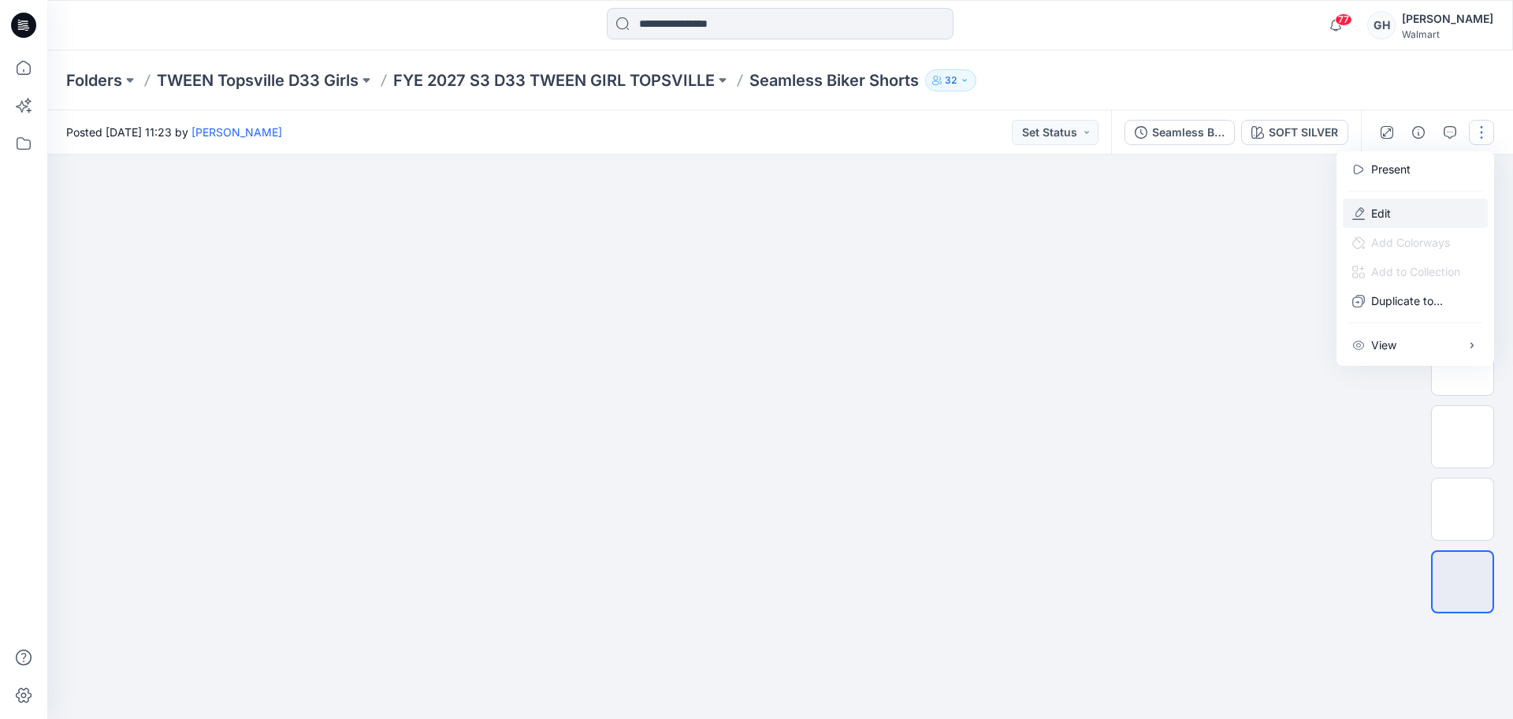
click at [1407, 203] on button "Edit" at bounding box center [1415, 213] width 145 height 29
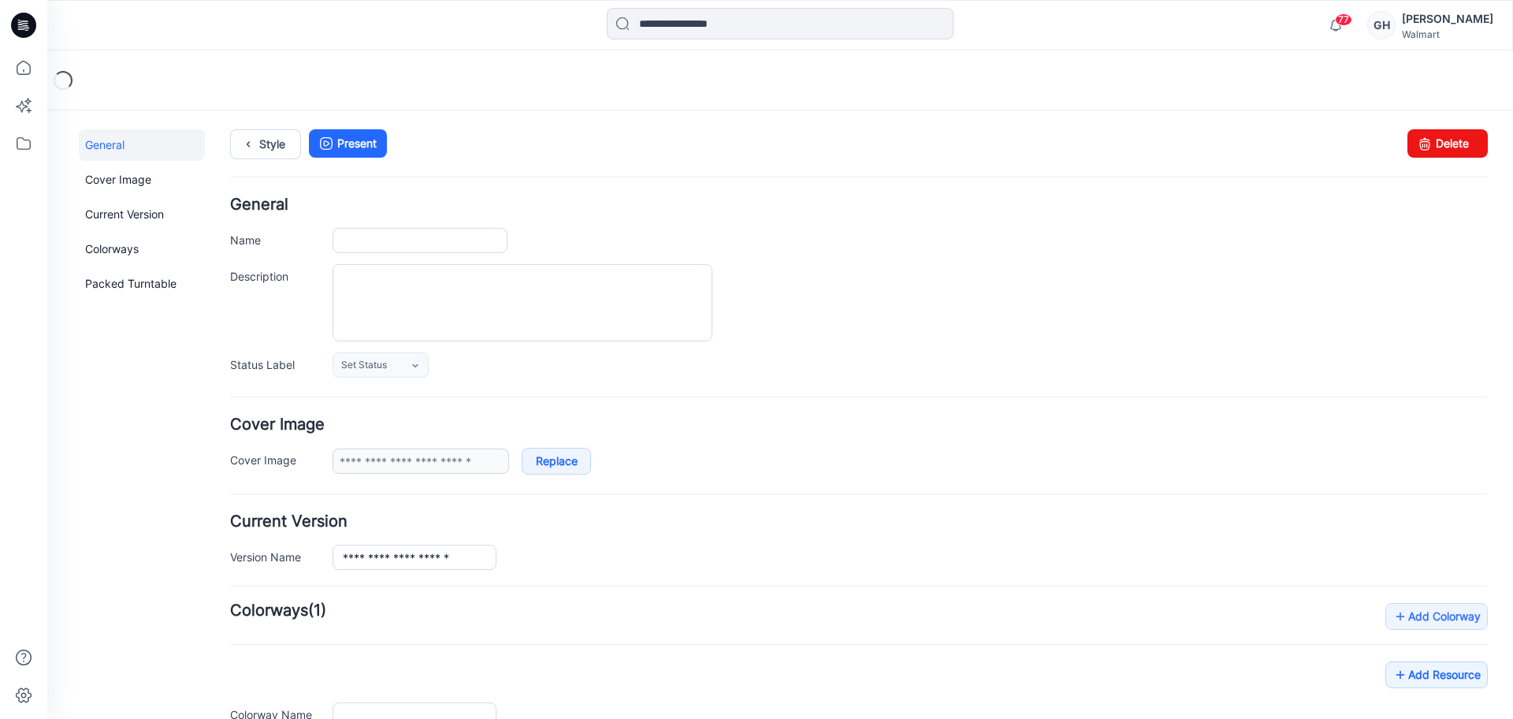
type input "**********"
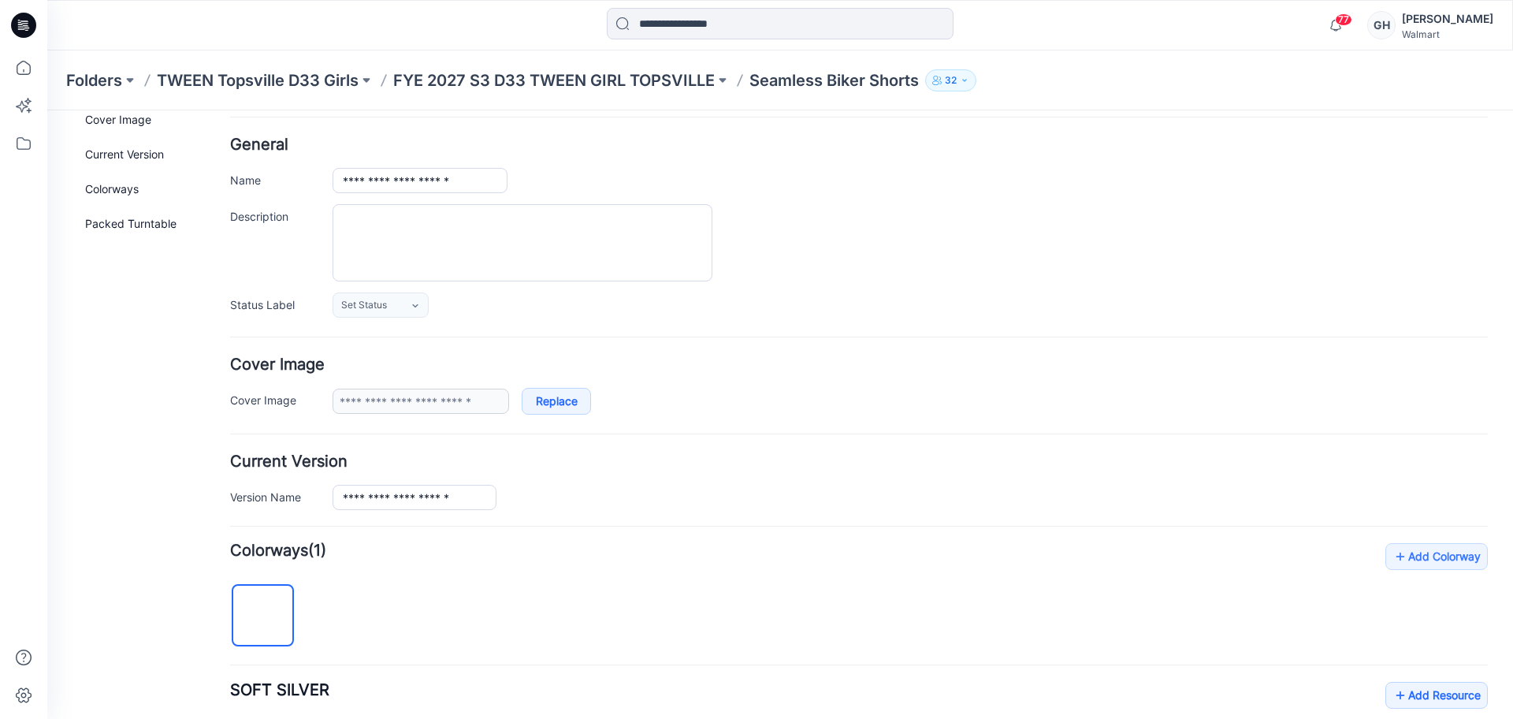
scroll to position [530, 0]
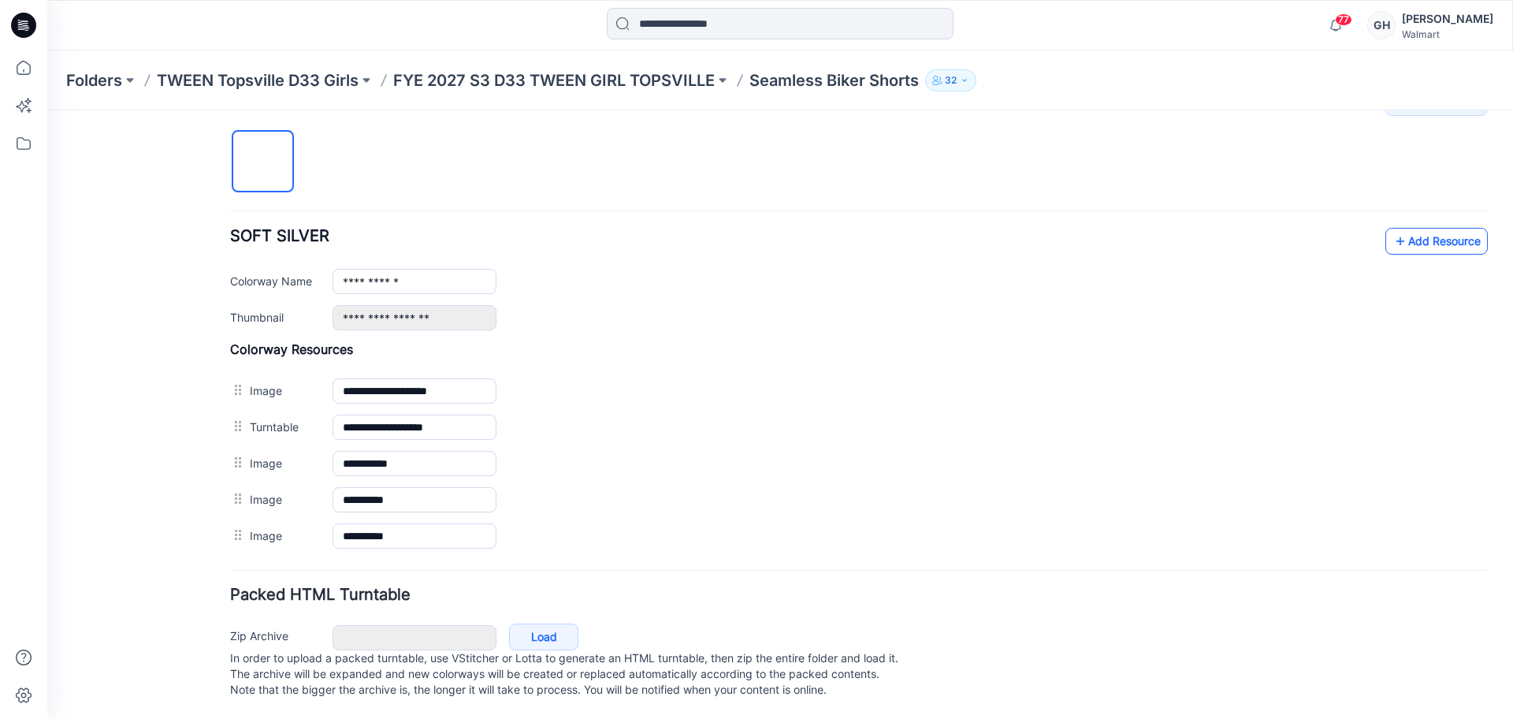
click at [1425, 228] on link "Add Resource" at bounding box center [1437, 241] width 102 height 27
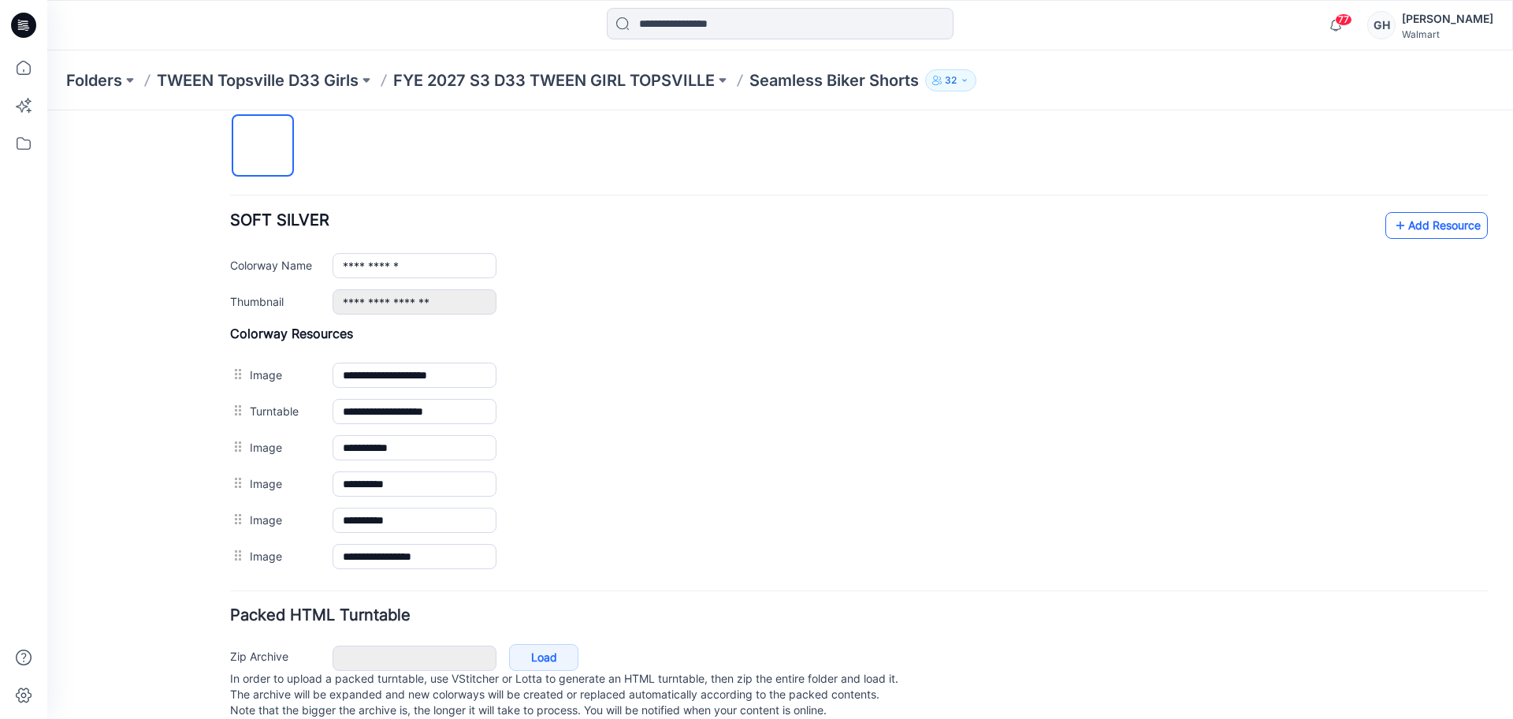
click at [1423, 232] on link "Add Resource" at bounding box center [1437, 225] width 102 height 27
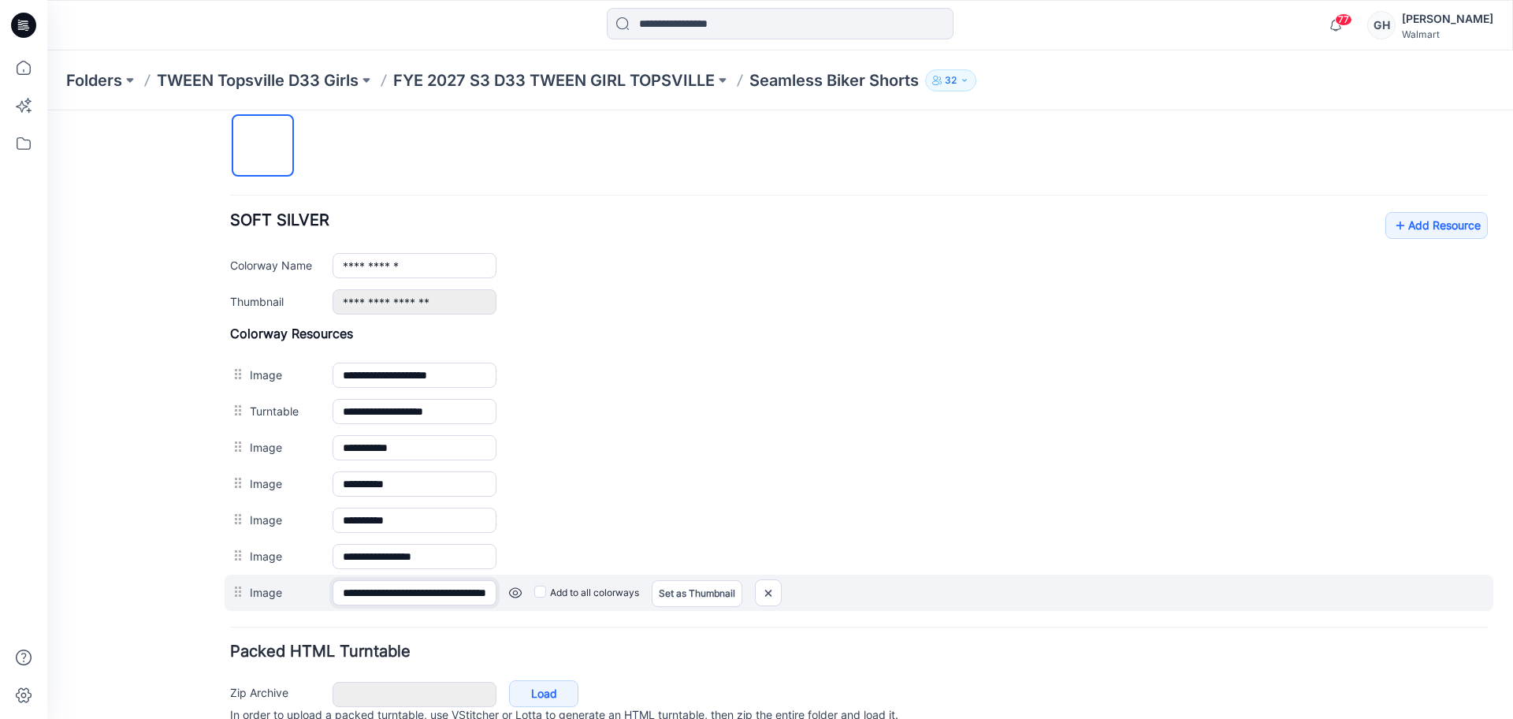
click at [422, 591] on input "**********" at bounding box center [415, 592] width 164 height 25
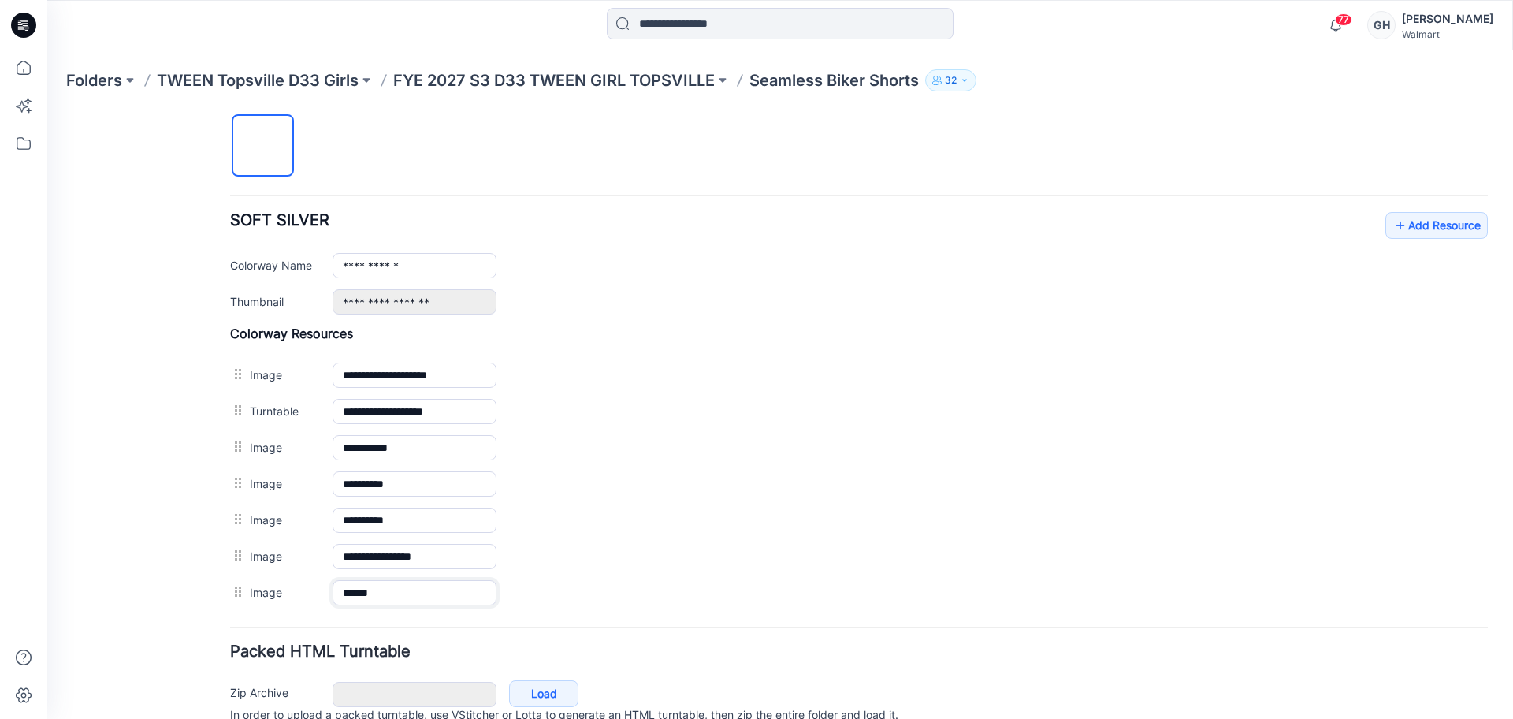
type input "******"
click at [426, 622] on form "**********" at bounding box center [859, 213] width 1258 height 1092
click at [1431, 221] on link "Add Resource" at bounding box center [1437, 225] width 102 height 27
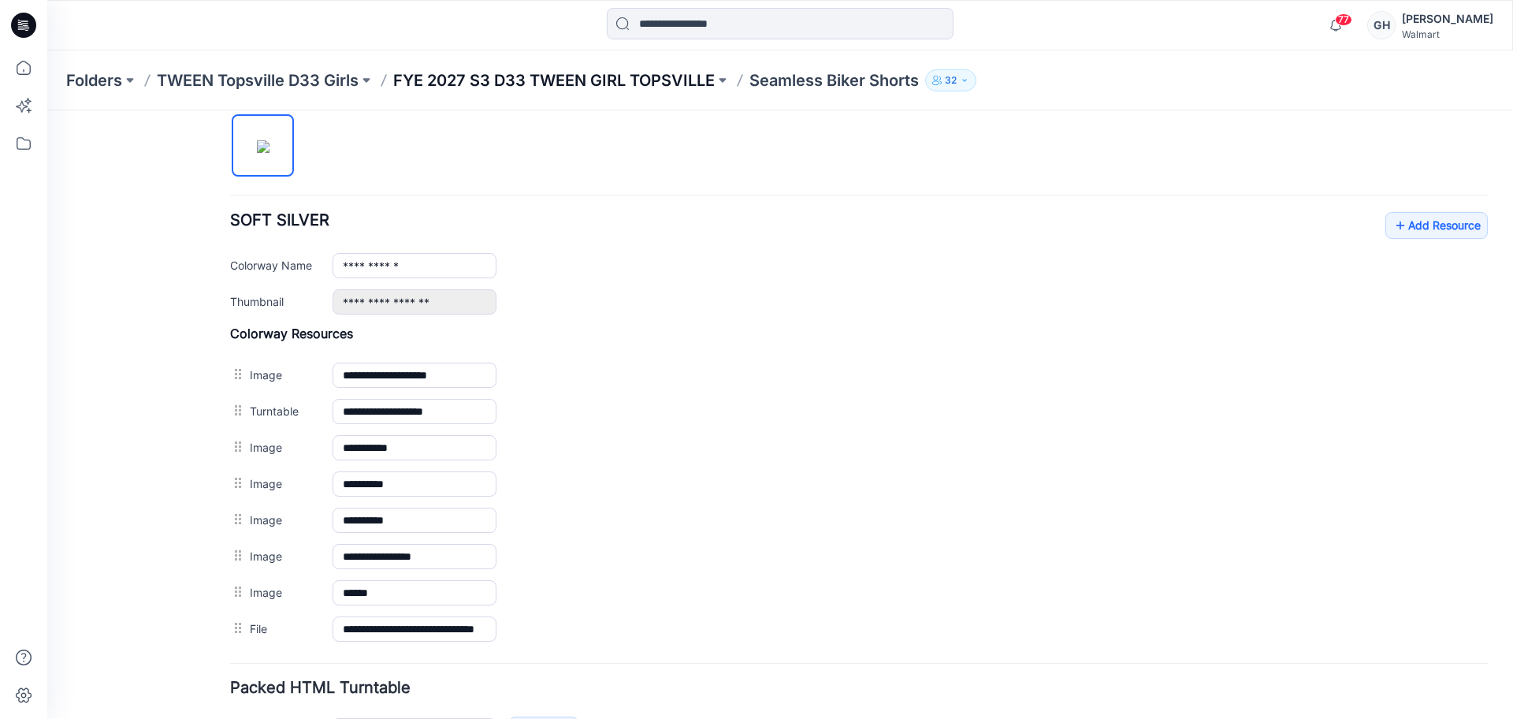
click at [637, 86] on p "FYE 2027 S3 D33 TWEEN GIRL TOPSVILLE" at bounding box center [554, 80] width 322 height 22
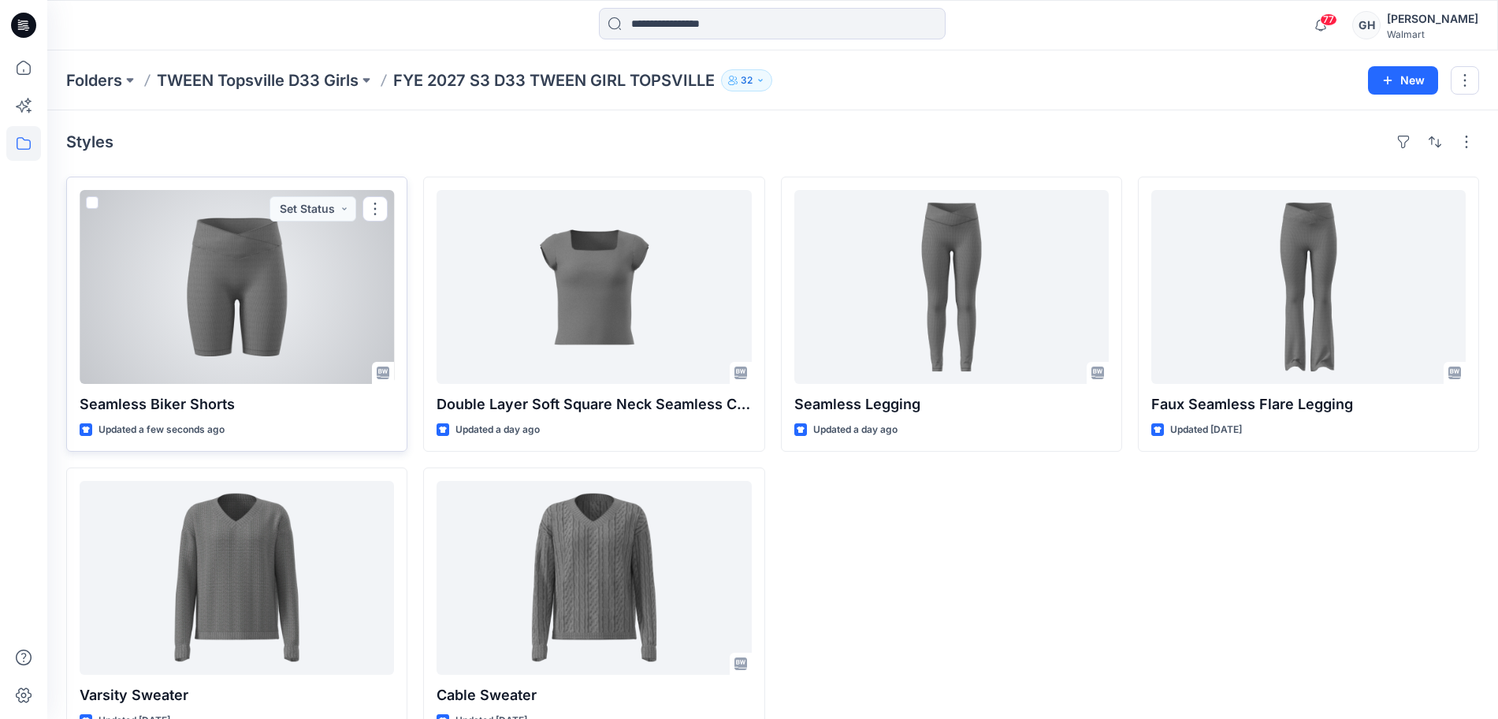
click at [254, 294] on div at bounding box center [237, 287] width 314 height 194
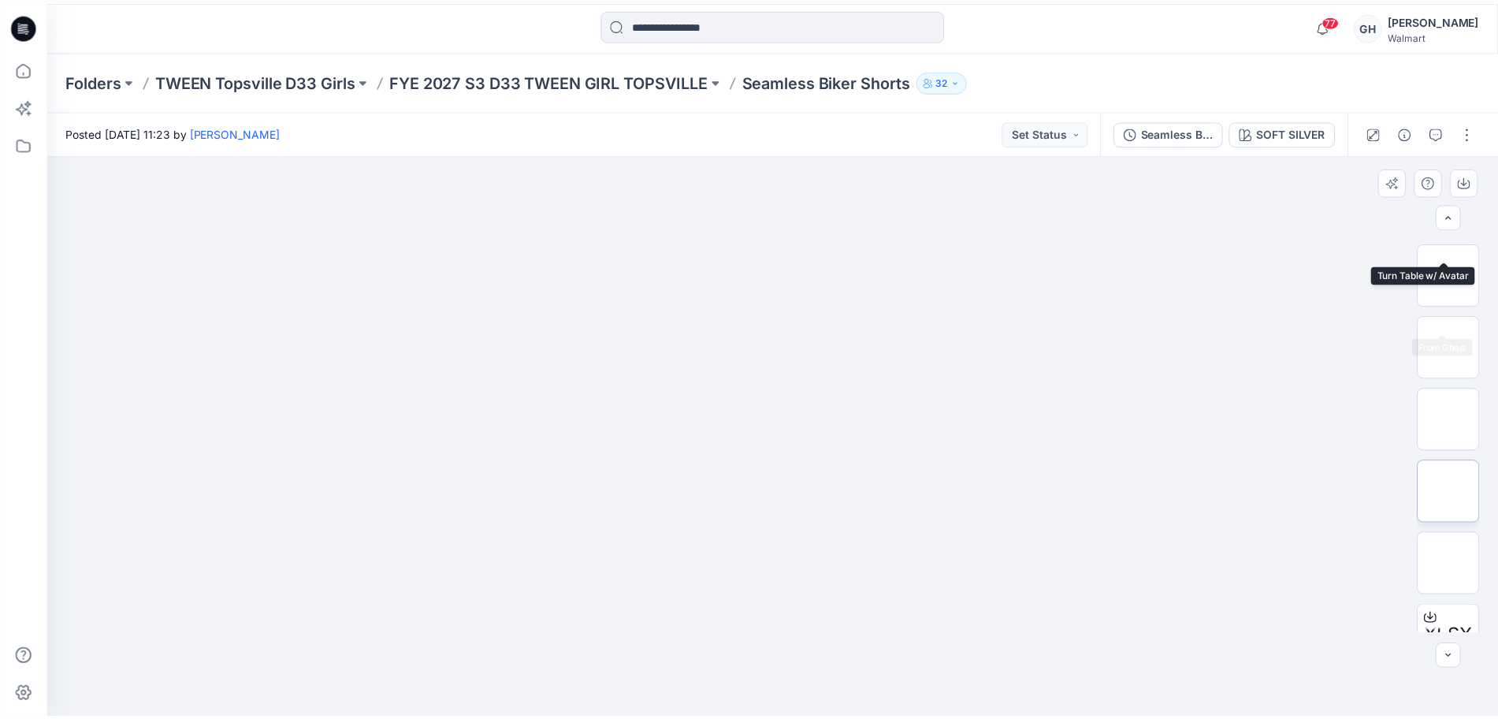
scroll to position [177, 0]
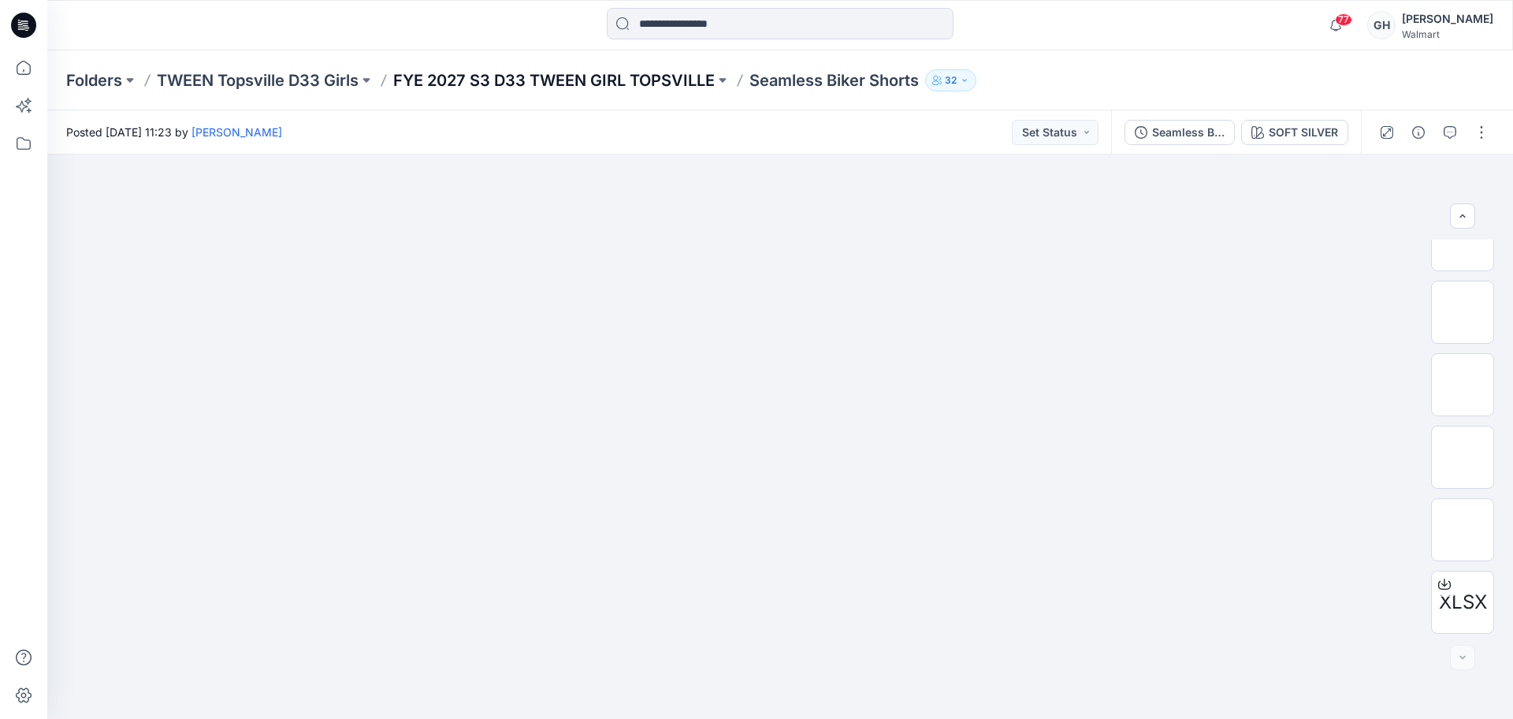
click at [647, 76] on p "FYE 2027 S3 D33 TWEEN GIRL TOPSVILLE" at bounding box center [554, 80] width 322 height 22
